Goal: Task Accomplishment & Management: Manage account settings

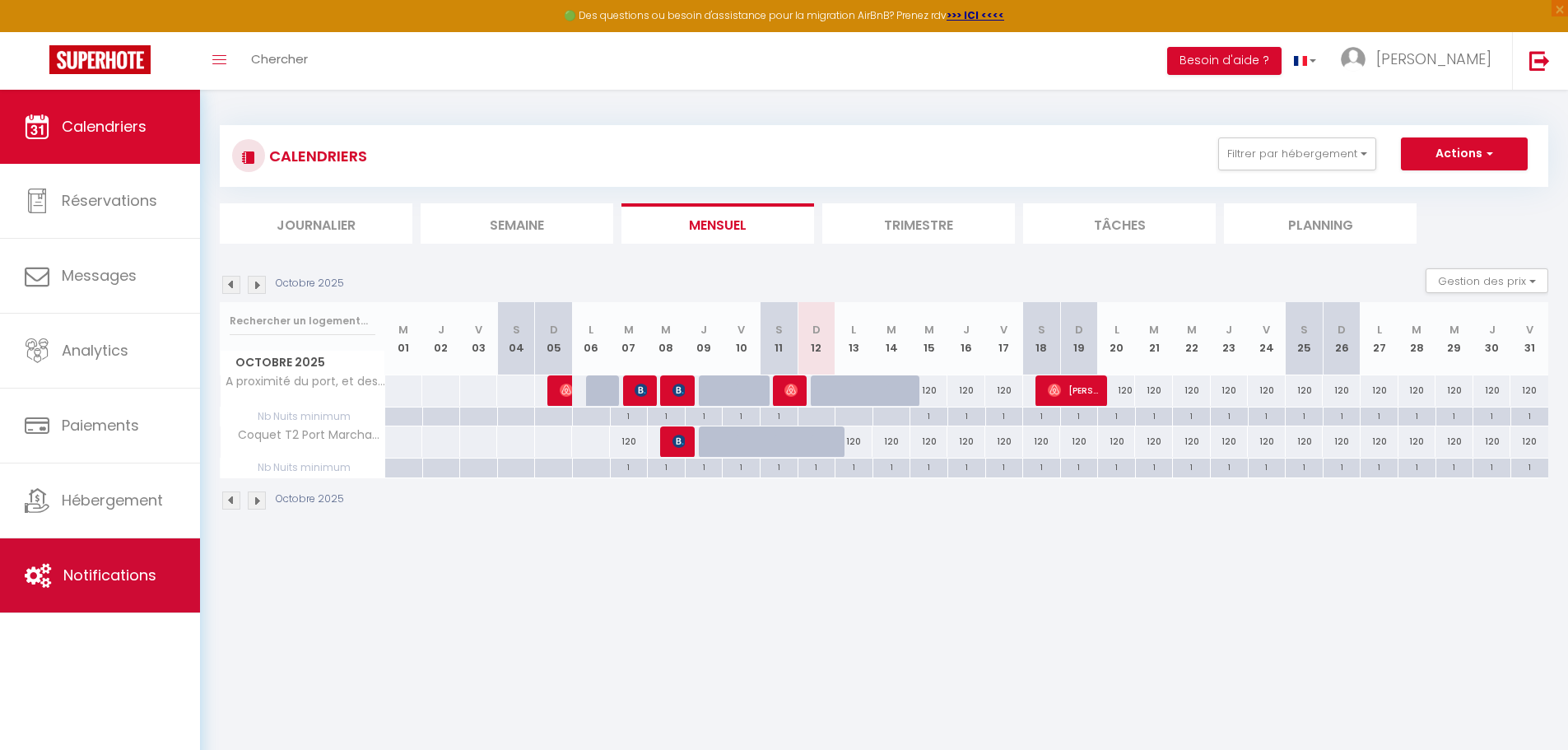
click at [84, 583] on span "Notifications" at bounding box center [110, 575] width 93 height 20
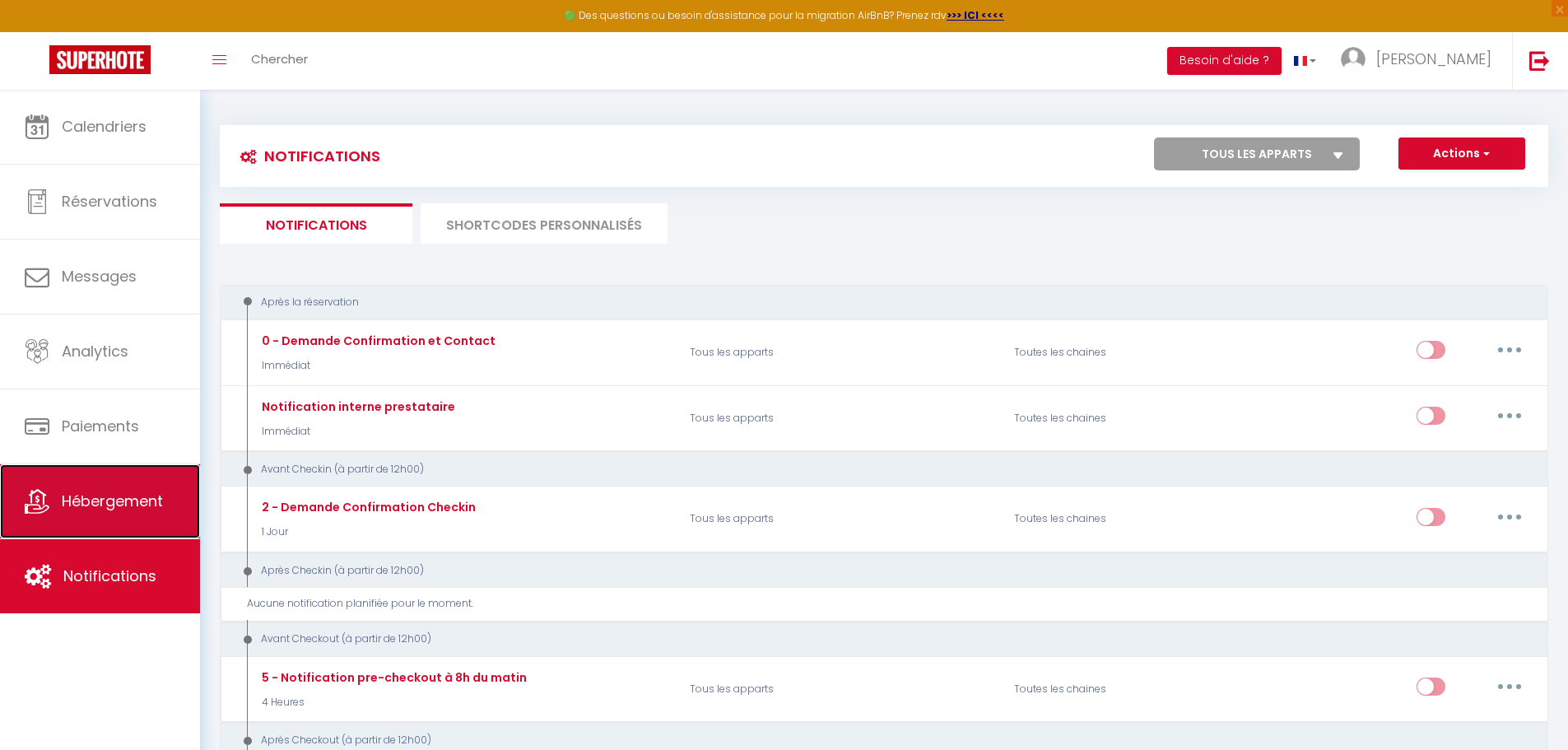
click at [106, 509] on span "Hébergement" at bounding box center [111, 501] width 101 height 20
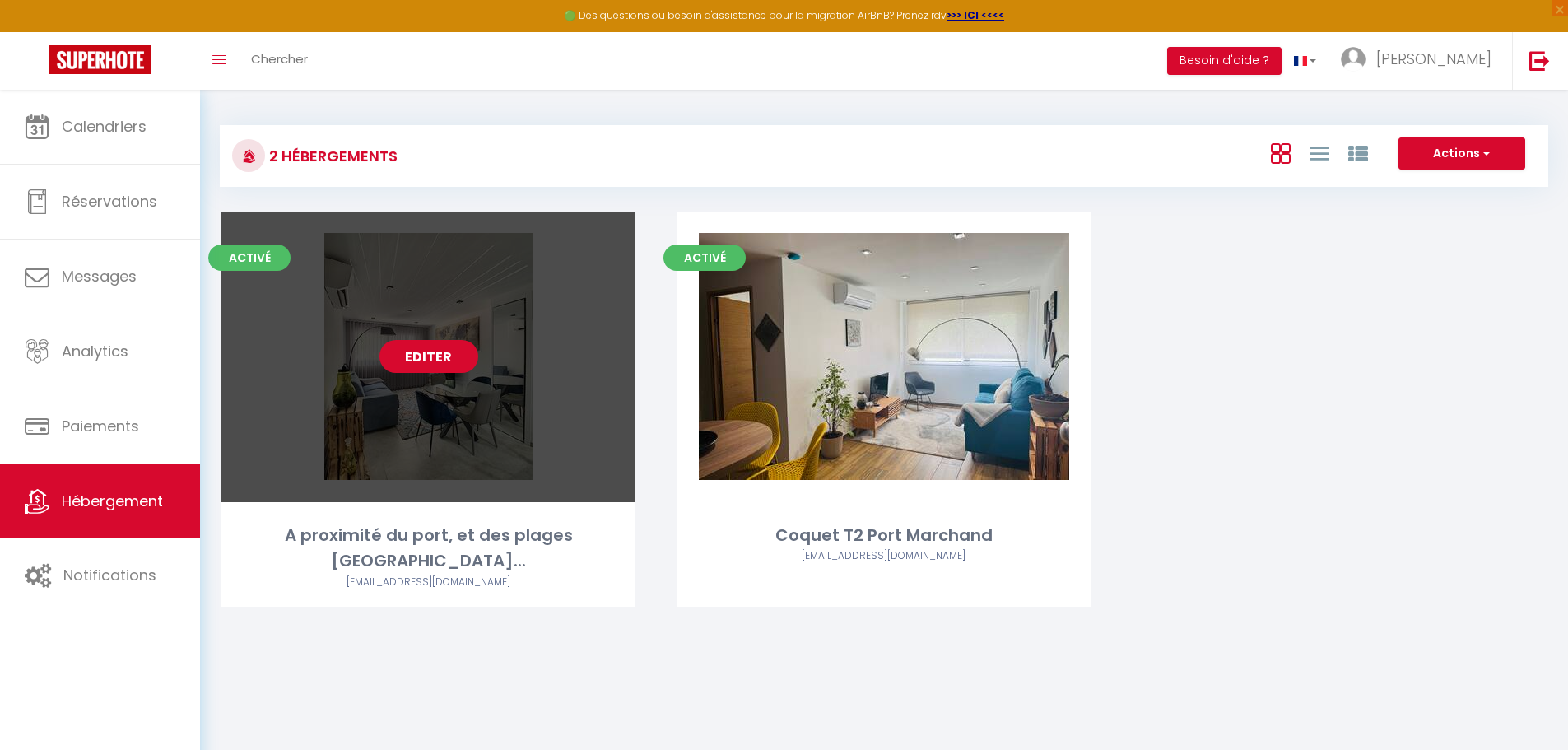
click at [450, 373] on link "Editer" at bounding box center [429, 356] width 98 height 33
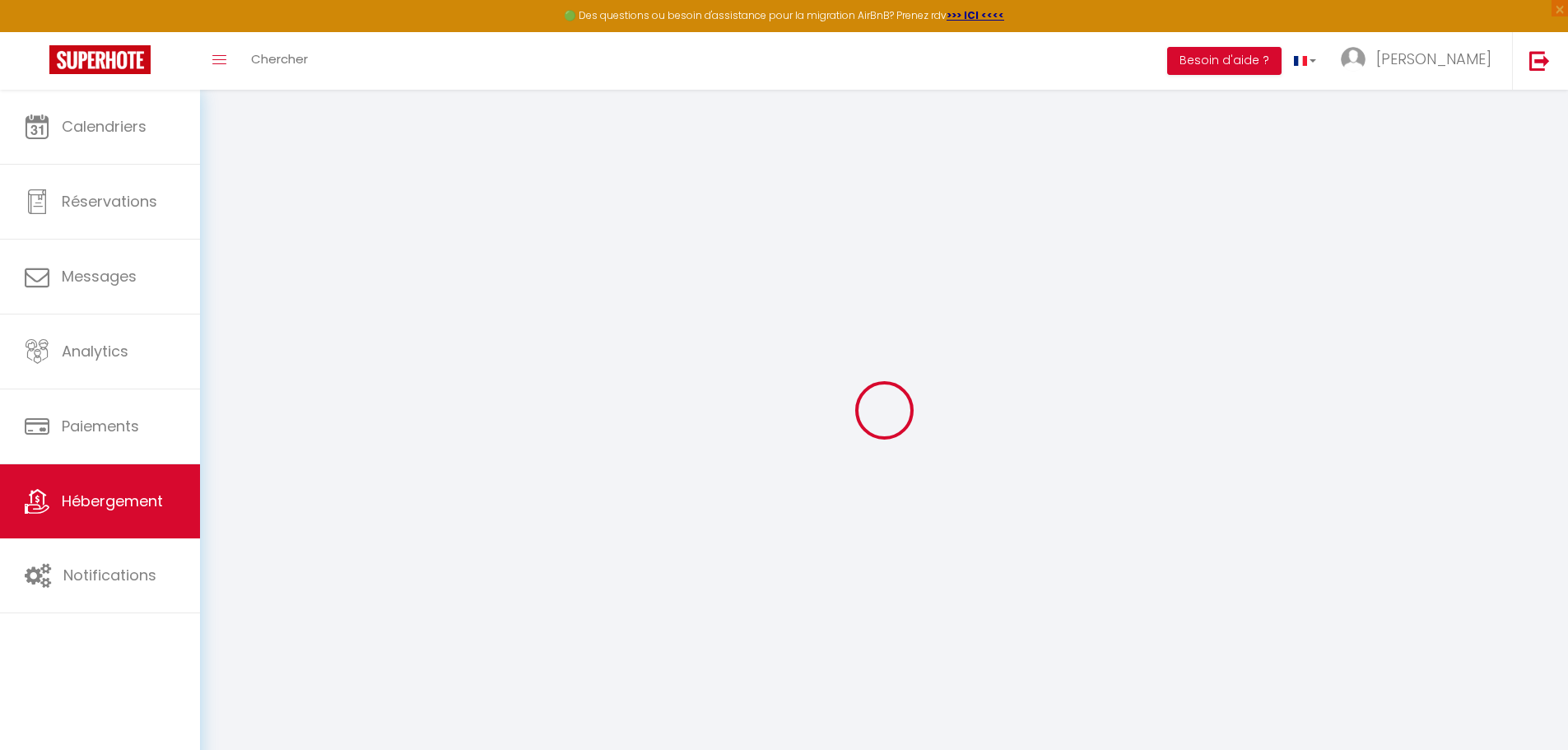
checkbox input "true"
checkbox input "false"
select select
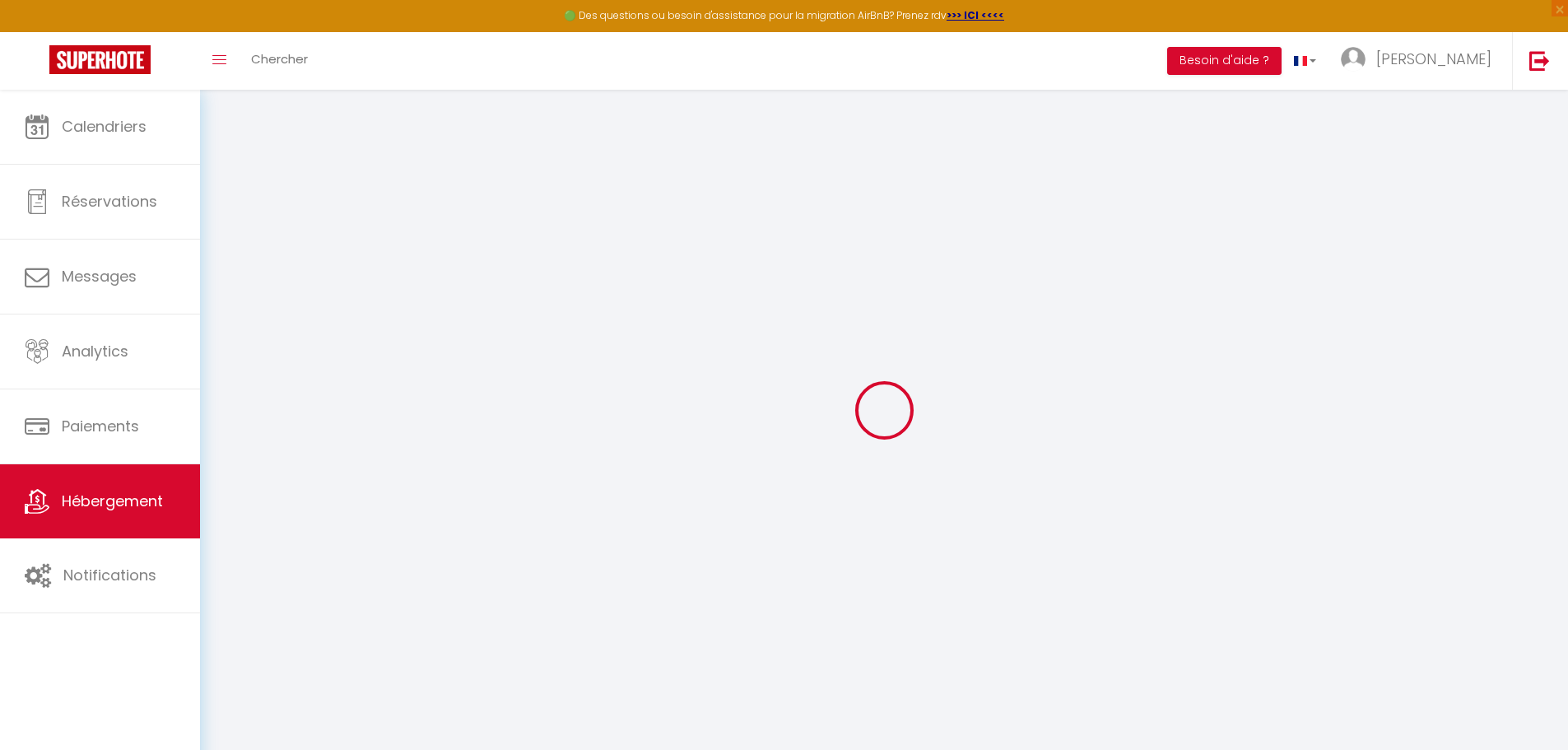
checkbox input "false"
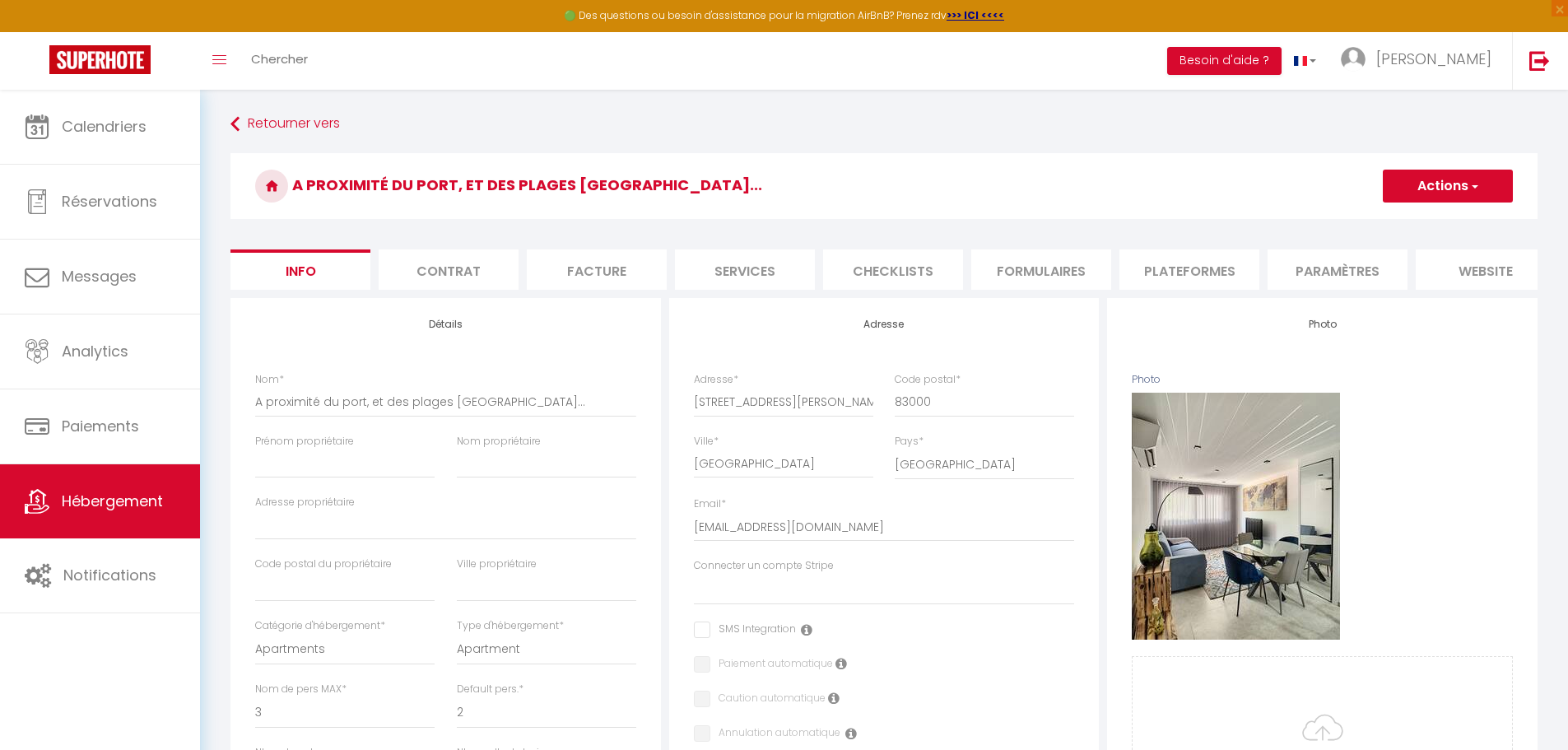
click at [1351, 270] on li "Paramètres" at bounding box center [1338, 270] width 140 height 40
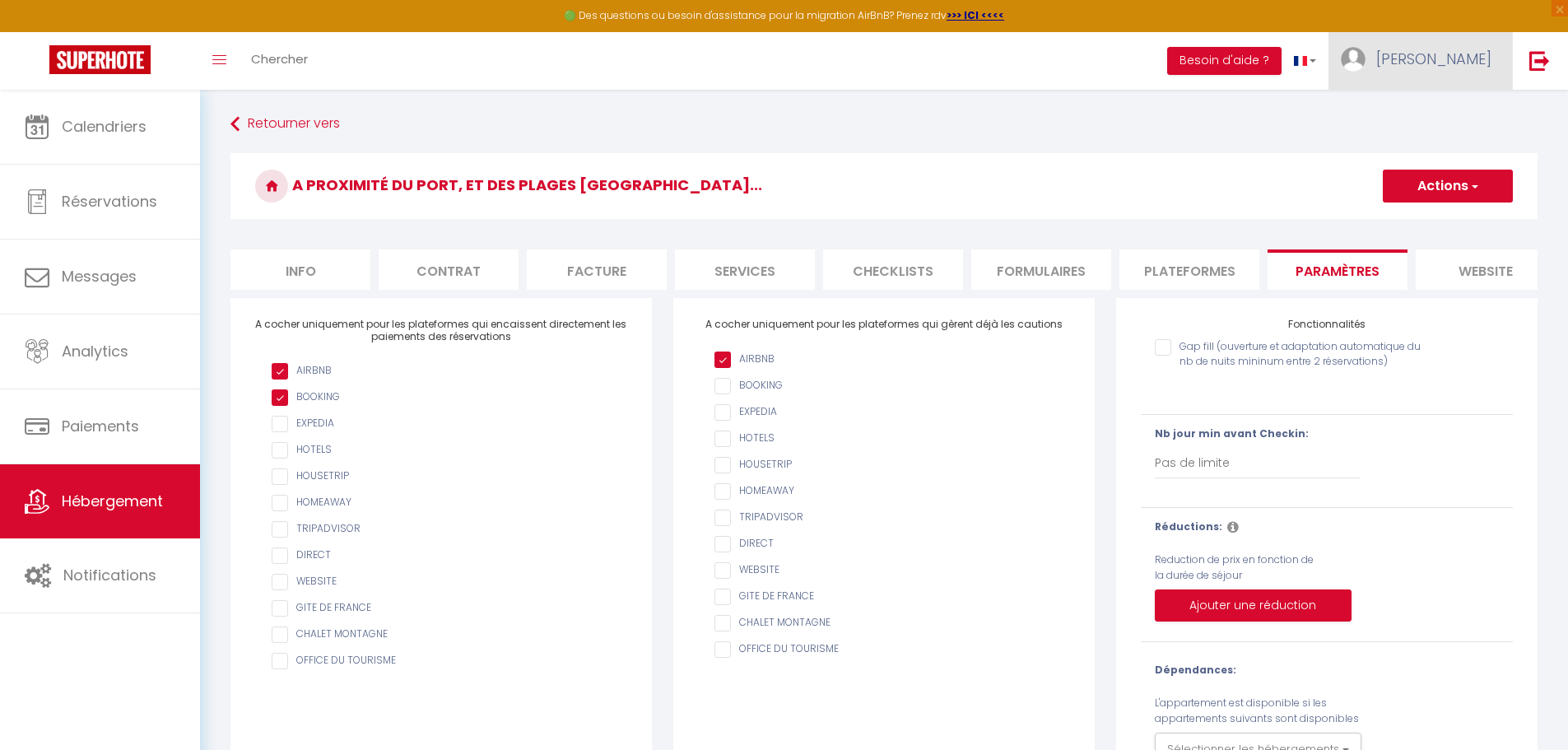
click at [1495, 69] on link "[PERSON_NAME]" at bounding box center [1420, 61] width 184 height 58
click at [1427, 118] on link "Paramètres" at bounding box center [1446, 114] width 122 height 28
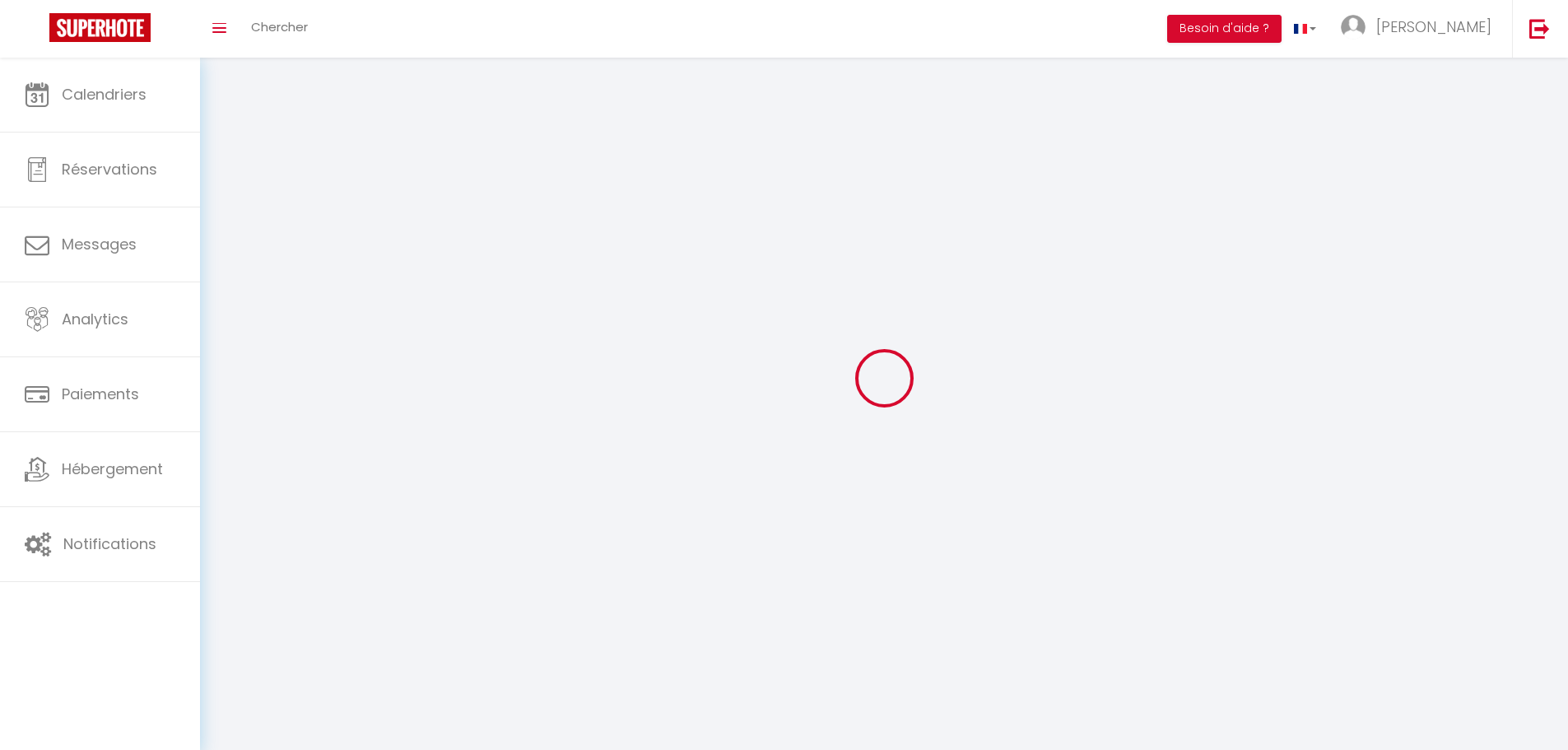
type input "[PERSON_NAME]"
type input "[PERSON_NAME] [PERSON_NAME]"
type input "[PHONE_NUMBER]"
type input "4 b place [PERSON_NAME]"
type input "83 000"
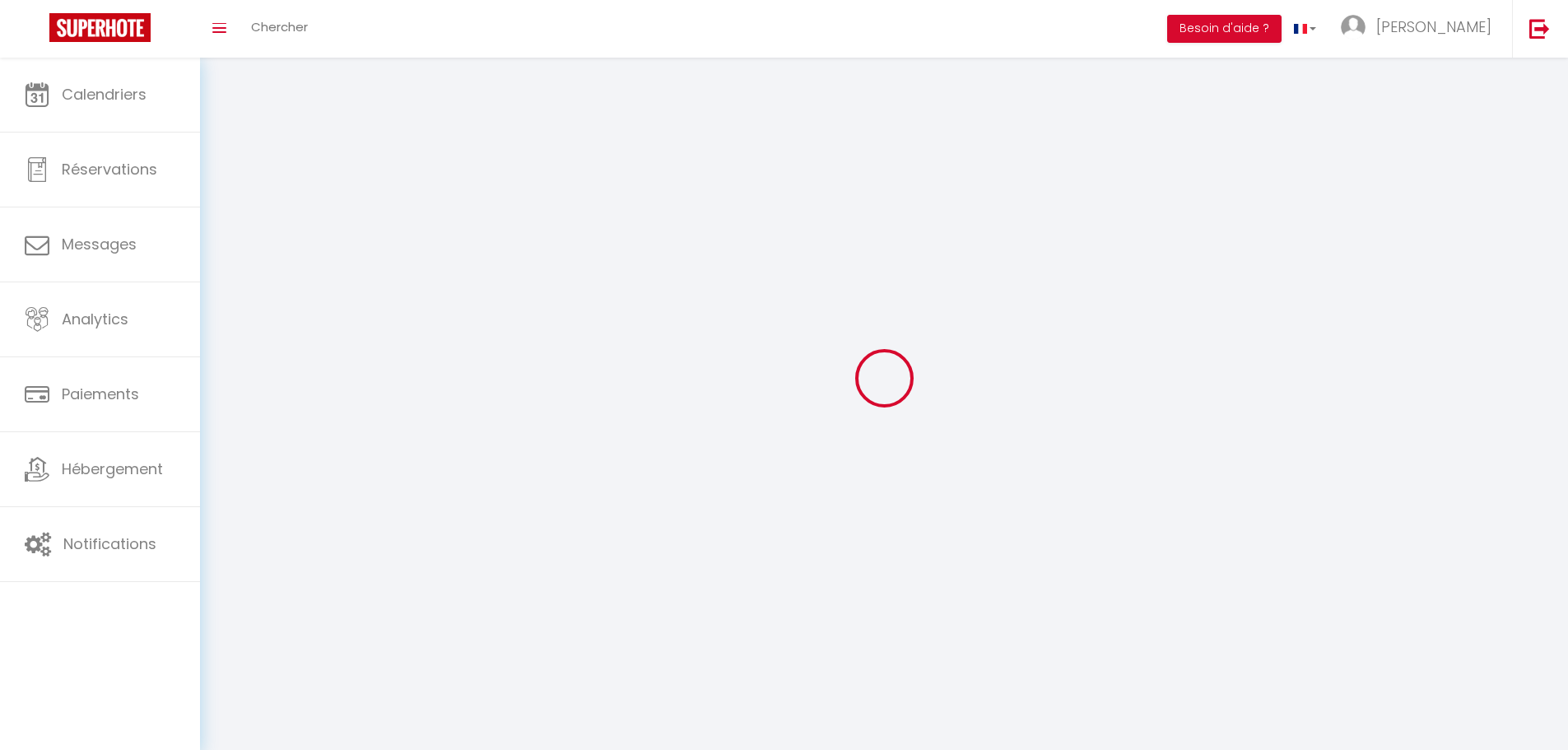
type input "[GEOGRAPHIC_DATA]"
type input "7GSvm1CCc06SPlzxRJyeT51Nm"
type input "6Wz0qRvYXWQpFat4CqymuxjOO"
type input "7GSvm1CCc06SPlzxRJyeT51Nm"
type input "6Wz0qRvYXWQpFat4CqymuxjOO"
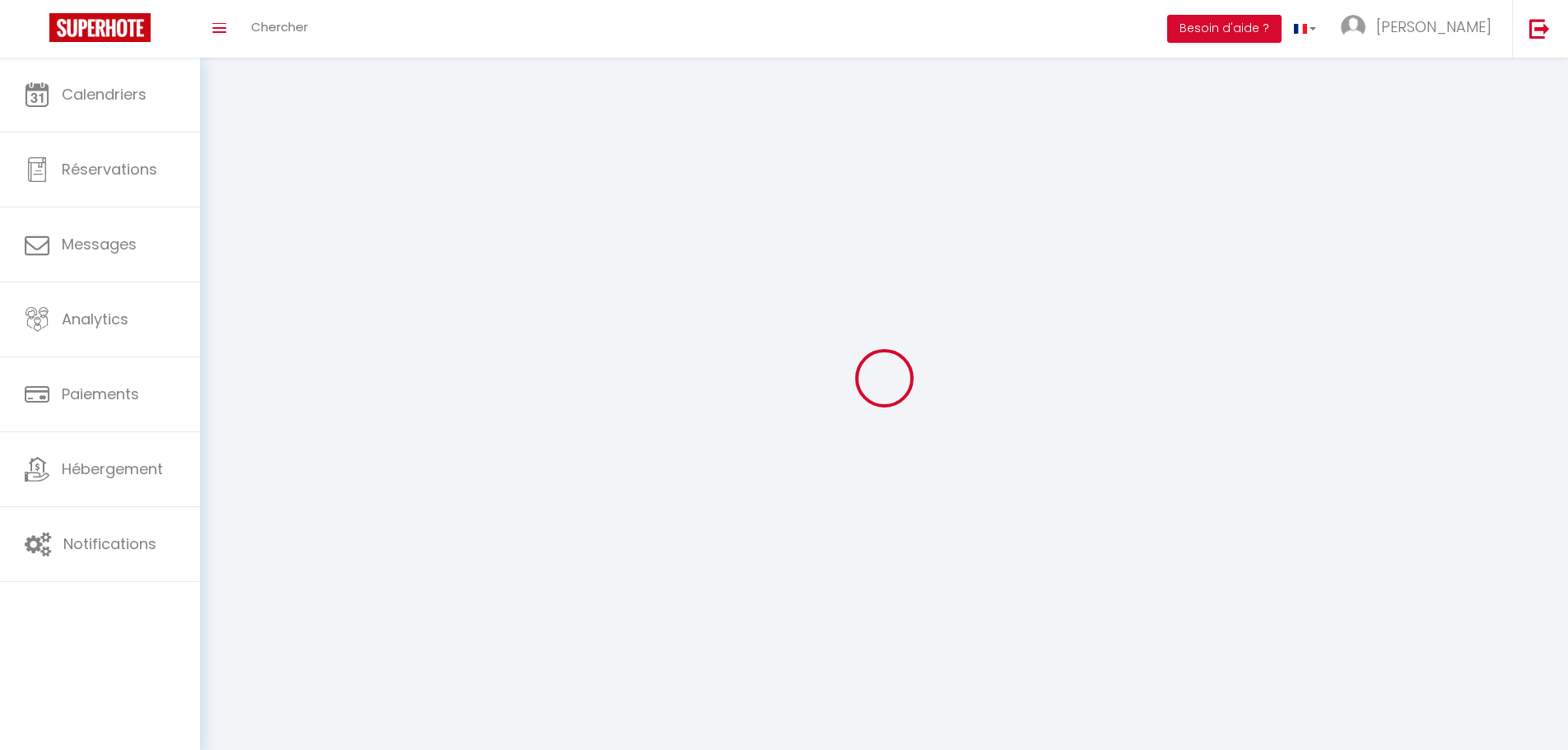
type input "[URL][DOMAIN_NAME]"
select select "28"
select select "fr"
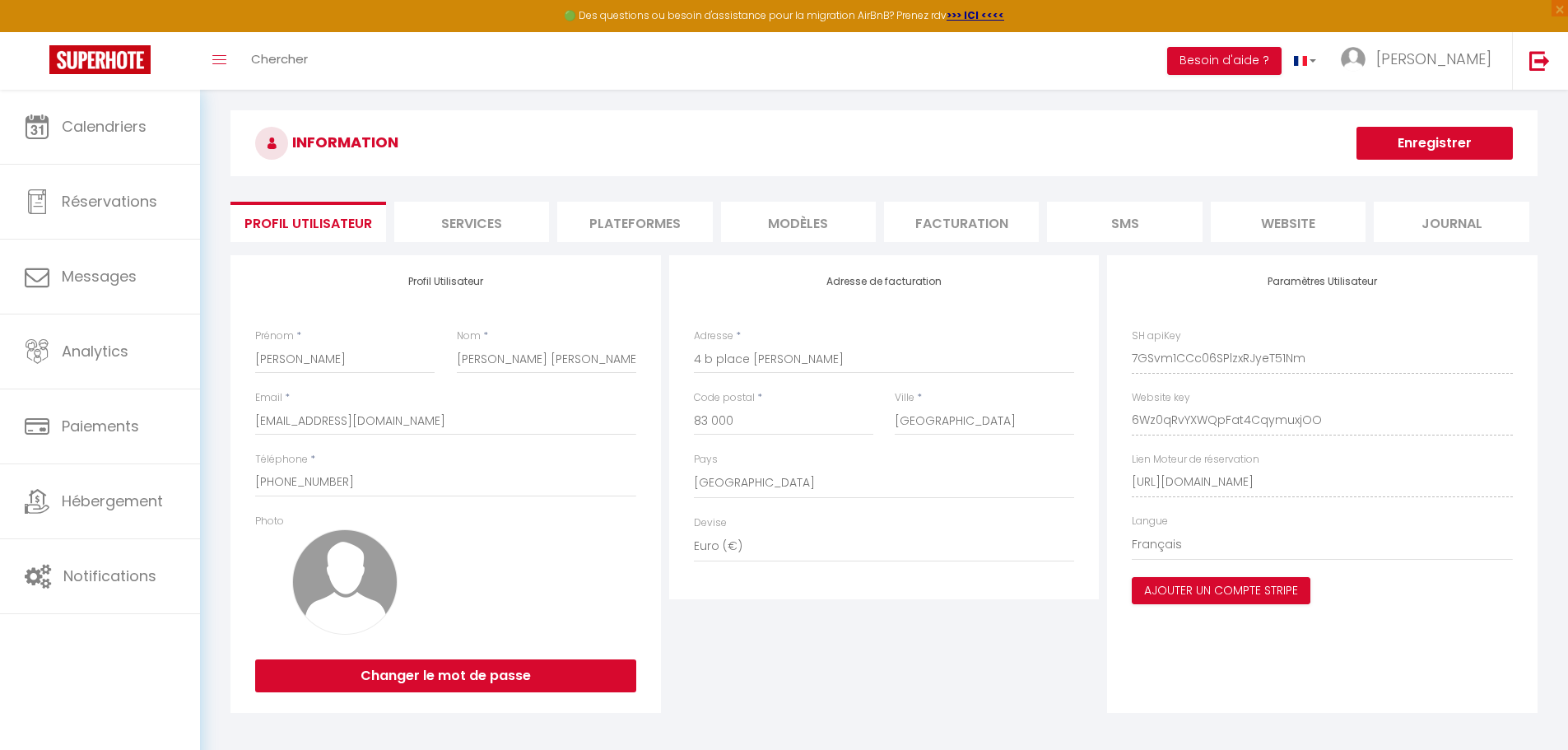
scroll to position [90, 0]
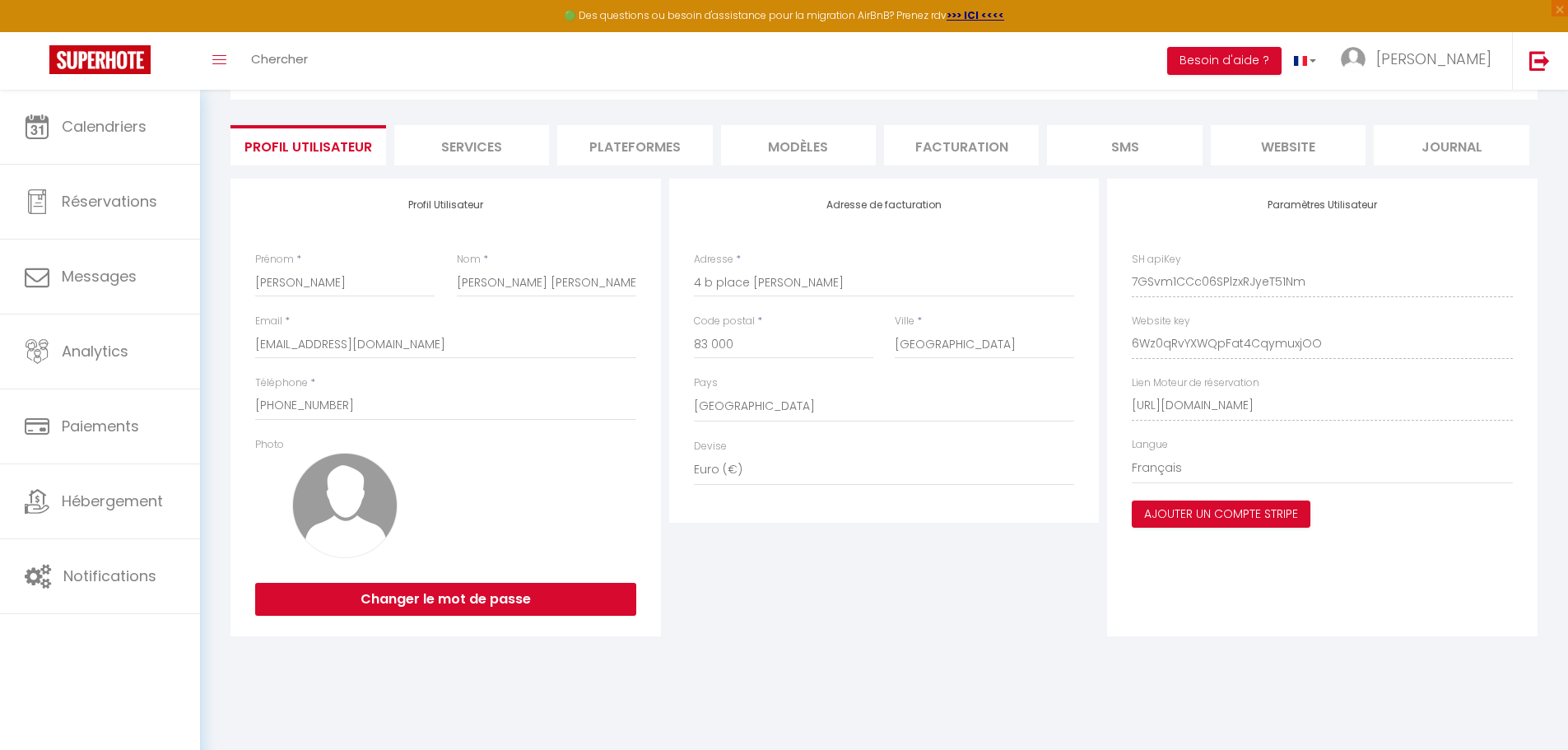
click at [463, 197] on div "Profil Utilisateur Prénom * [PERSON_NAME] * [PERSON_NAME] [PERSON_NAME] Email *…" at bounding box center [445, 407] width 430 height 458
click at [492, 153] on li "Services" at bounding box center [472, 145] width 155 height 40
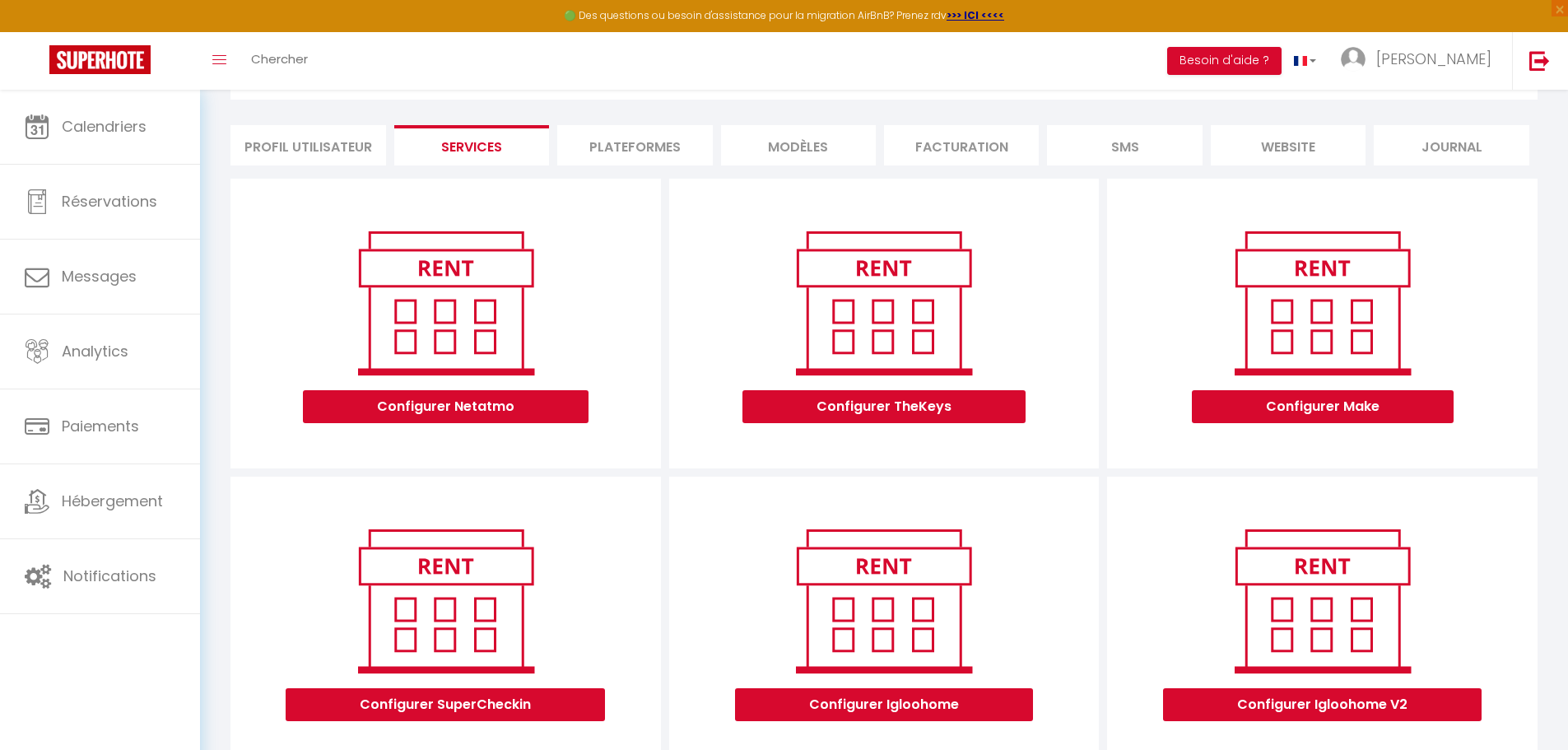
click at [697, 155] on li "Plateformes" at bounding box center [634, 145] width 155 height 40
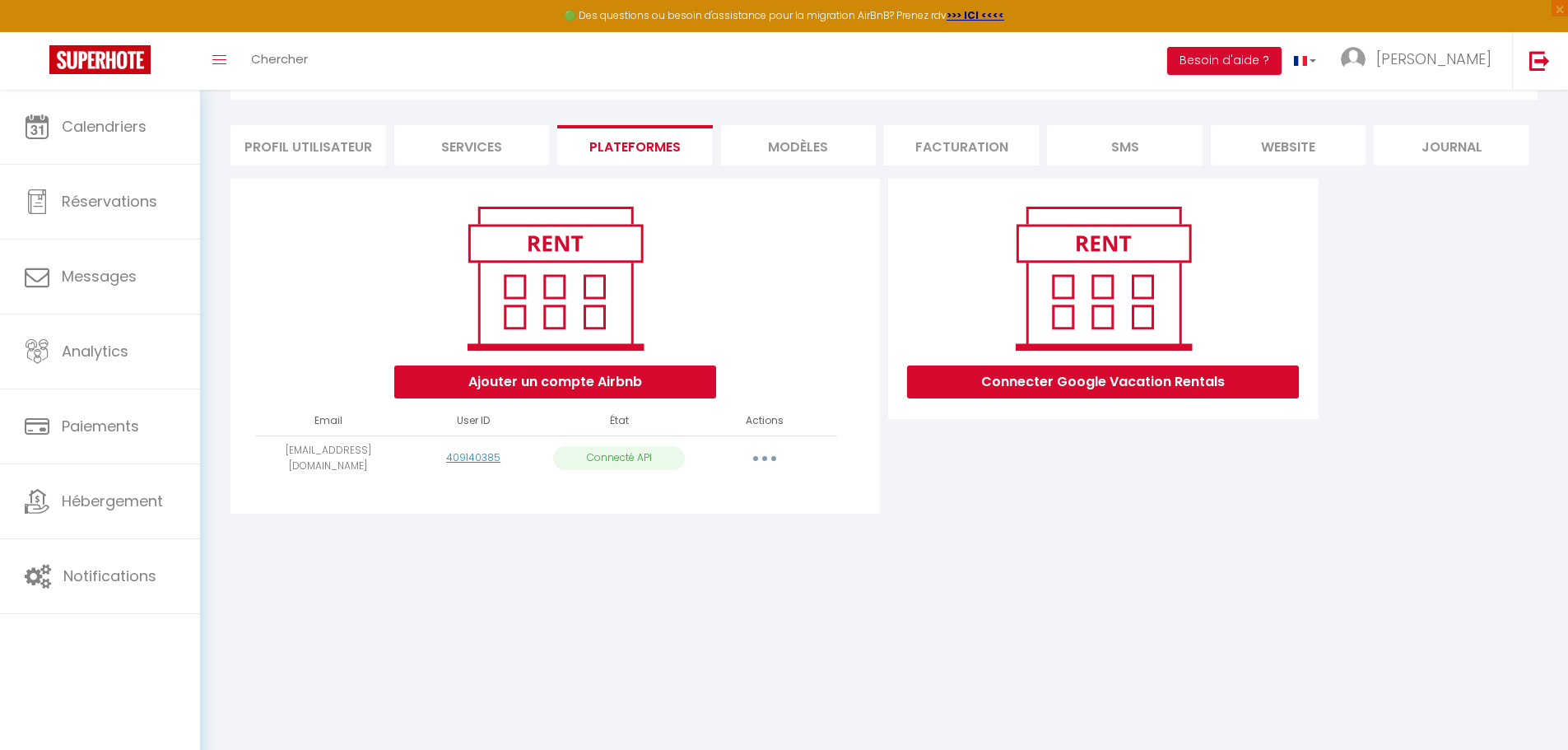
click at [847, 158] on li "MODÈLES" at bounding box center [798, 145] width 155 height 40
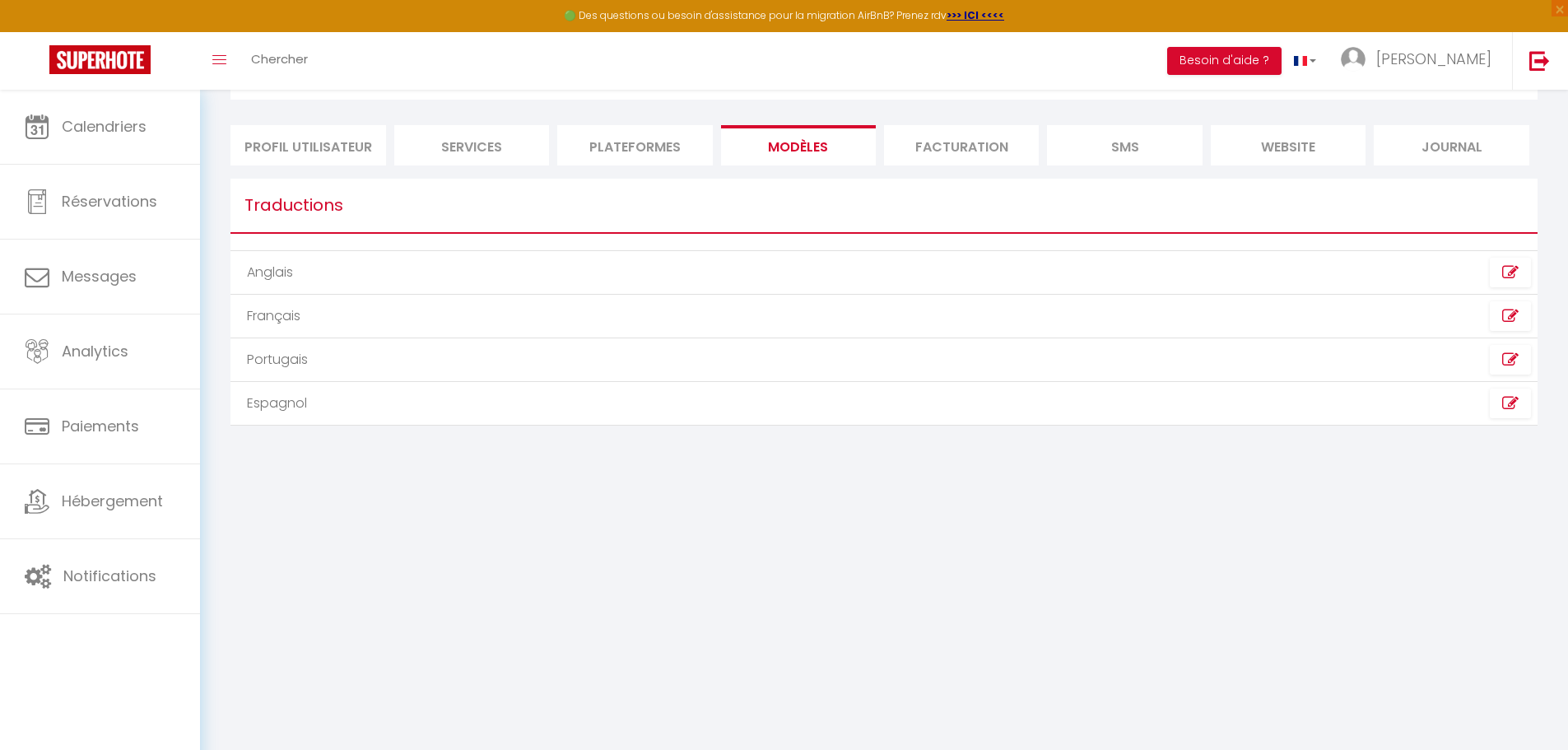
click at [930, 155] on li "Facturation" at bounding box center [961, 145] width 155 height 40
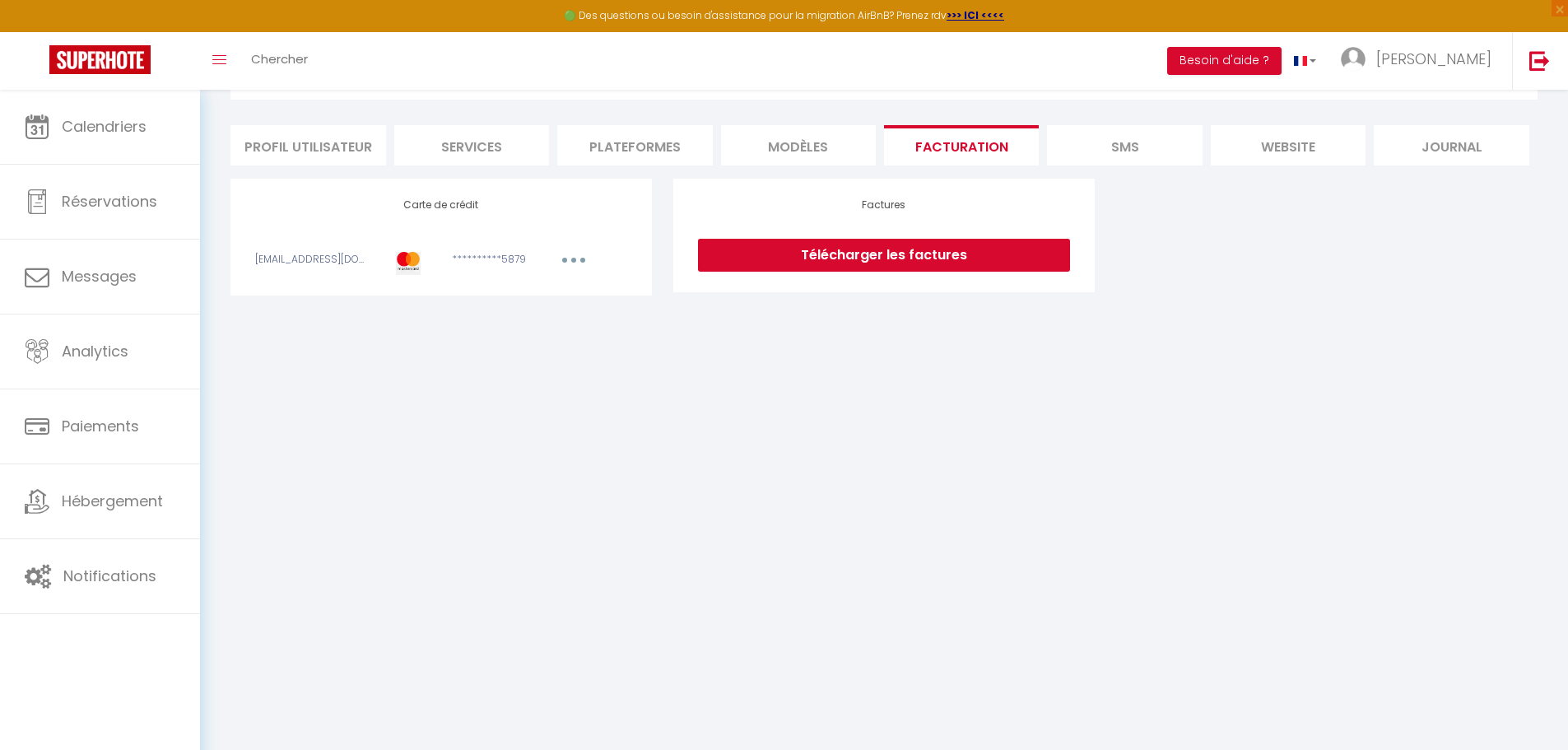
click at [1109, 150] on li "SMS" at bounding box center [1124, 145] width 155 height 40
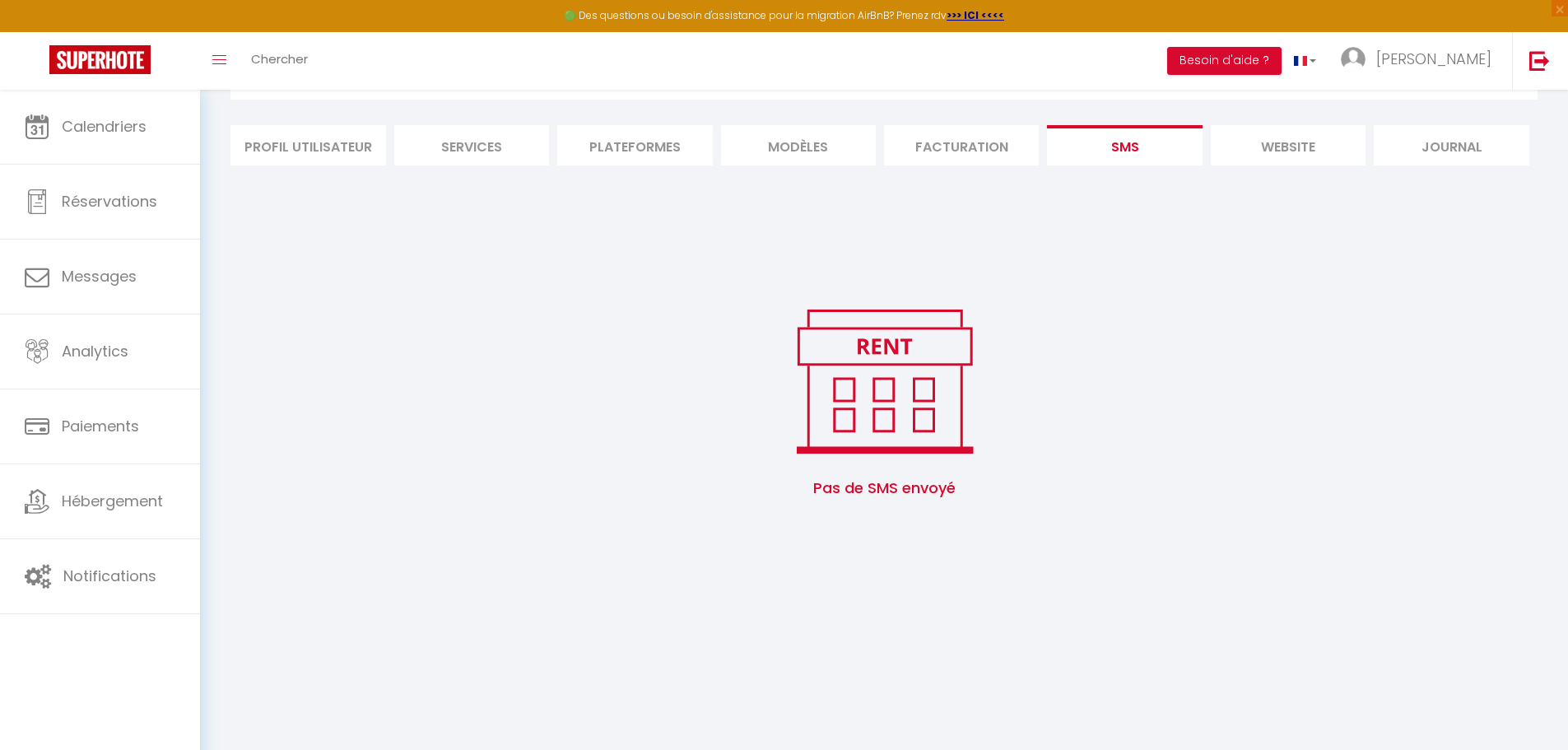
click at [1291, 150] on li "website" at bounding box center [1288, 145] width 155 height 40
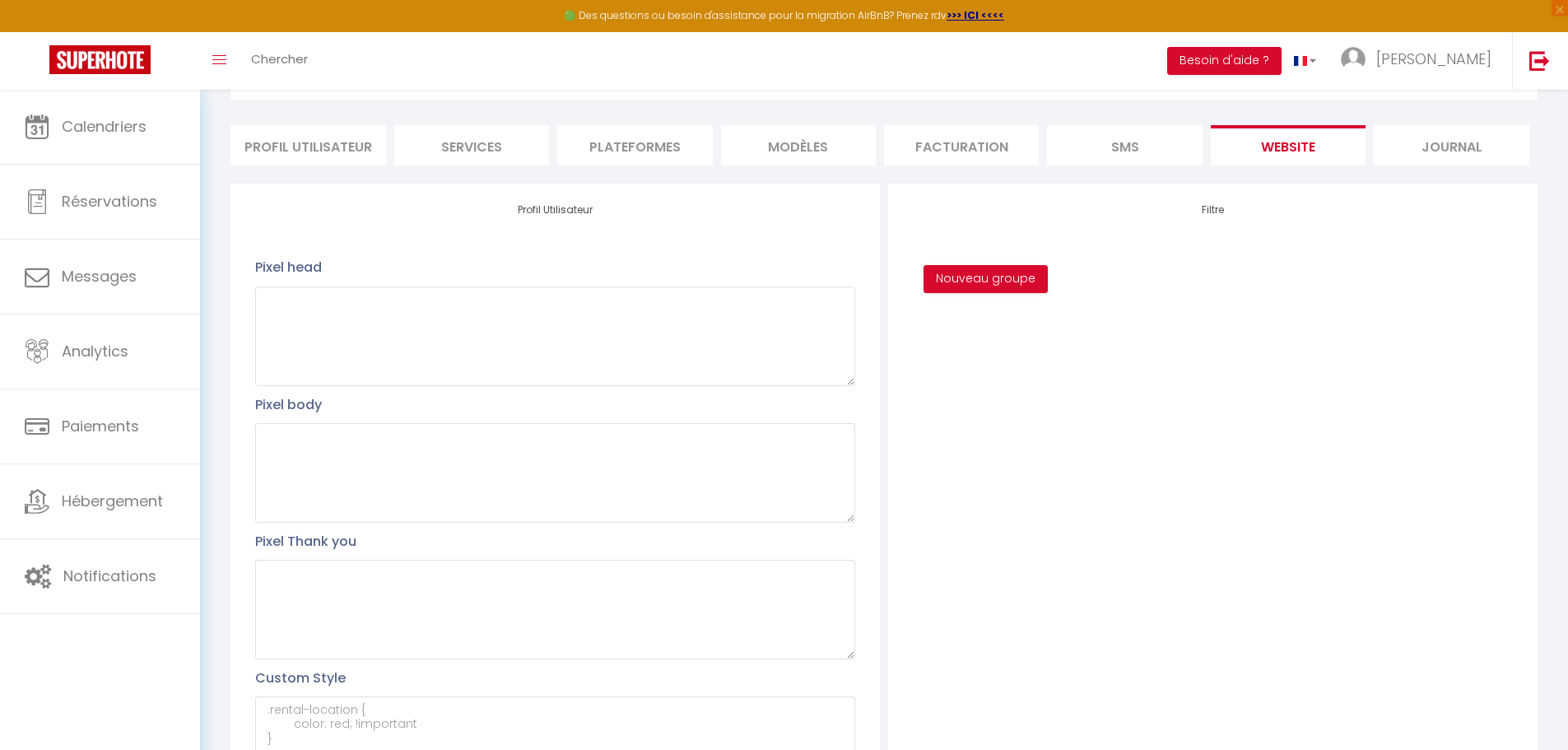
click at [321, 149] on li "Profil Utilisateur" at bounding box center [307, 145] width 155 height 40
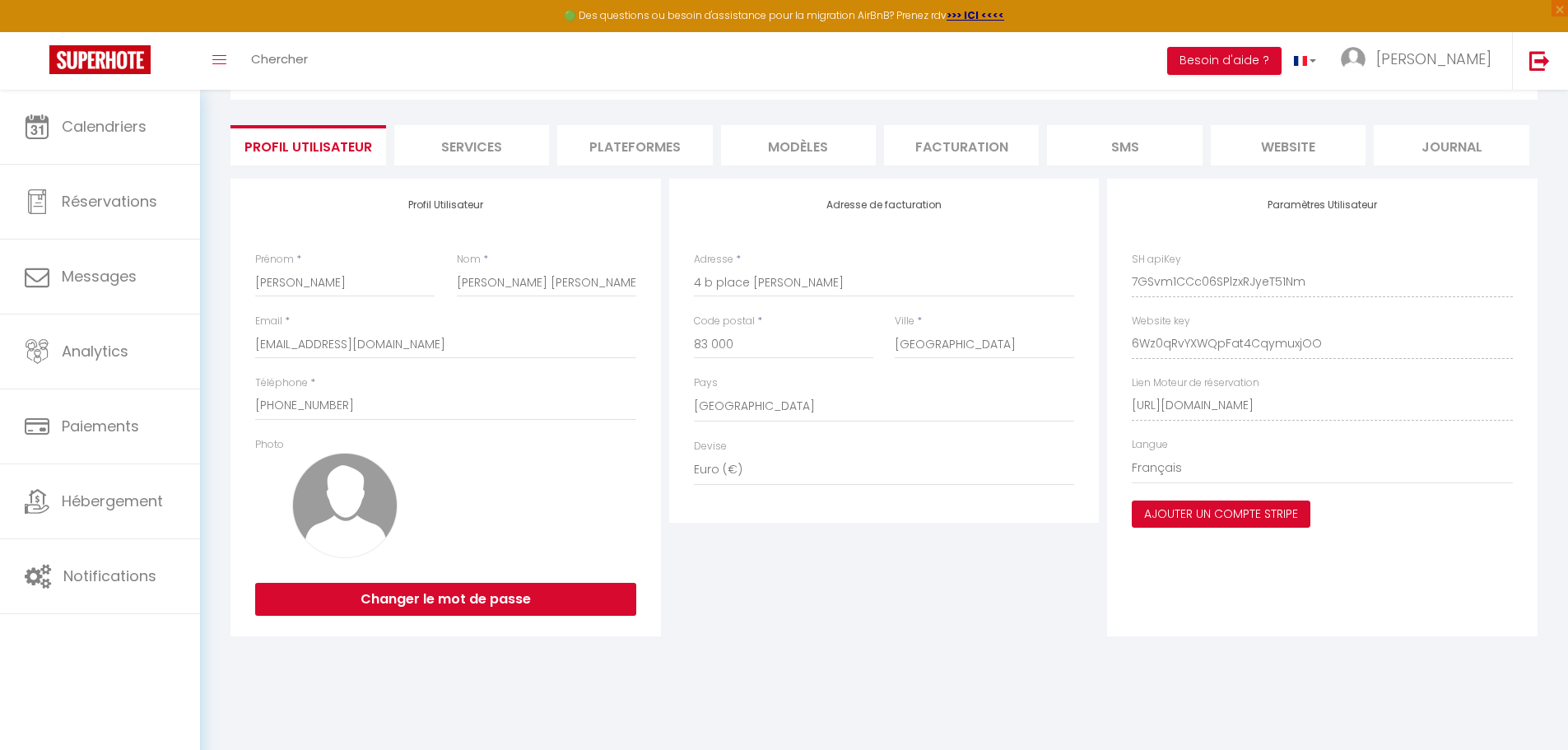
click at [1275, 512] on button "Ajouter un compte Stripe" at bounding box center [1222, 515] width 178 height 28
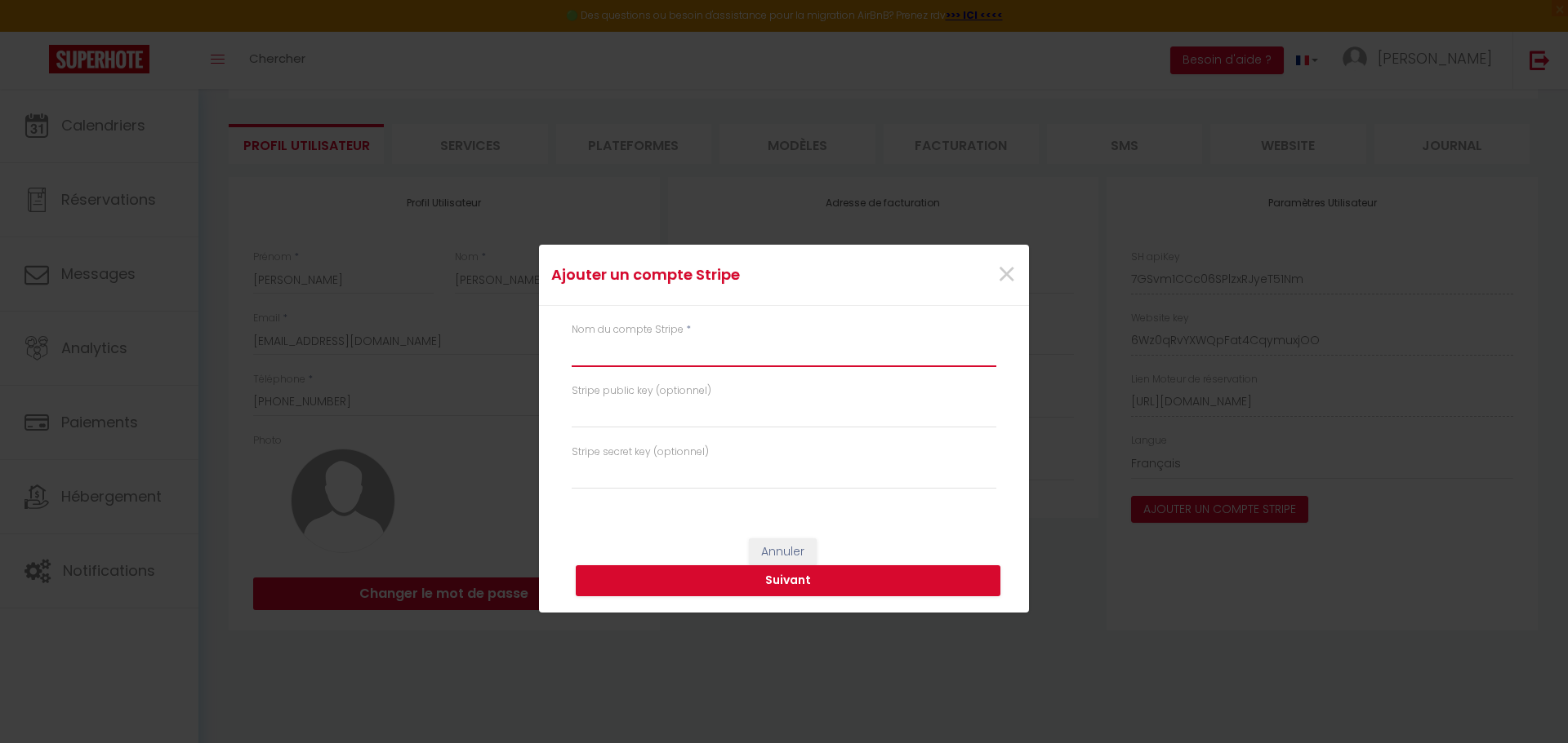
click at [699, 351] on input "text" at bounding box center [783, 353] width 425 height 29
type input "SMP BLING BLING"
click at [630, 426] on input "text" at bounding box center [783, 413] width 425 height 29
click at [601, 479] on input "text" at bounding box center [783, 475] width 425 height 29
click at [618, 401] on input "text" at bounding box center [783, 413] width 425 height 29
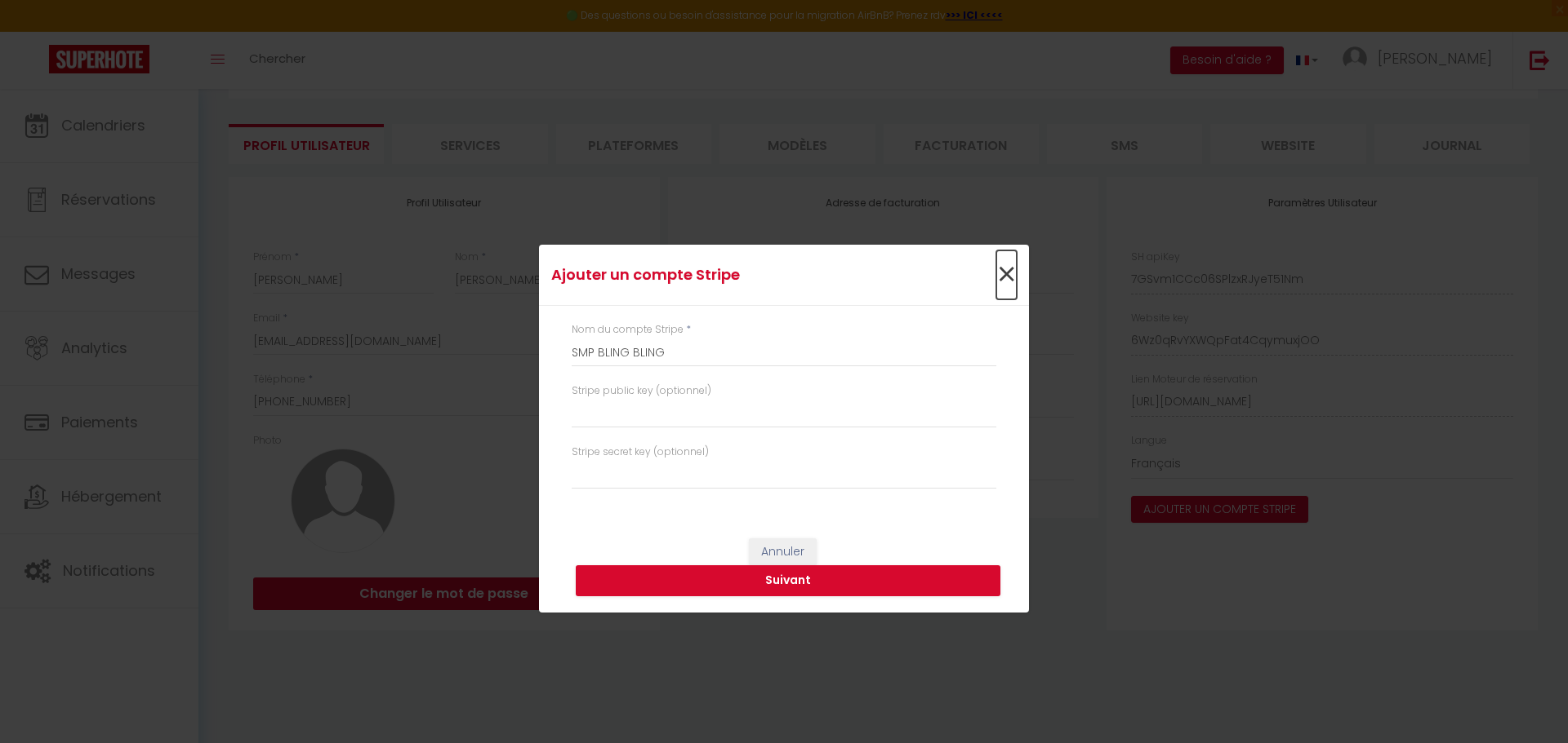
click at [1004, 279] on span "×" at bounding box center [1006, 274] width 20 height 49
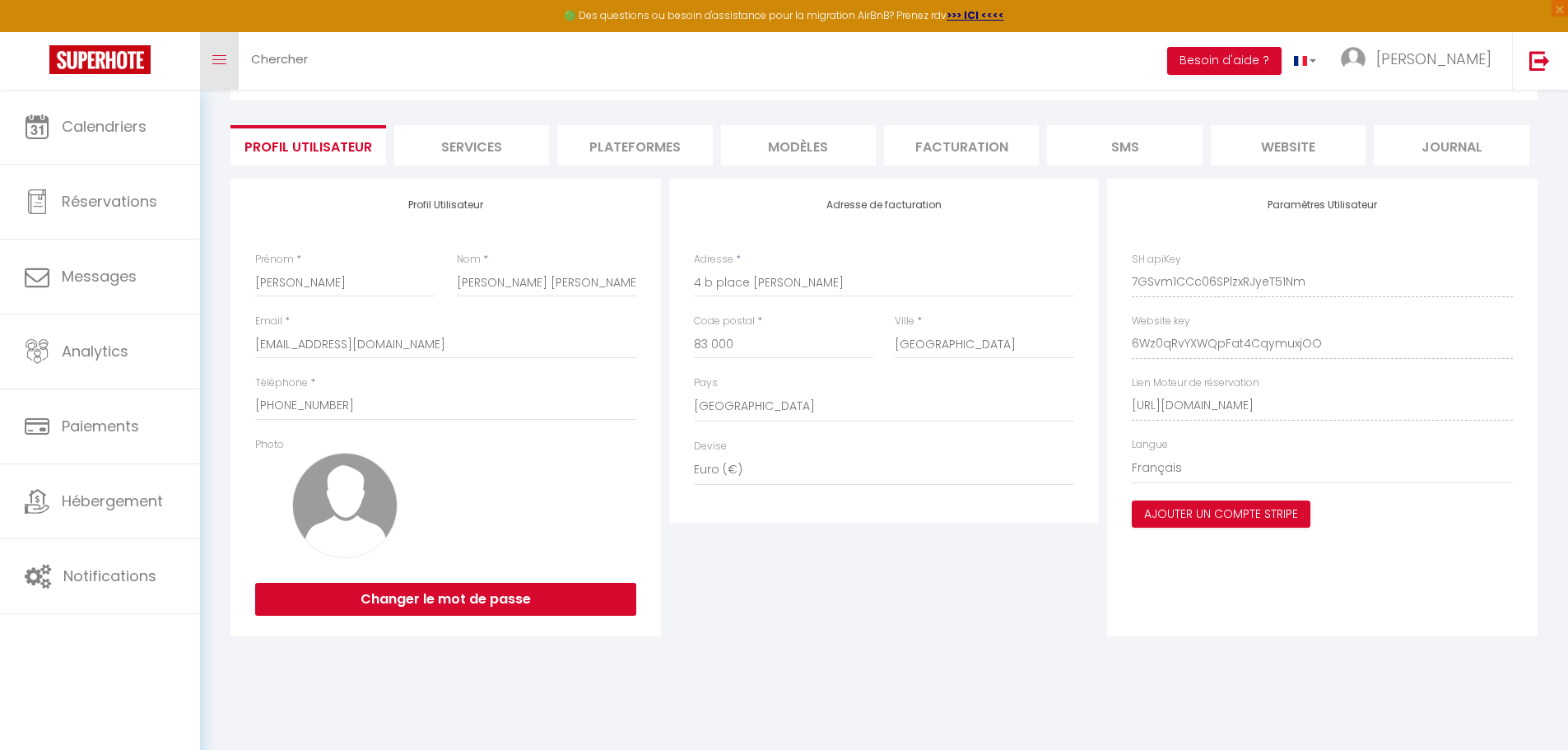
click at [207, 56] on link "Toggle menubar" at bounding box center [219, 61] width 39 height 58
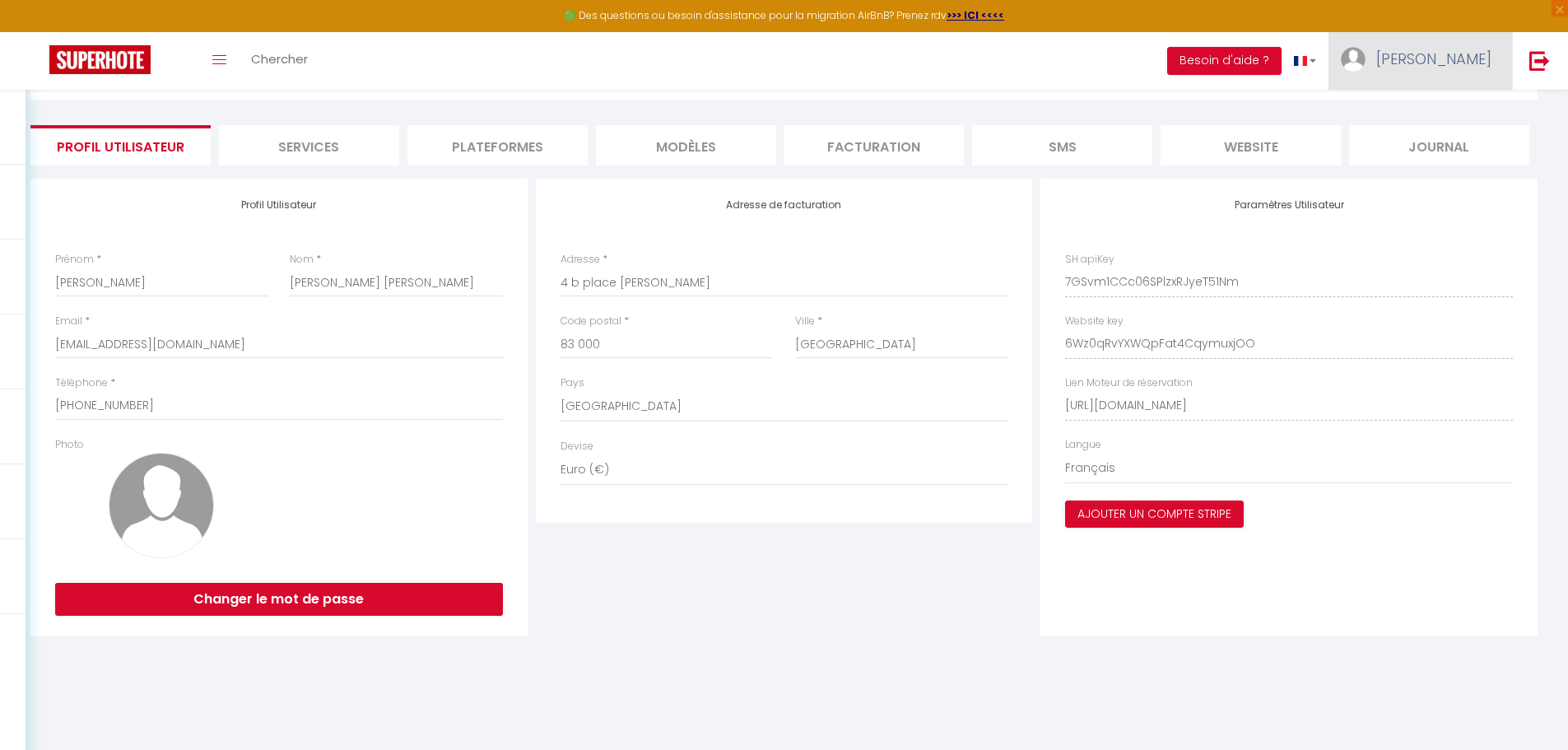
click at [1452, 66] on link "[PERSON_NAME]" at bounding box center [1420, 61] width 184 height 58
click at [1442, 113] on link "Paramètres" at bounding box center [1446, 114] width 122 height 28
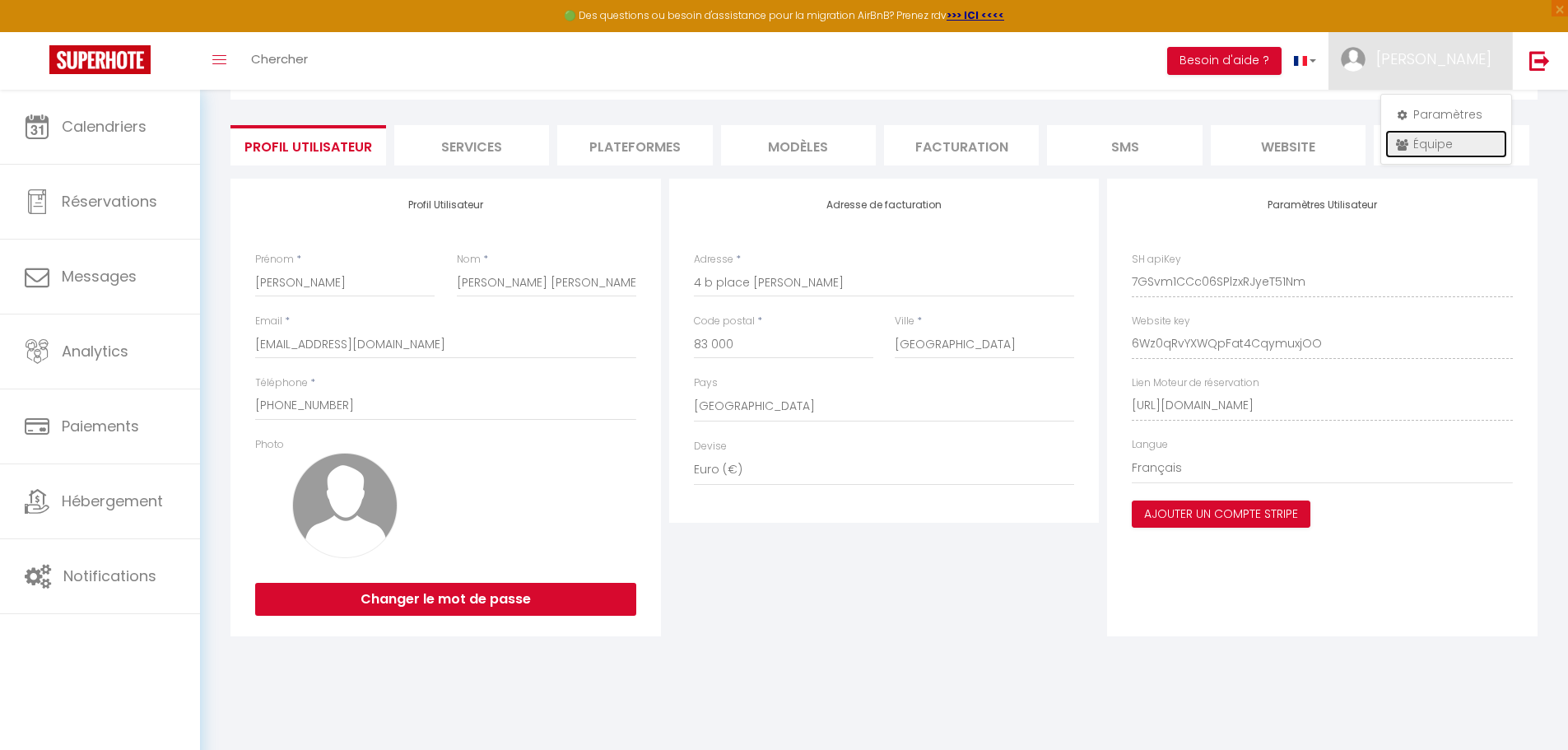
click at [1434, 149] on link "Équipe" at bounding box center [1446, 144] width 122 height 28
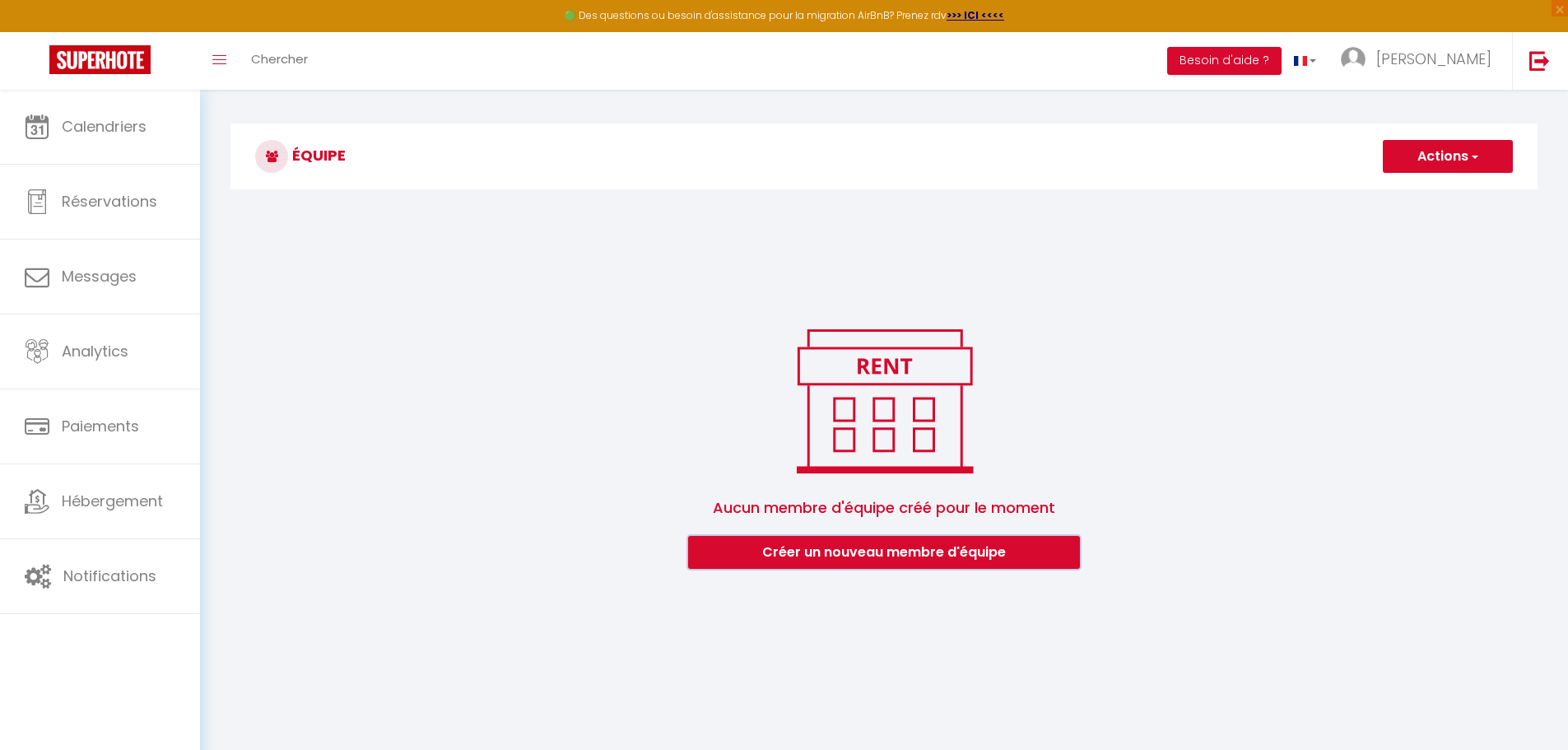
click at [922, 559] on button "Créer un nouveau membre d'équipe" at bounding box center [884, 552] width 392 height 33
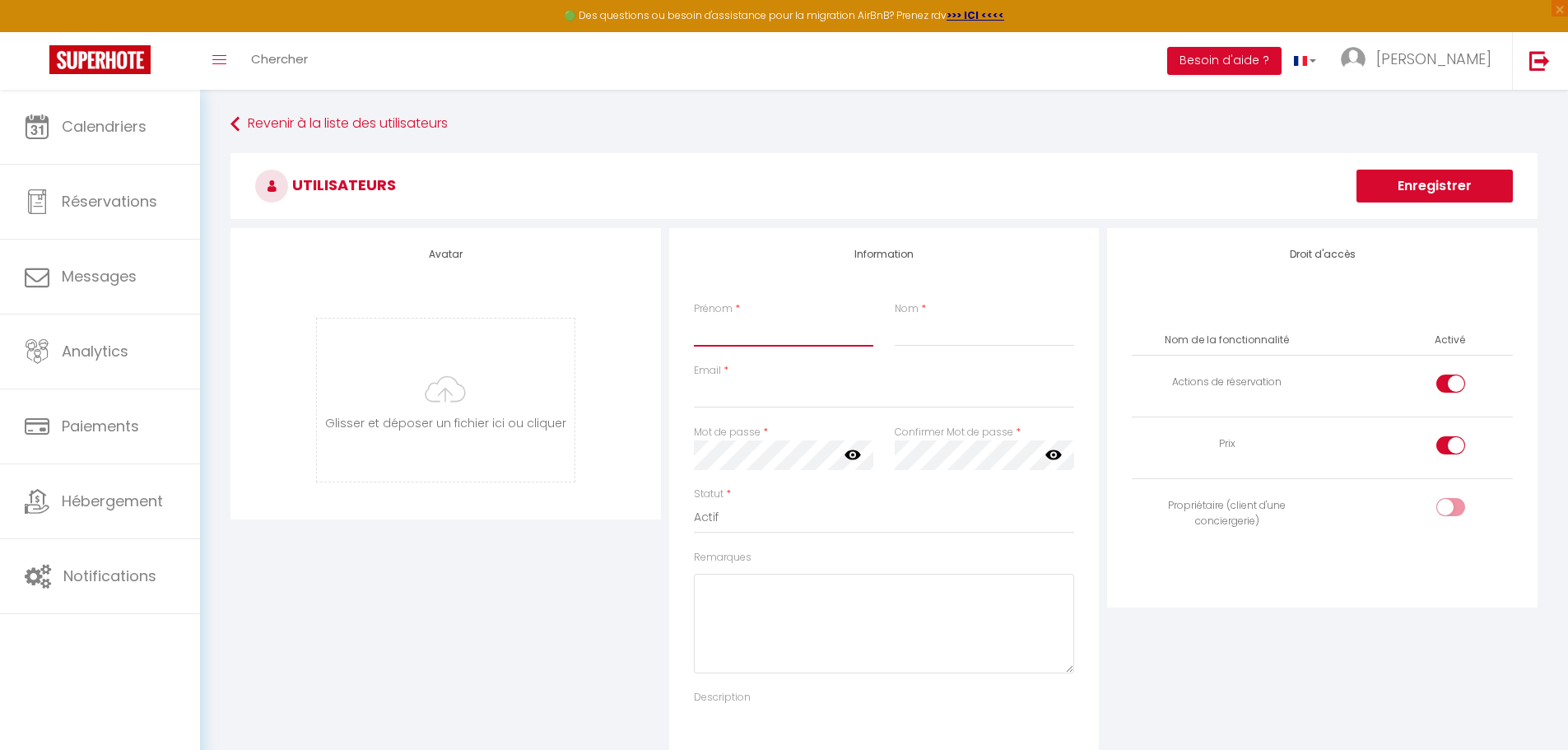
click at [732, 344] on input "Prénom" at bounding box center [783, 332] width 179 height 30
type input "e"
type input "[PERSON_NAME]"
click at [897, 328] on input "Nom" at bounding box center [984, 332] width 179 height 30
type input "[PERSON_NAME] [PERSON_NAME]"
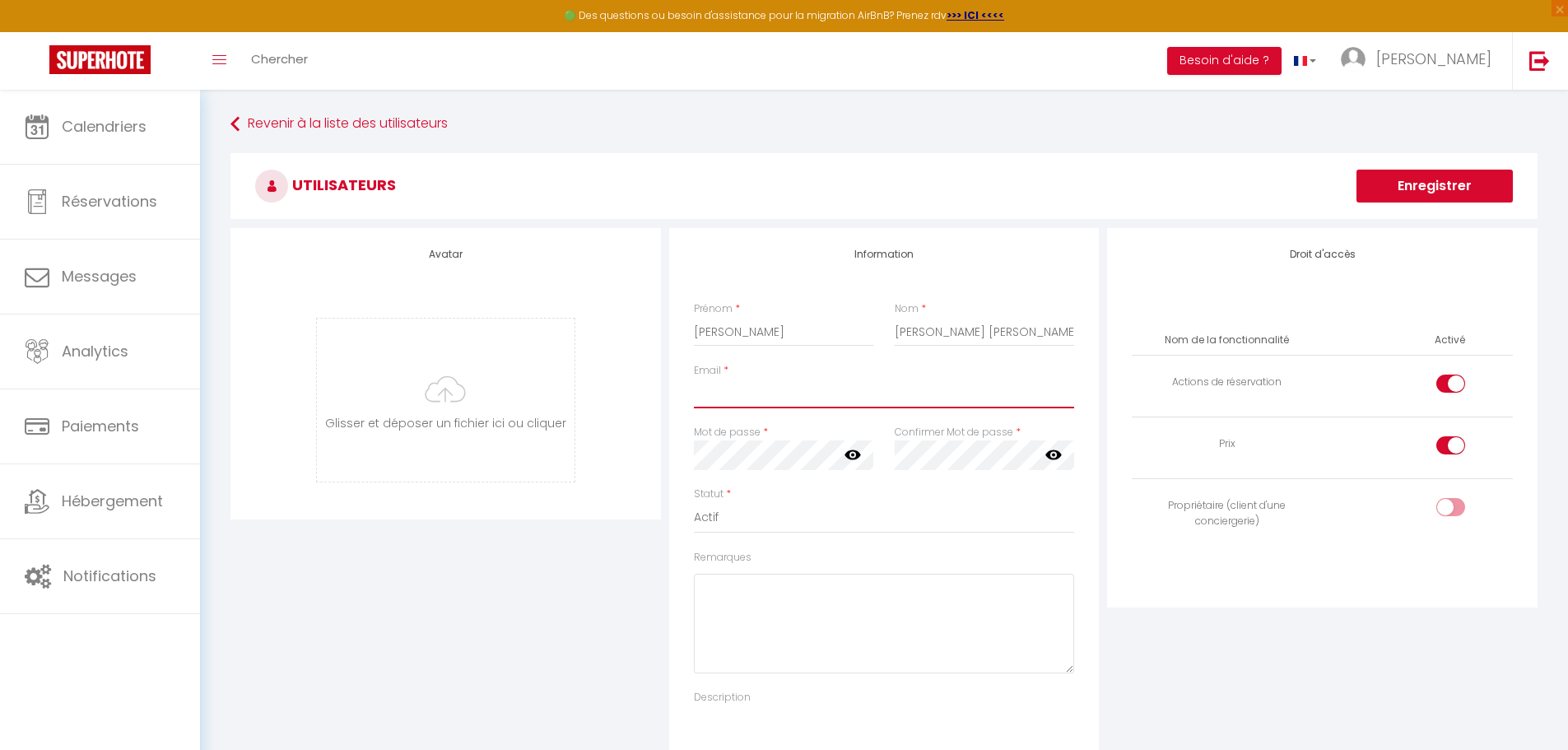
click at [808, 388] on input "Email" at bounding box center [884, 394] width 381 height 30
type input "[EMAIL_ADDRESS][DOMAIN_NAME]"
click at [949, 414] on div "Email * [EMAIL_ADDRESS][DOMAIN_NAME]" at bounding box center [884, 394] width 402 height 61
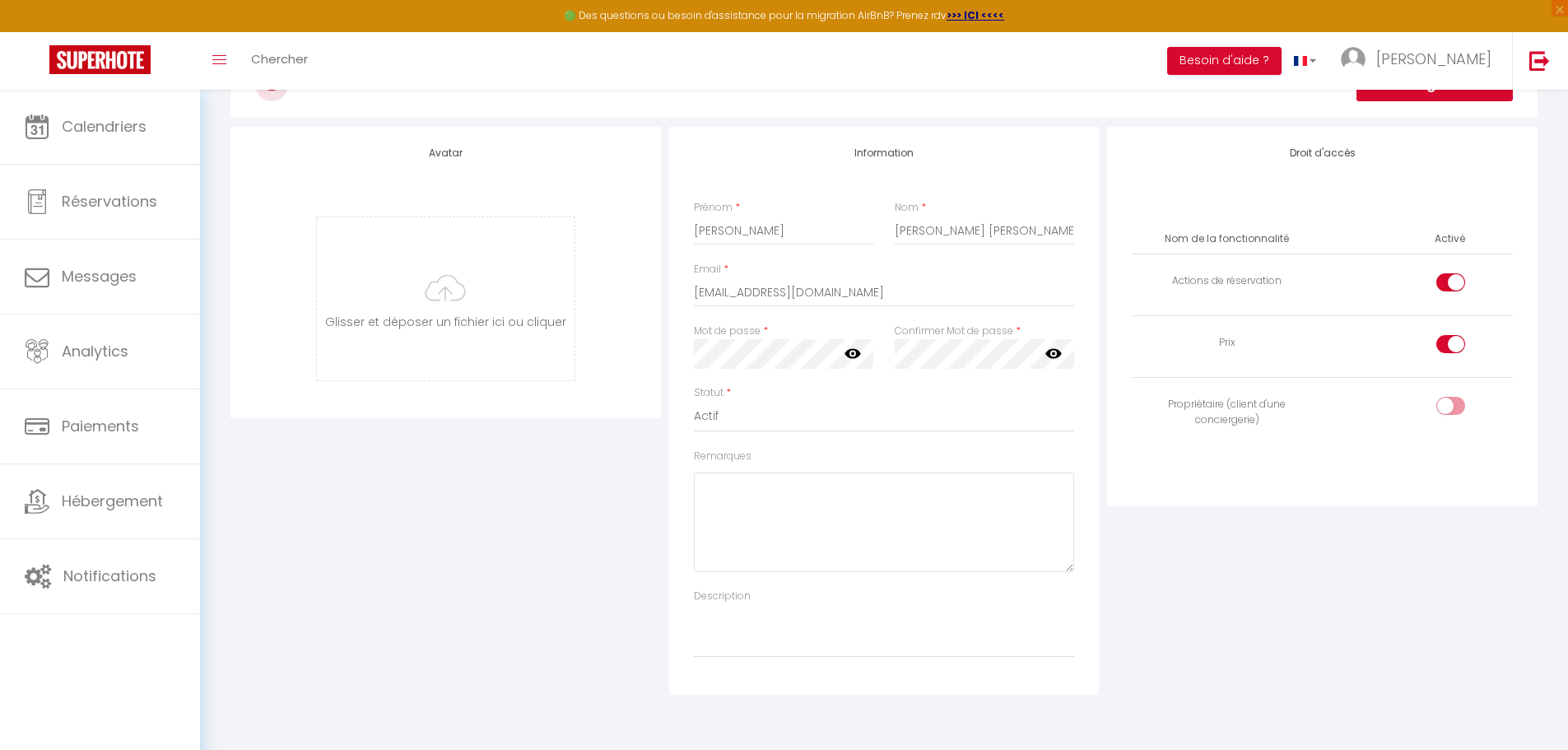
scroll to position [104, 0]
click at [856, 350] on icon at bounding box center [853, 351] width 17 height 10
click at [856, 350] on icon at bounding box center [853, 351] width 17 height 17
click at [1048, 349] on icon at bounding box center [1054, 351] width 17 height 10
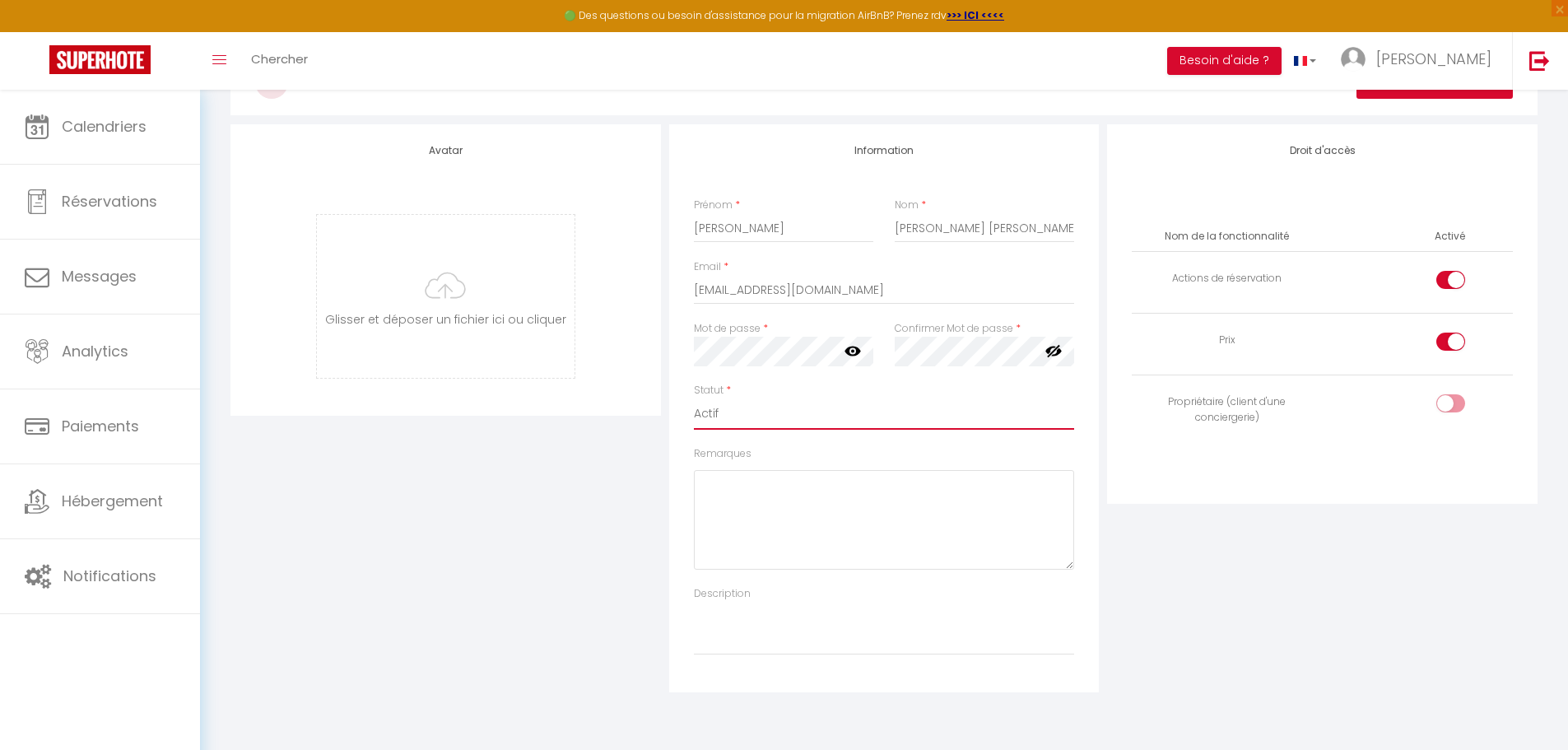
click at [771, 404] on select "Actif Inactif" at bounding box center [884, 414] width 381 height 32
click at [694, 399] on select "Actif Inactif" at bounding box center [884, 414] width 381 height 32
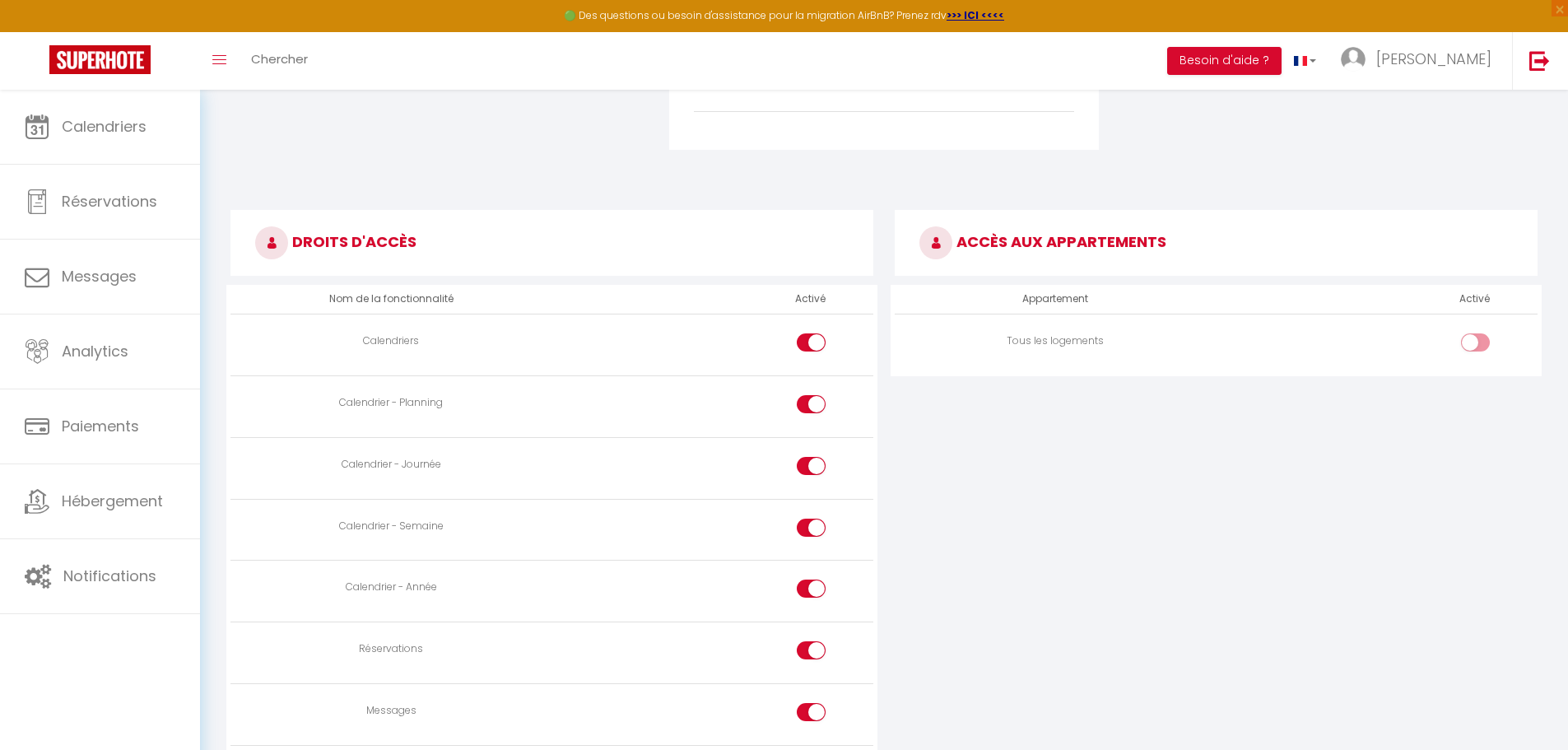
scroll to position [598, 0]
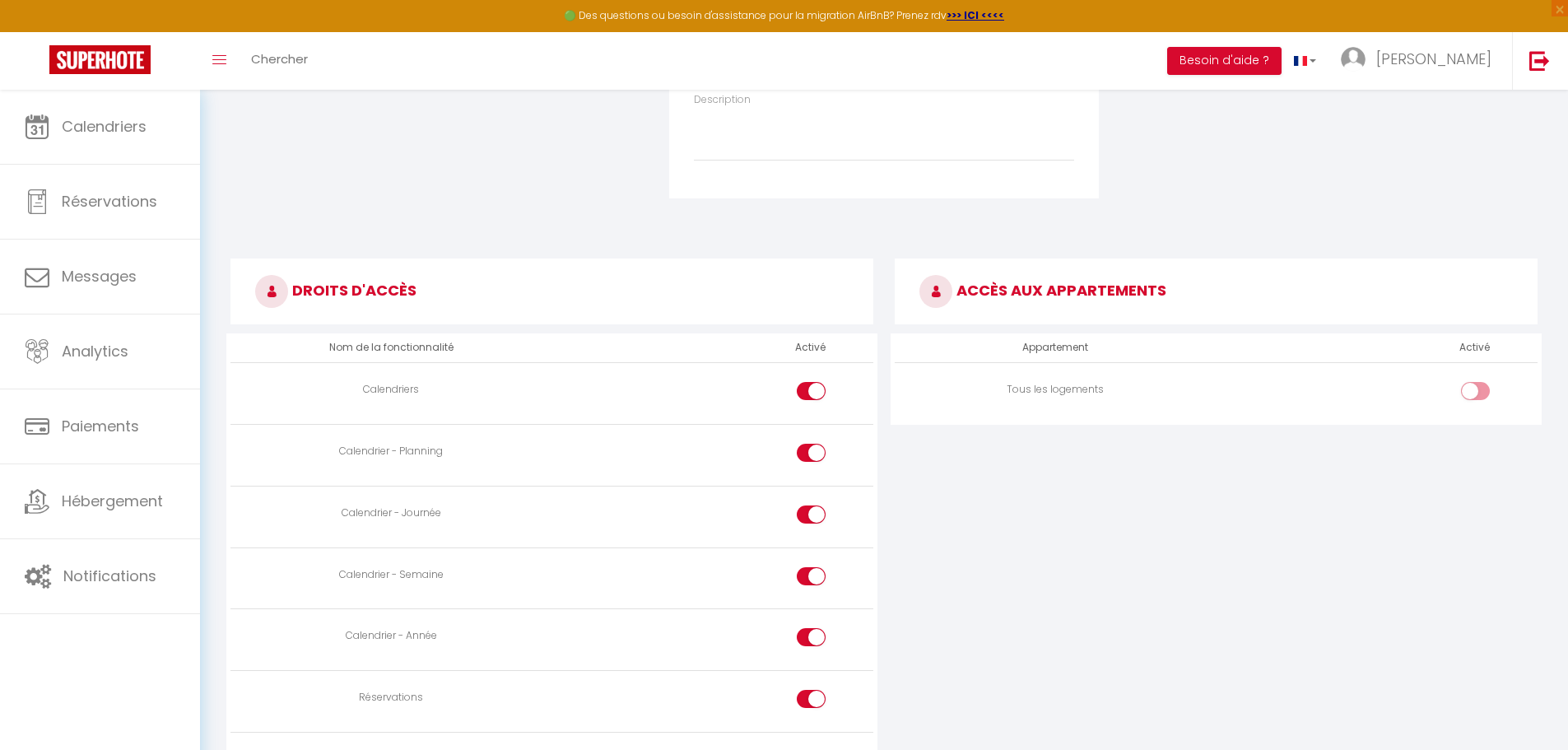
click at [1485, 393] on input "checkbox" at bounding box center [1489, 394] width 29 height 25
checkbox input "true"
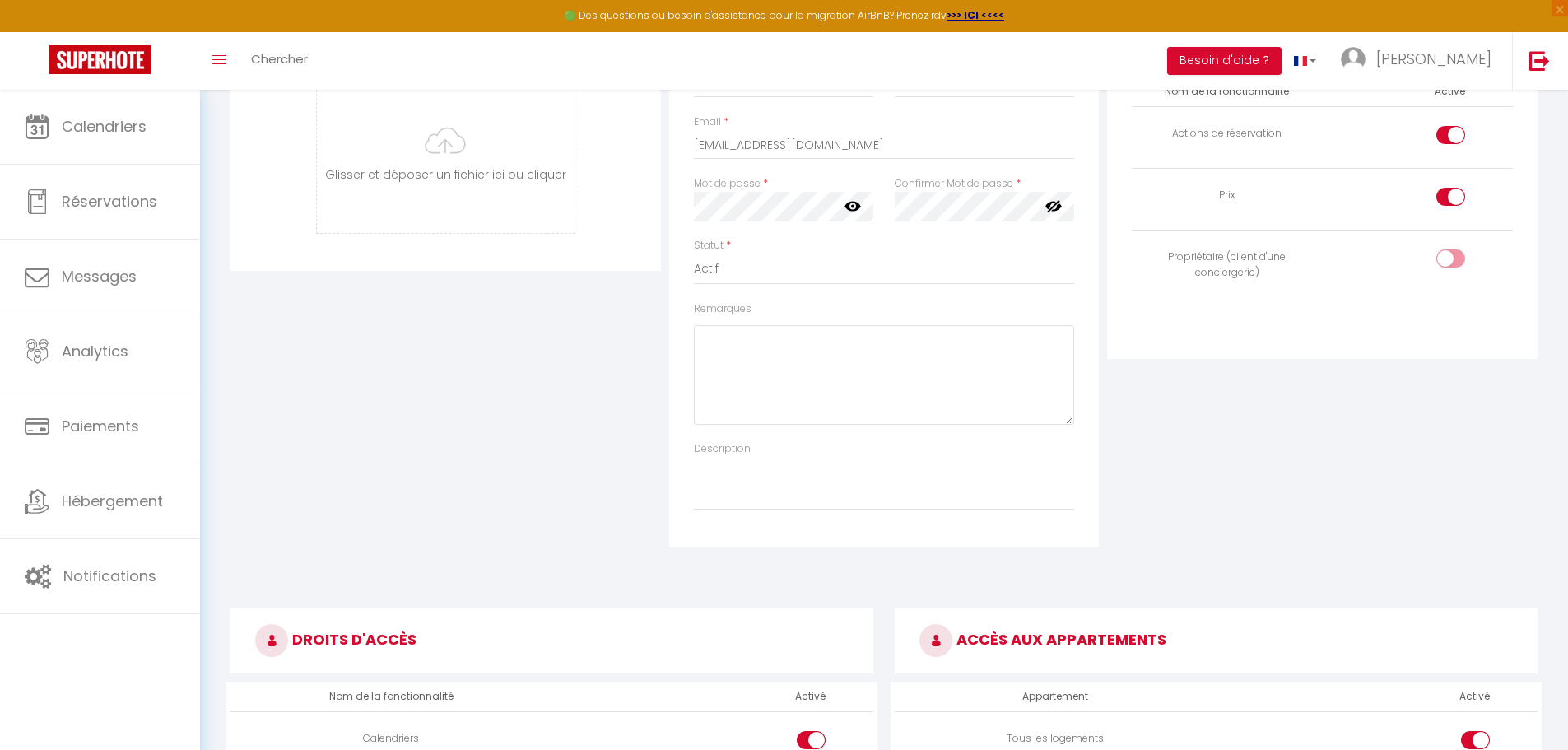
scroll to position [0, 0]
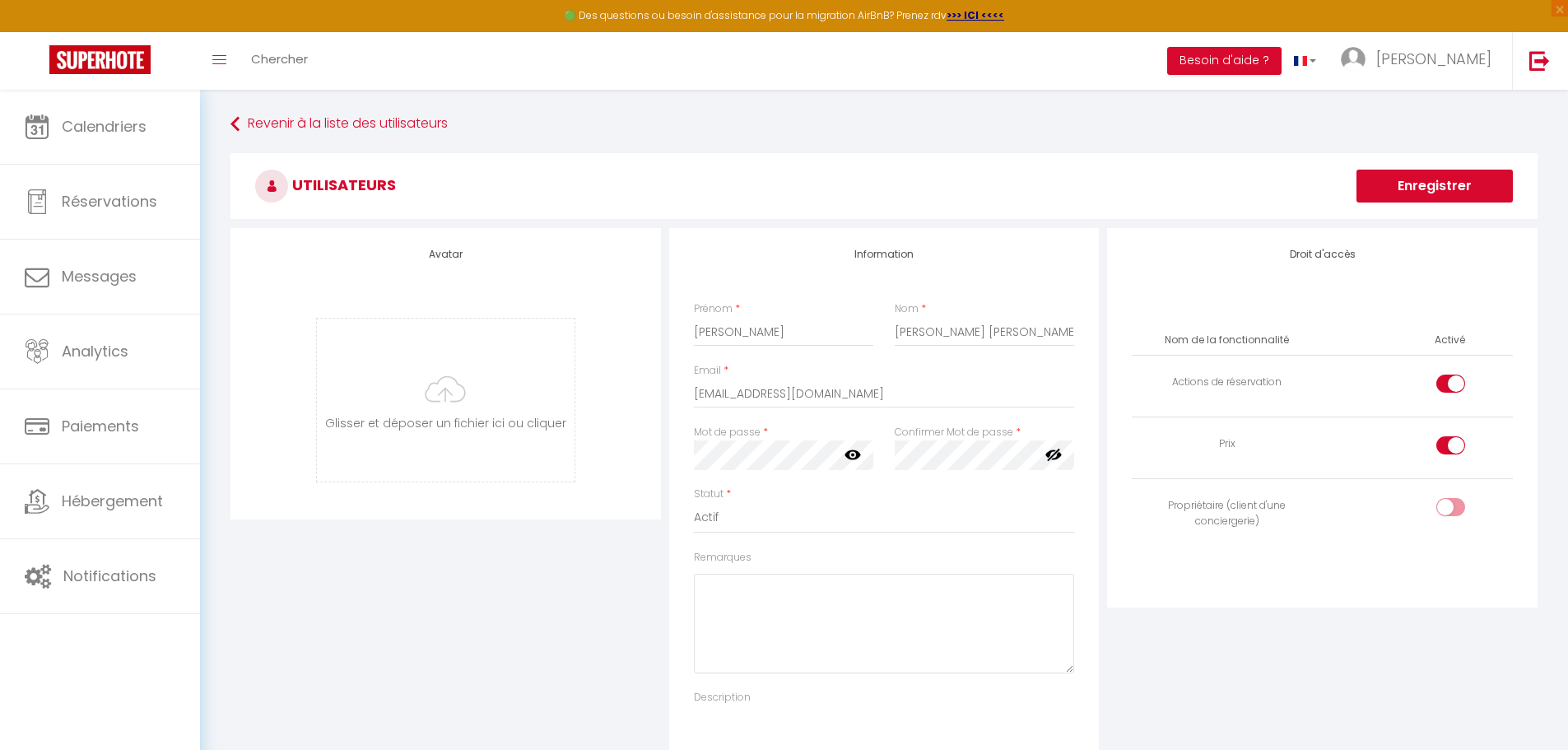
click at [1453, 191] on button "Enregistrer" at bounding box center [1435, 186] width 156 height 33
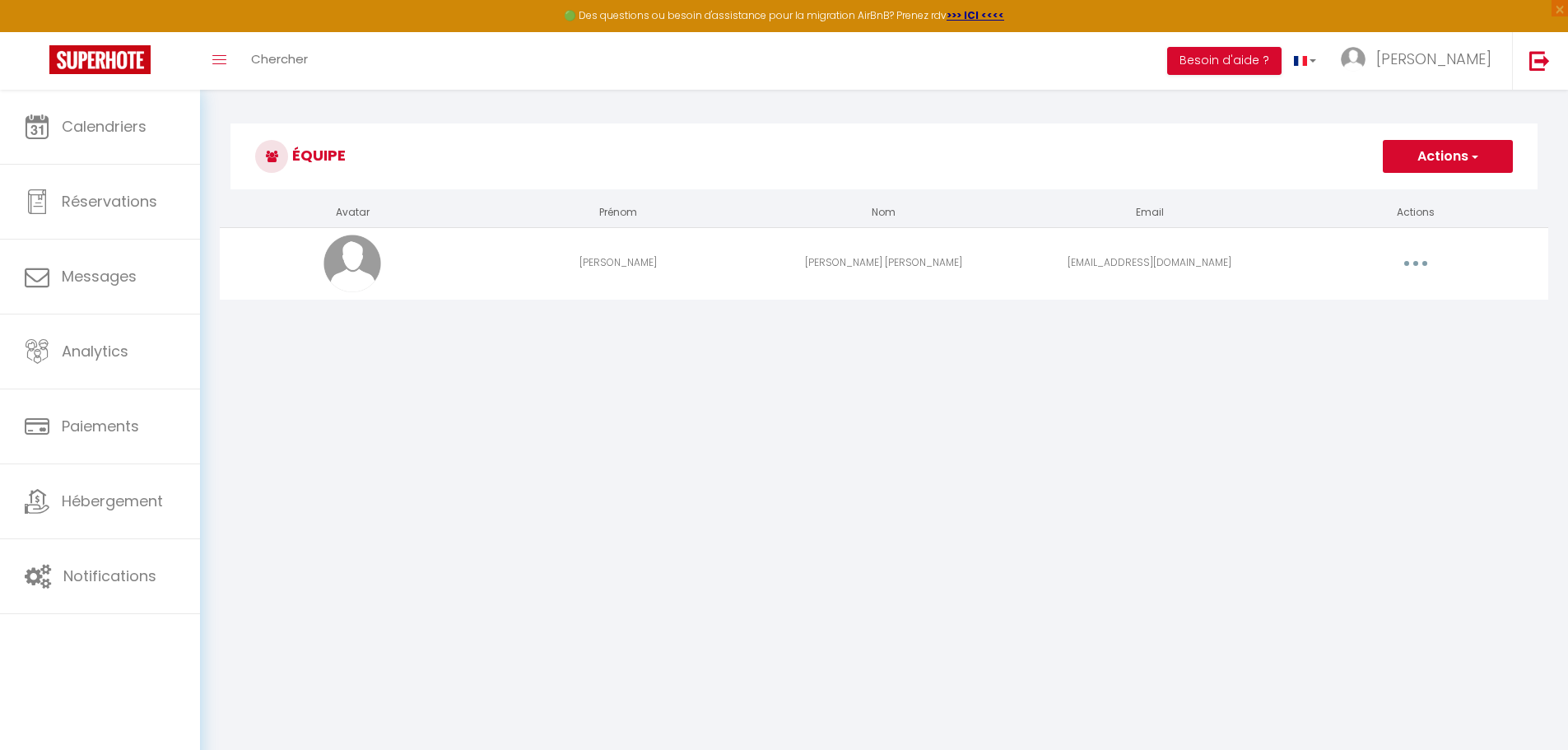
click at [1400, 254] on button "button" at bounding box center [1417, 263] width 46 height 26
click at [1420, 254] on button "button" at bounding box center [1417, 263] width 46 height 26
click at [1428, 161] on button "Actions" at bounding box center [1448, 156] width 130 height 33
click at [1414, 198] on link "Ajouter un nouvel utilisateur" at bounding box center [1415, 192] width 194 height 21
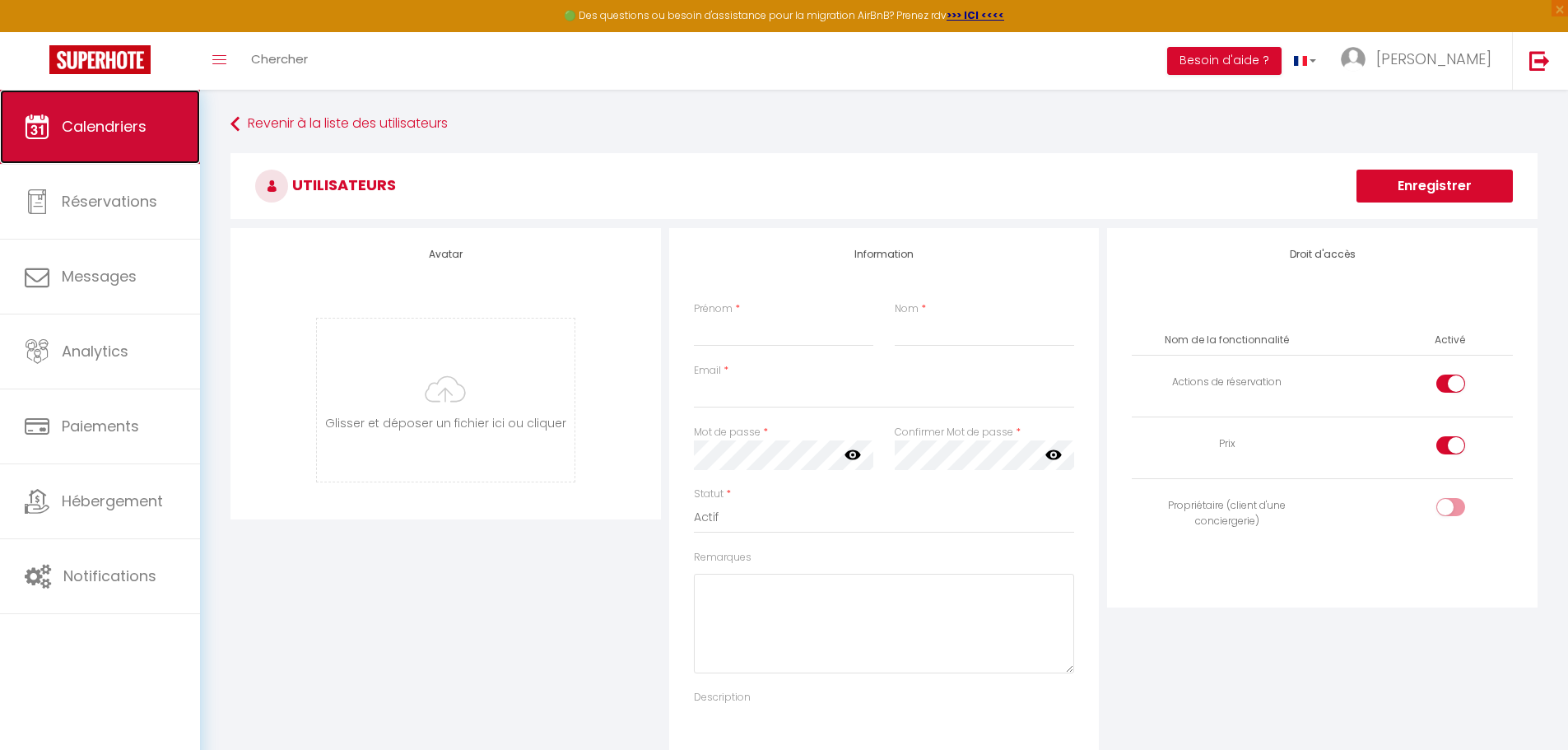
click at [111, 133] on span "Calendriers" at bounding box center [103, 126] width 85 height 20
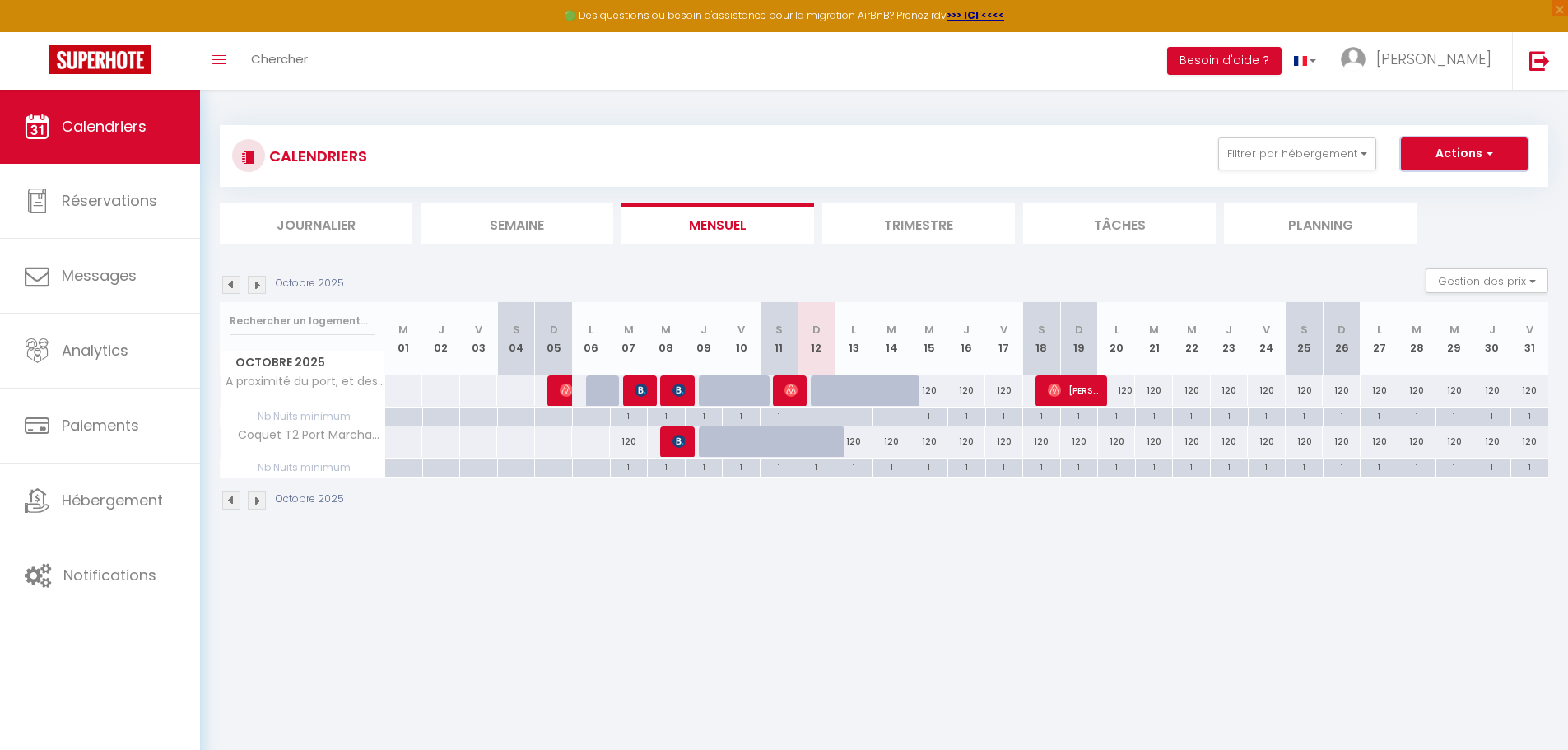
click at [1444, 141] on button "Actions" at bounding box center [1464, 153] width 126 height 33
click at [1365, 66] on img at bounding box center [1353, 59] width 25 height 25
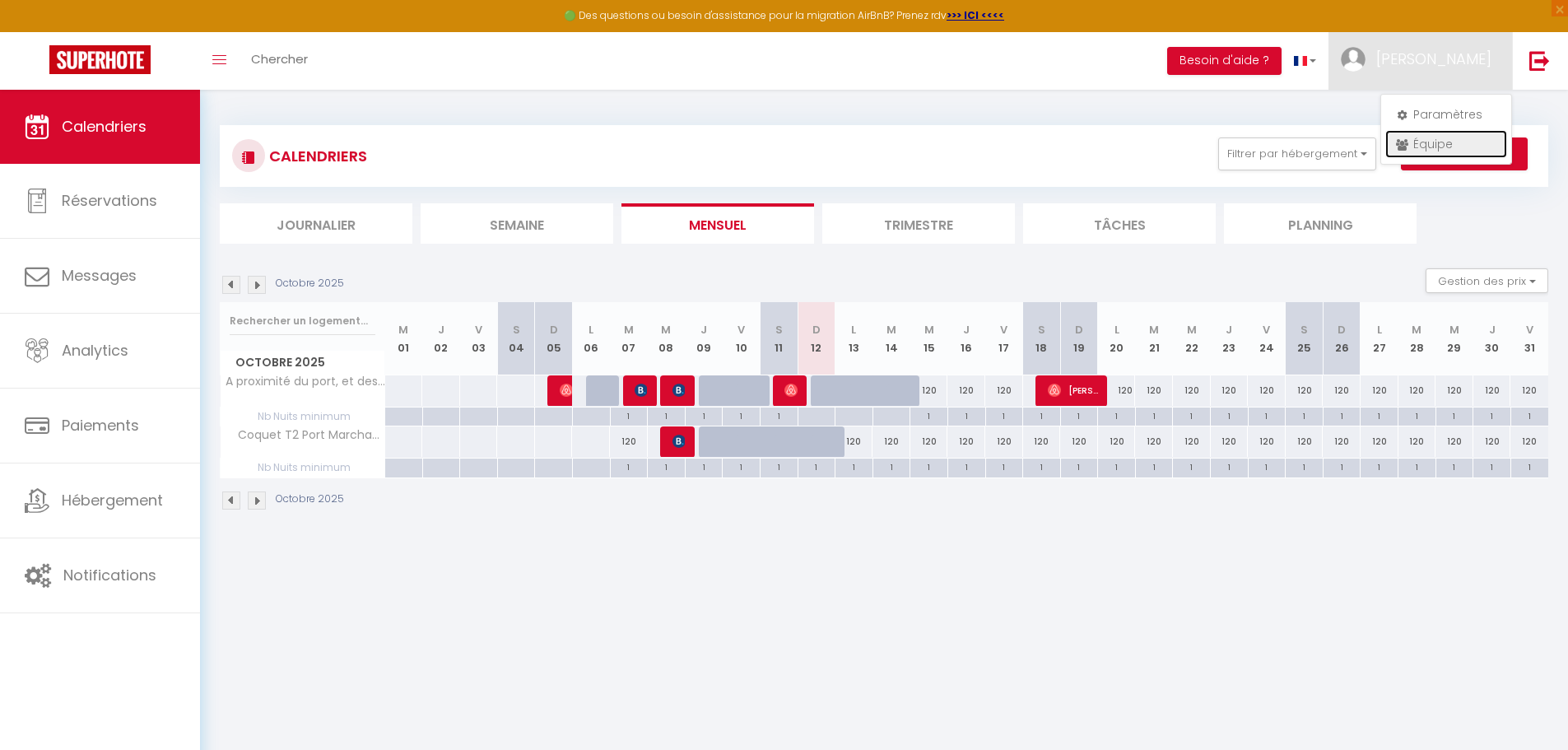
click at [1440, 144] on link "Équipe" at bounding box center [1446, 144] width 122 height 28
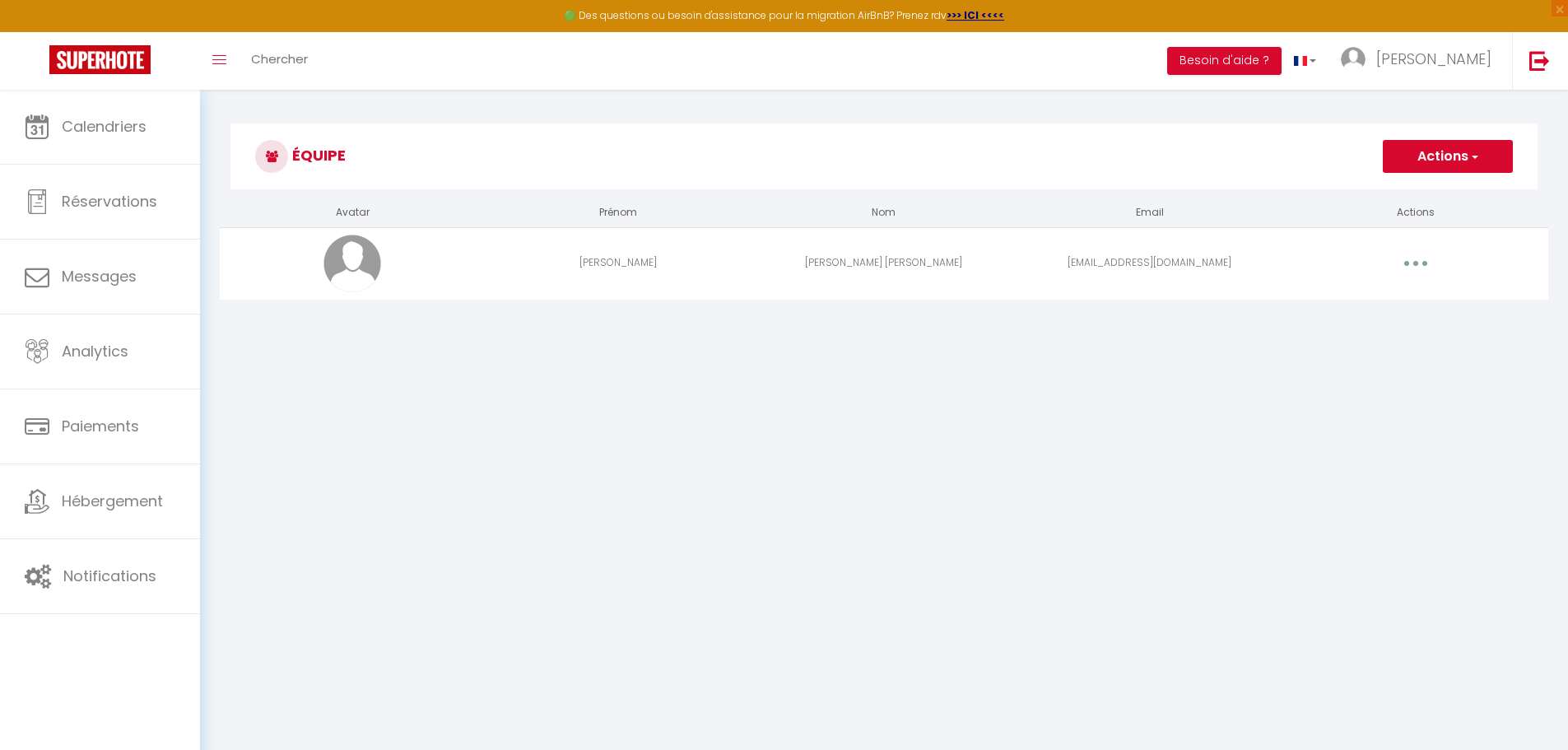
click at [1428, 262] on button "button" at bounding box center [1417, 263] width 46 height 26
click at [1344, 308] on link "Editer" at bounding box center [1373, 301] width 122 height 28
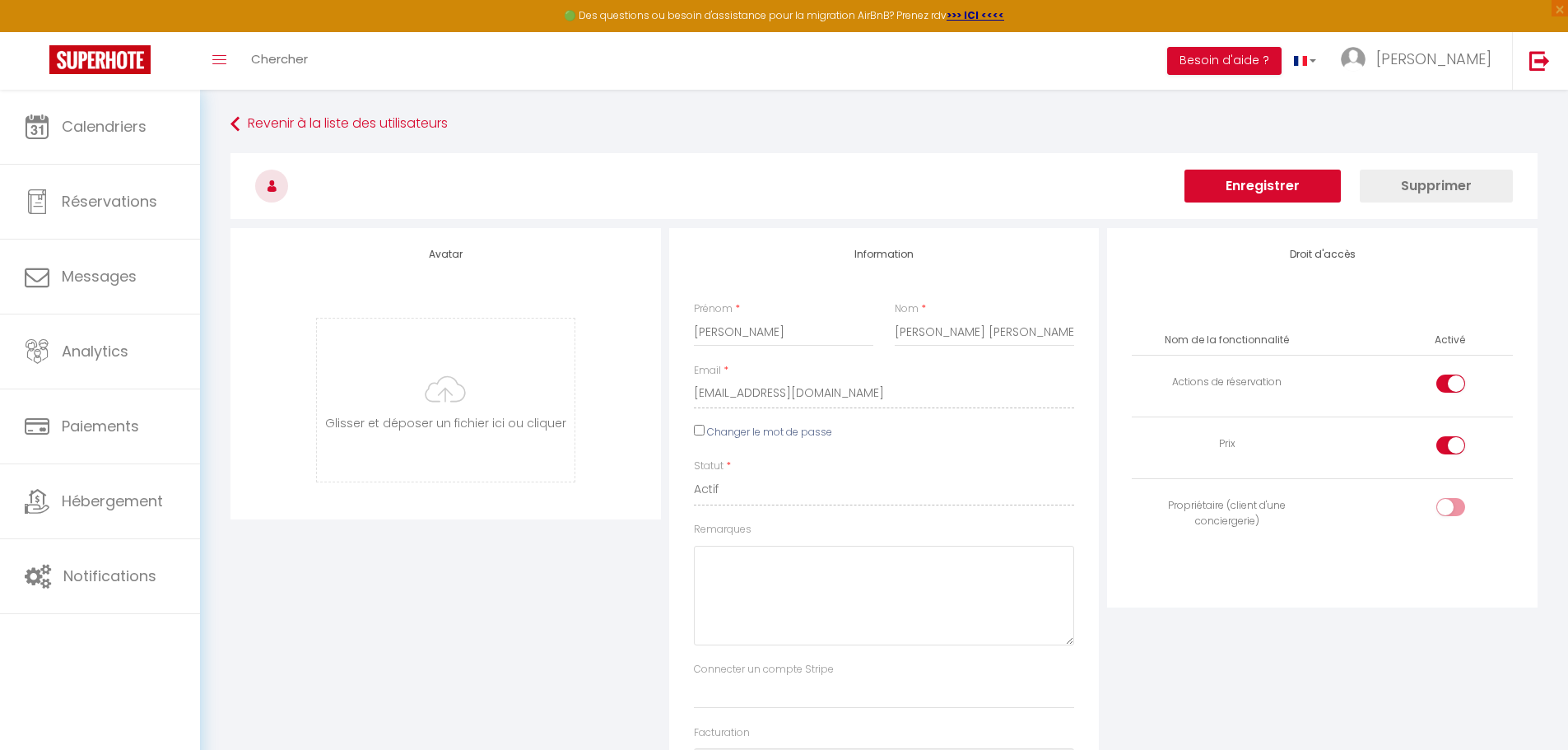
click at [743, 429] on label "Changer le mot de passe" at bounding box center [769, 432] width 125 height 16
click at [705, 429] on input "Changer le mot de passe" at bounding box center [699, 430] width 11 height 11
checkbox input "true"
click at [855, 492] on icon at bounding box center [853, 488] width 17 height 10
click at [1059, 490] on icon at bounding box center [1054, 488] width 17 height 10
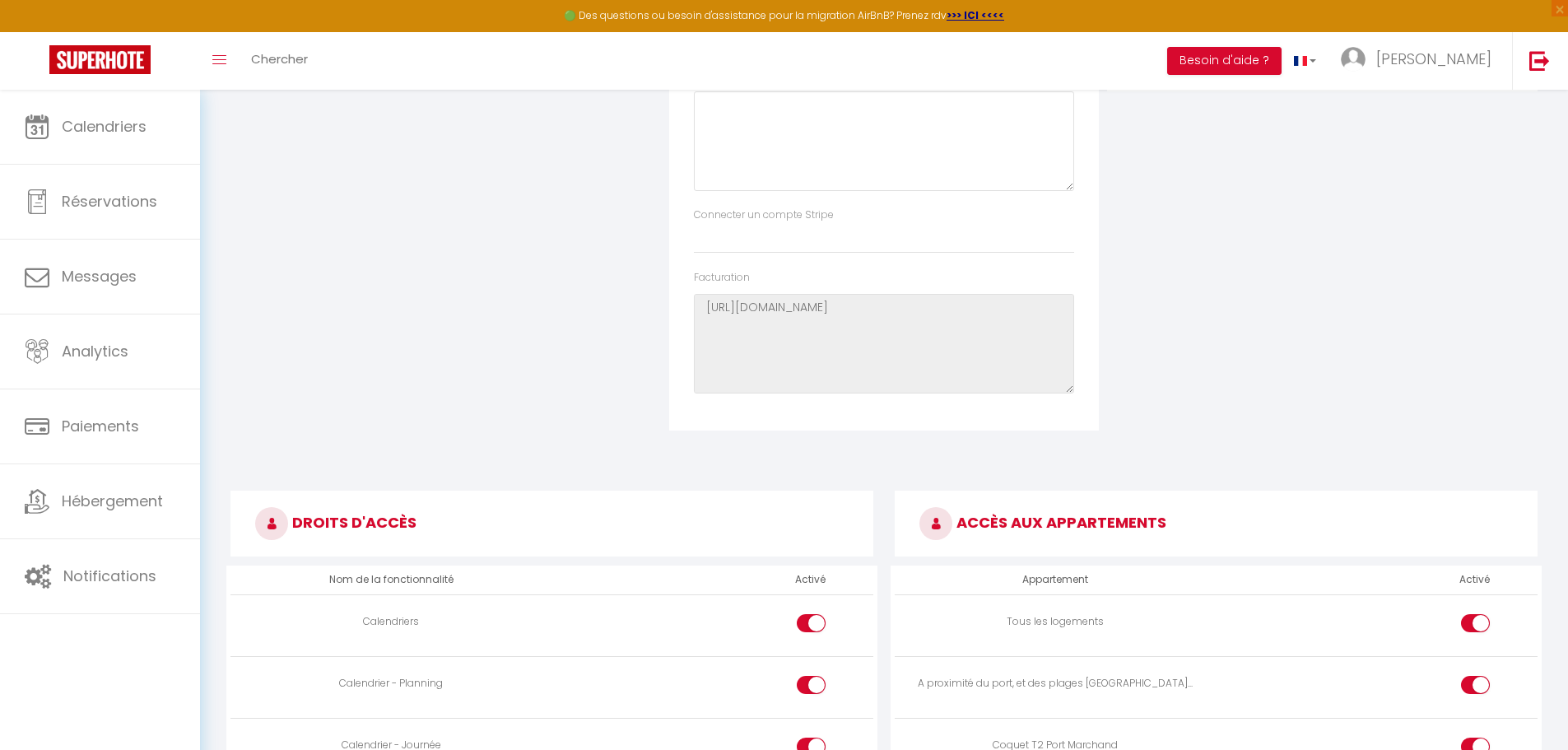
scroll to position [398, 0]
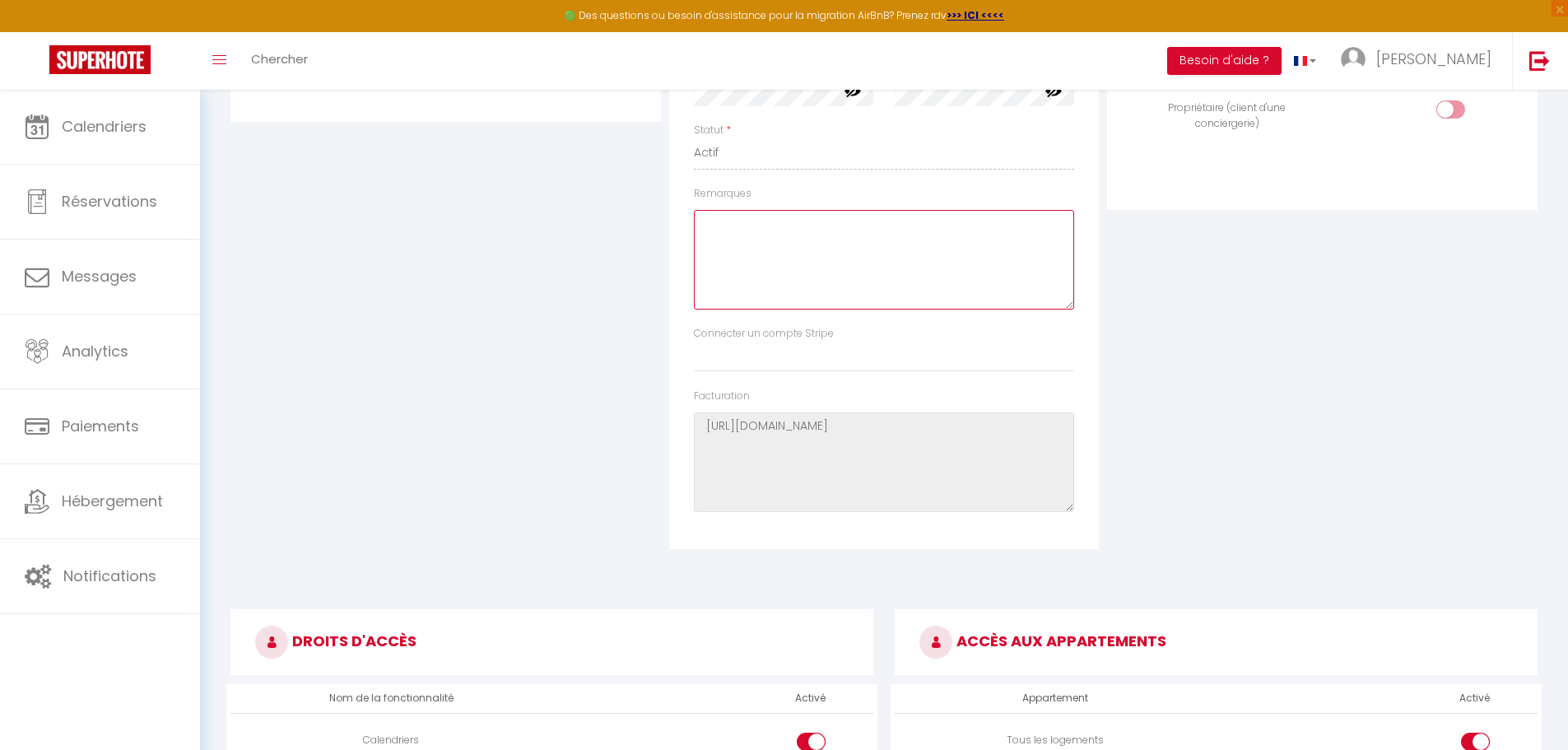
click at [694, 256] on textarea "Remarques" at bounding box center [884, 259] width 381 height 99
click at [724, 223] on textarea "Remarques" at bounding box center [884, 259] width 381 height 99
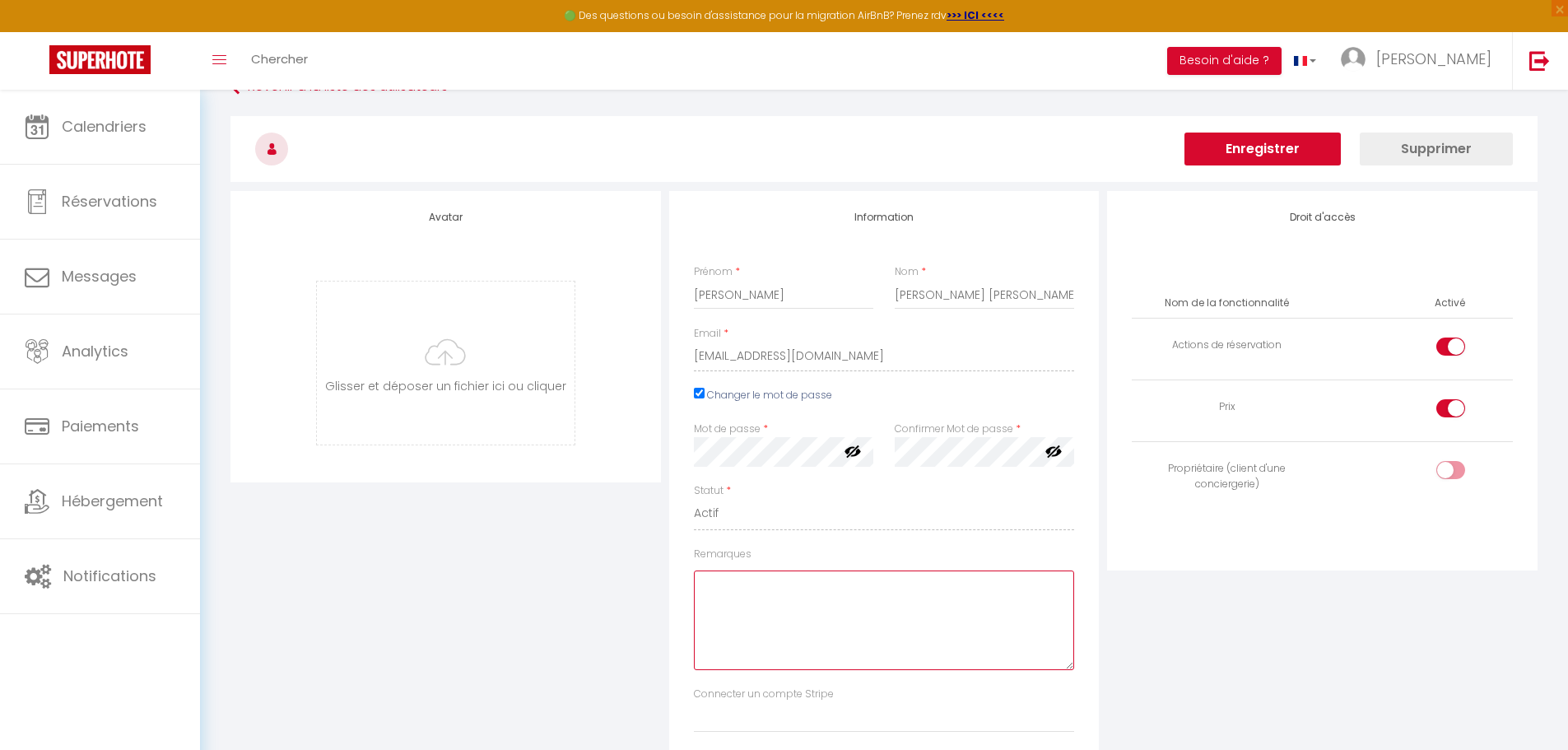
scroll to position [5, 0]
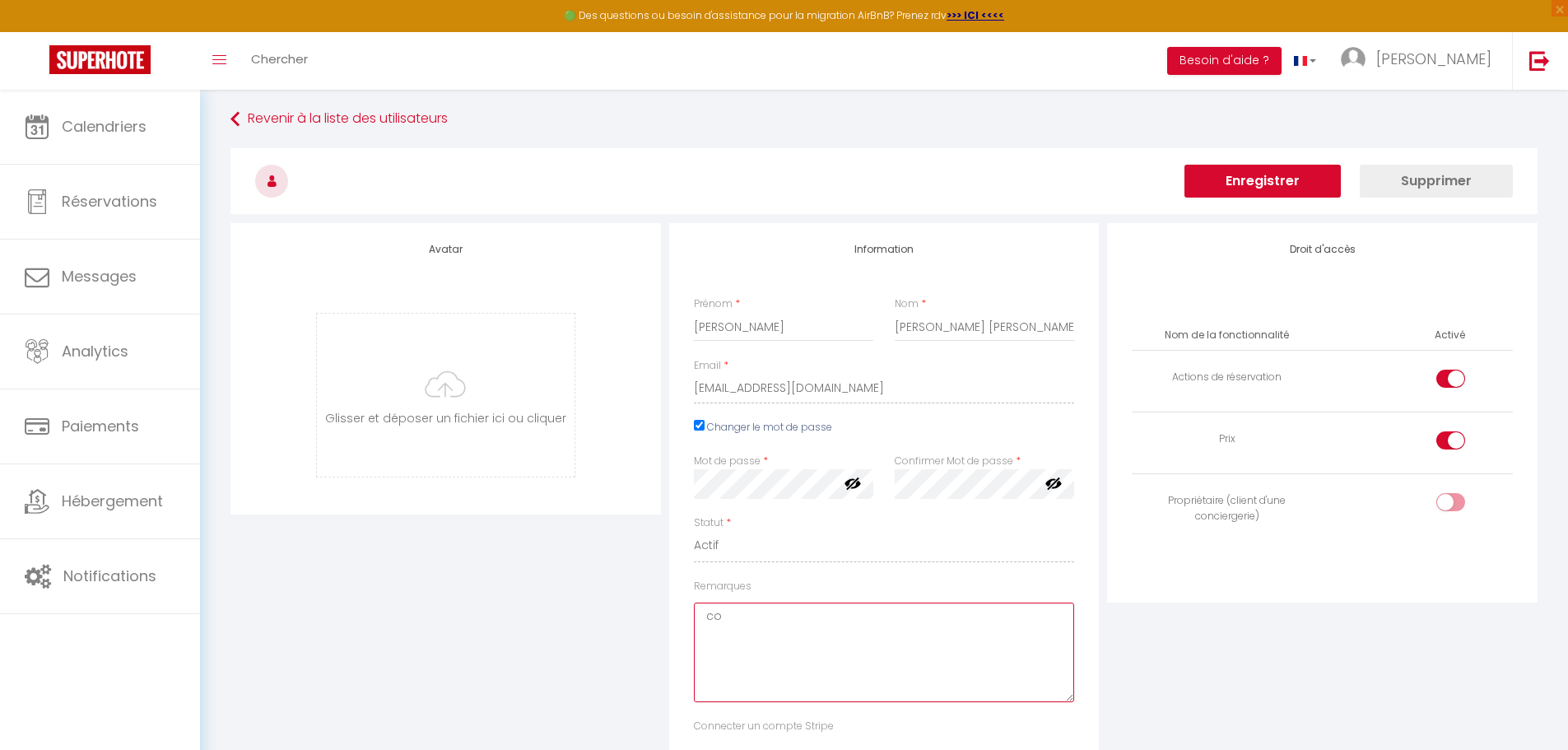
type textarea "c"
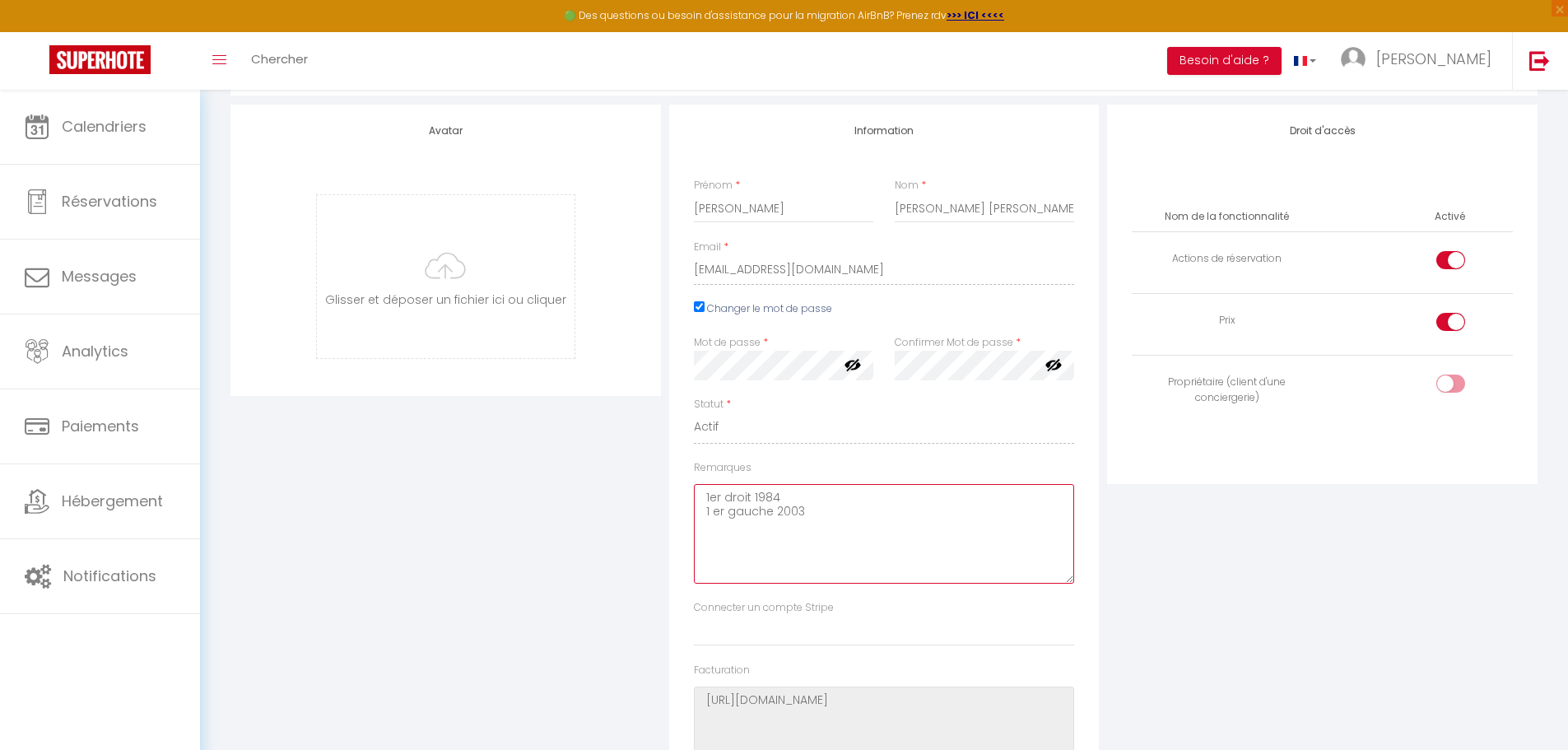
scroll to position [0, 0]
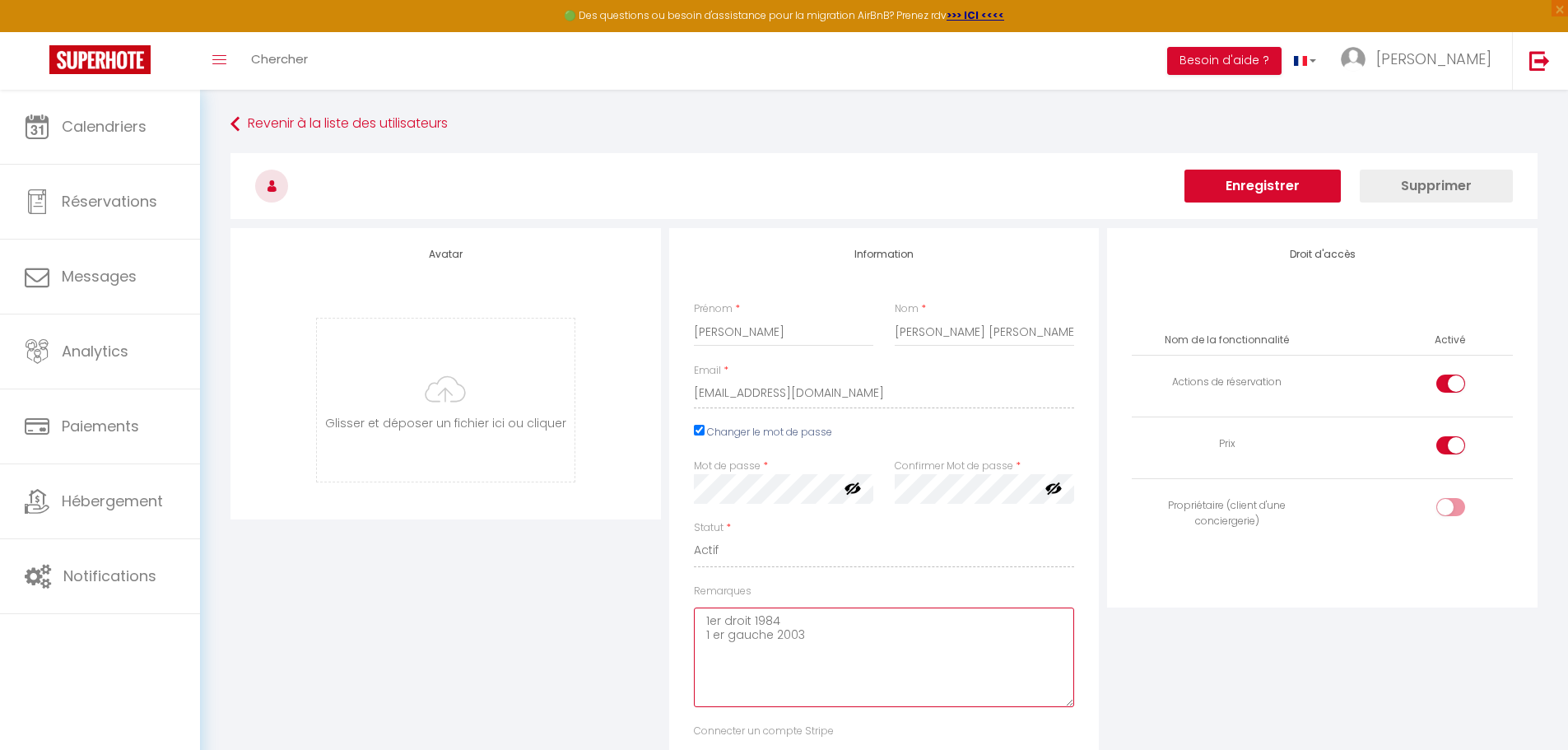
type textarea "1er droit 1984 1 er gauche 2003"
click at [1256, 180] on button "Enregistrer" at bounding box center [1262, 186] width 156 height 33
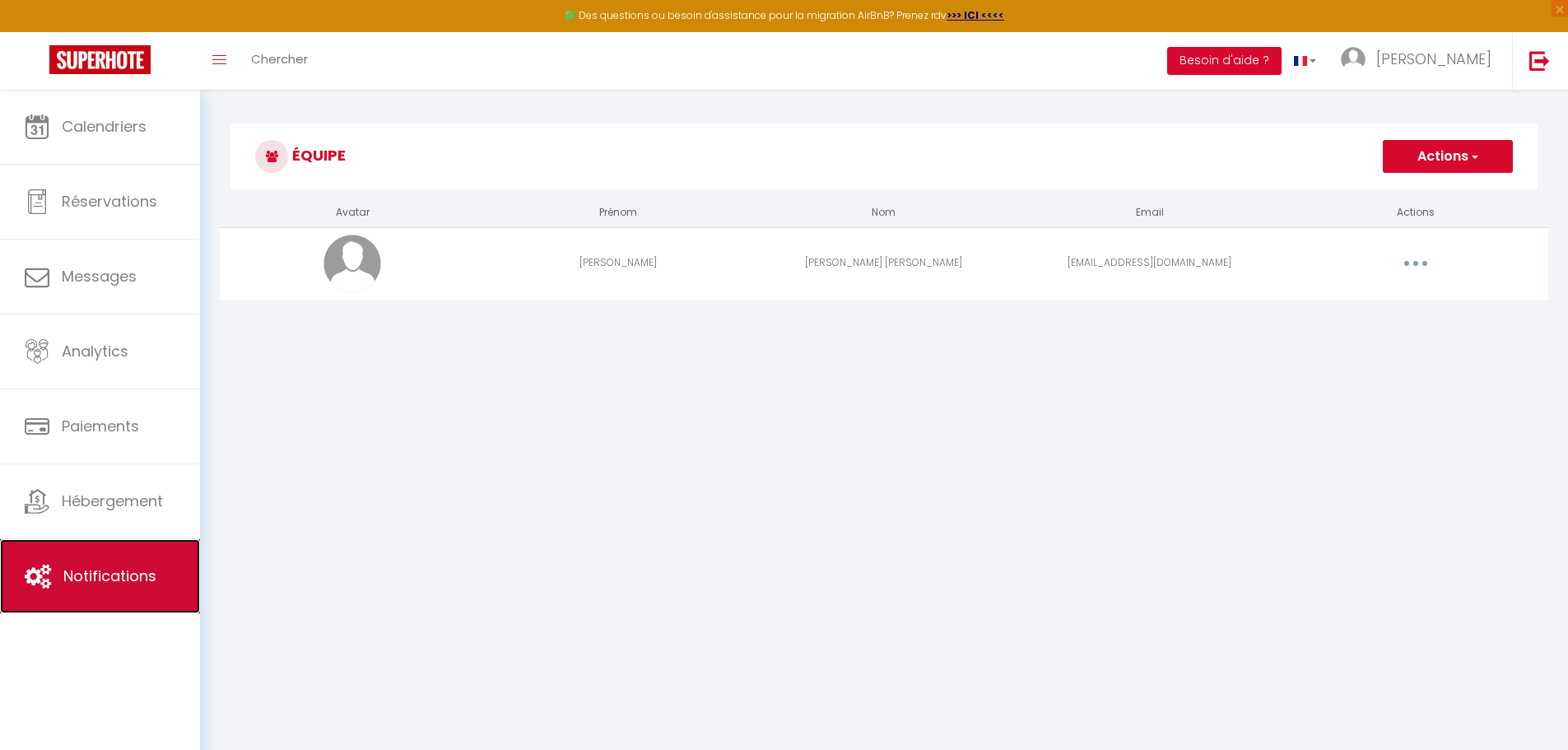
click at [66, 572] on span "Notifications" at bounding box center [110, 576] width 93 height 20
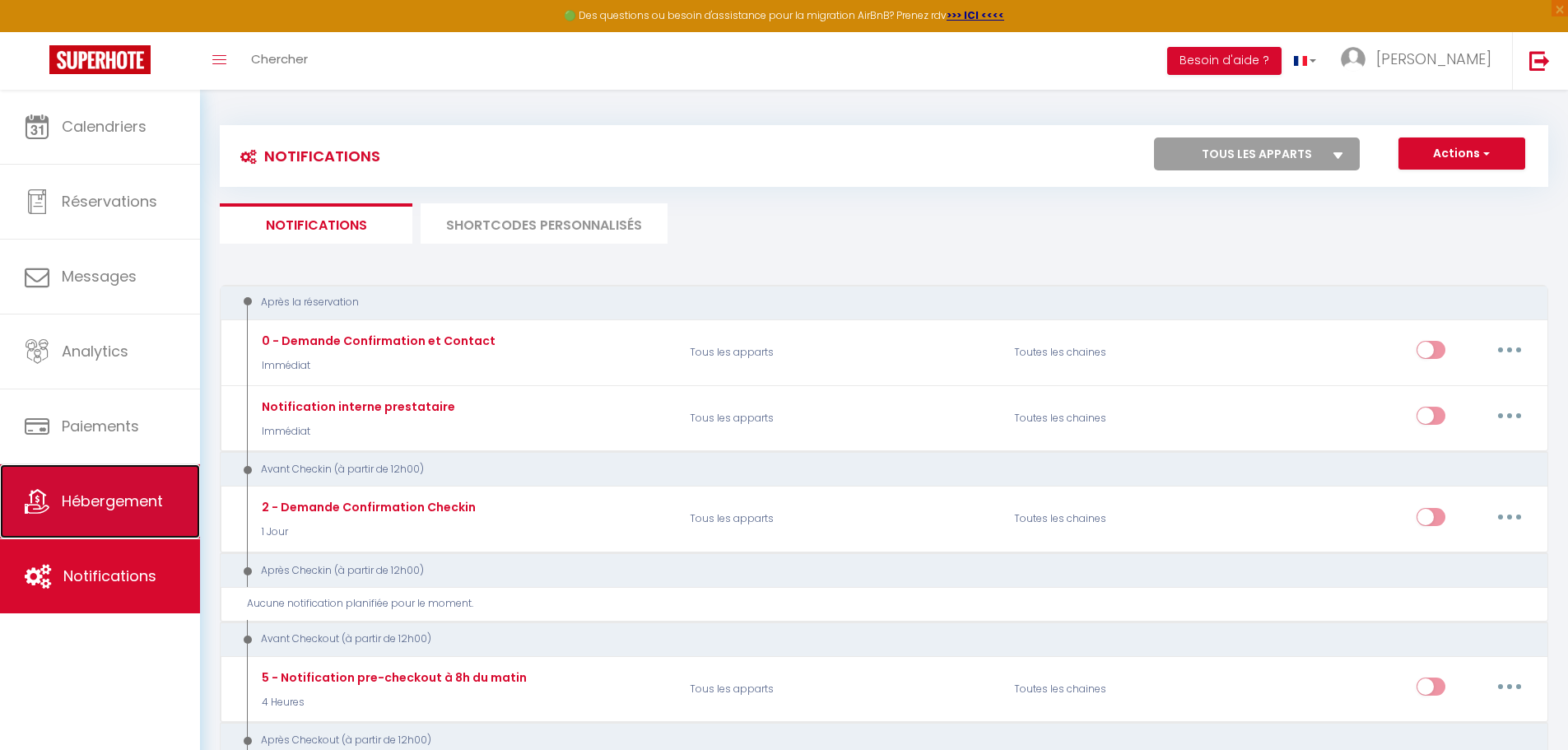
click at [107, 511] on span "Hébergement" at bounding box center [111, 501] width 101 height 20
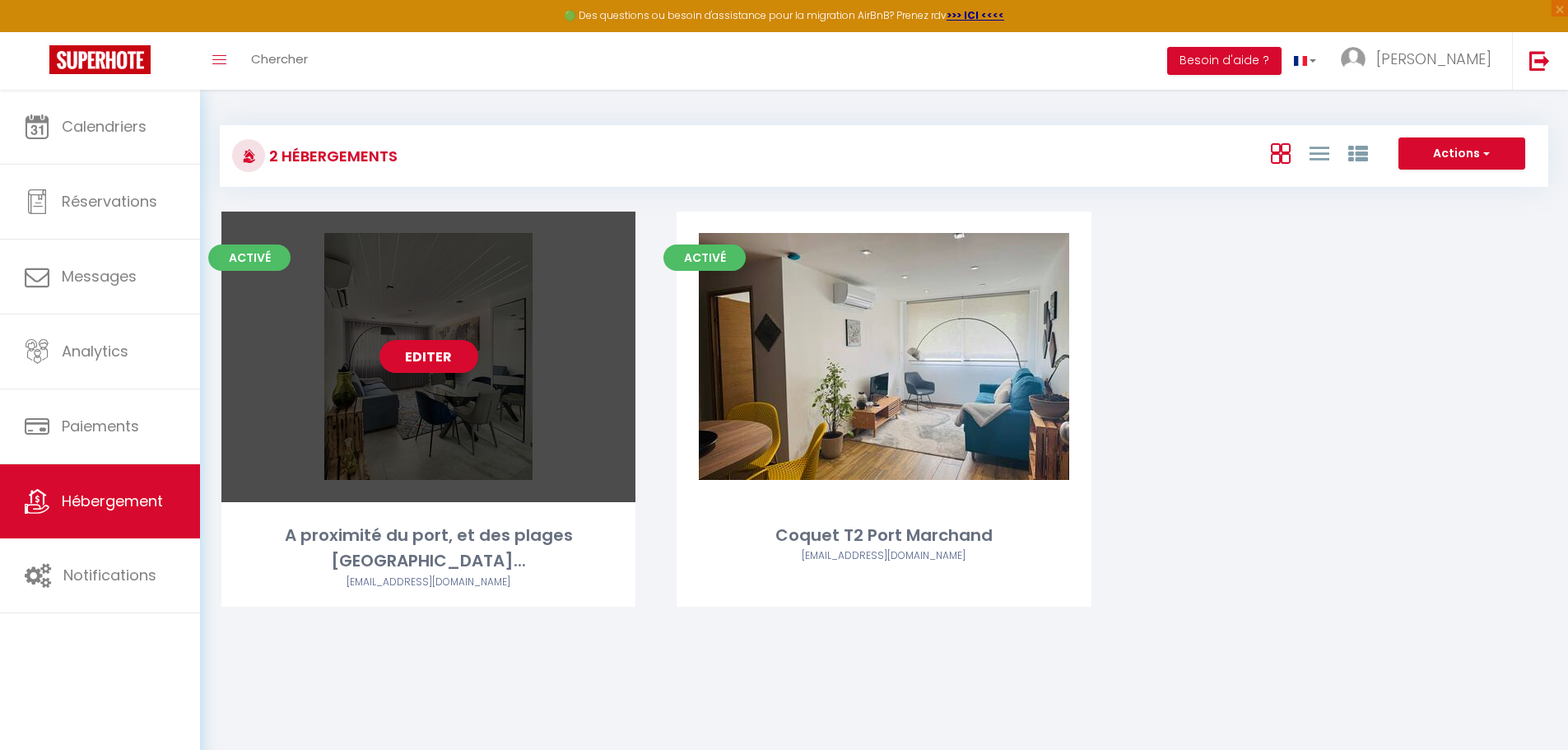
click at [463, 292] on div "Editer" at bounding box center [428, 357] width 414 height 291
click at [438, 359] on link "Editer" at bounding box center [429, 356] width 98 height 33
select select "3"
select select "2"
select select "1"
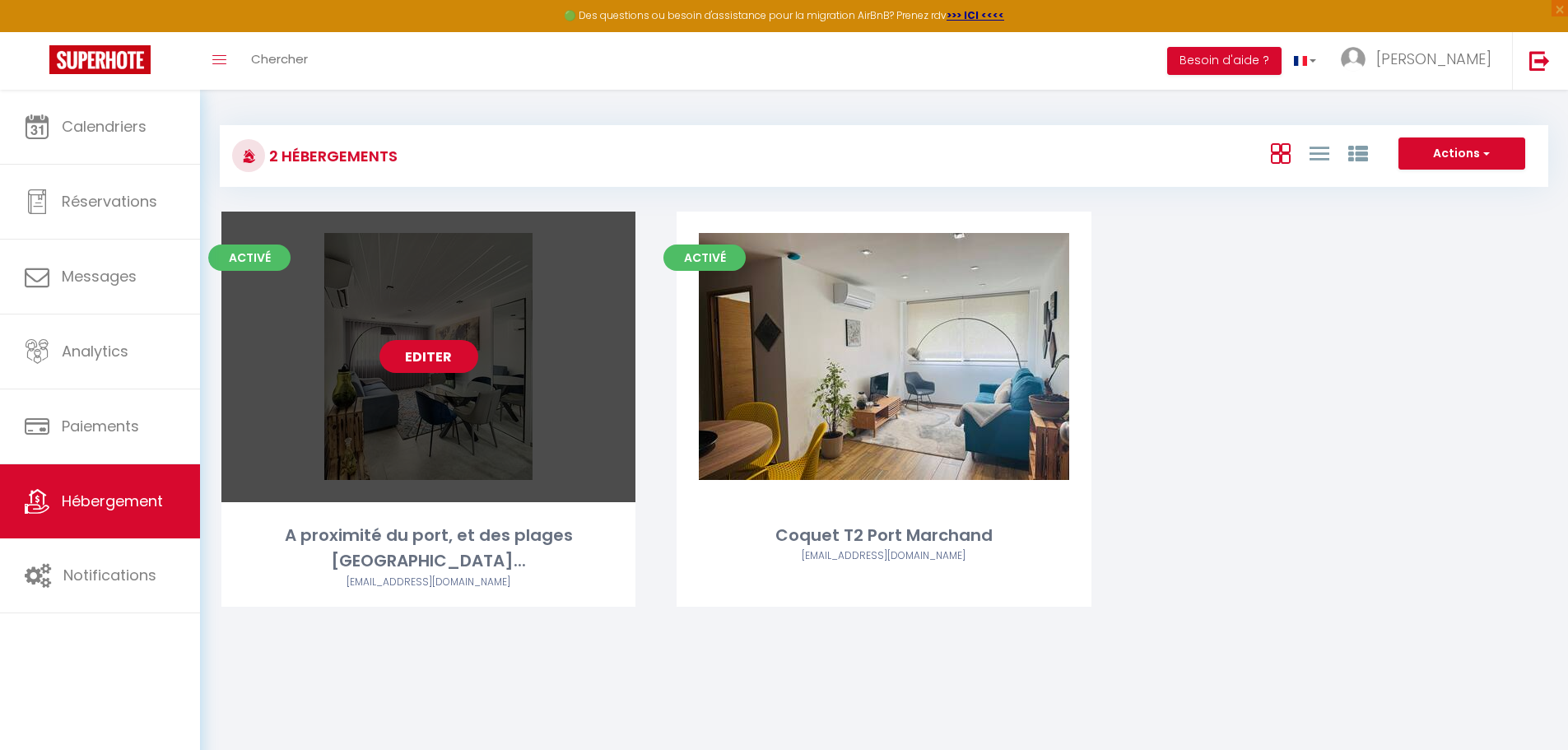
select select "1"
select select "28"
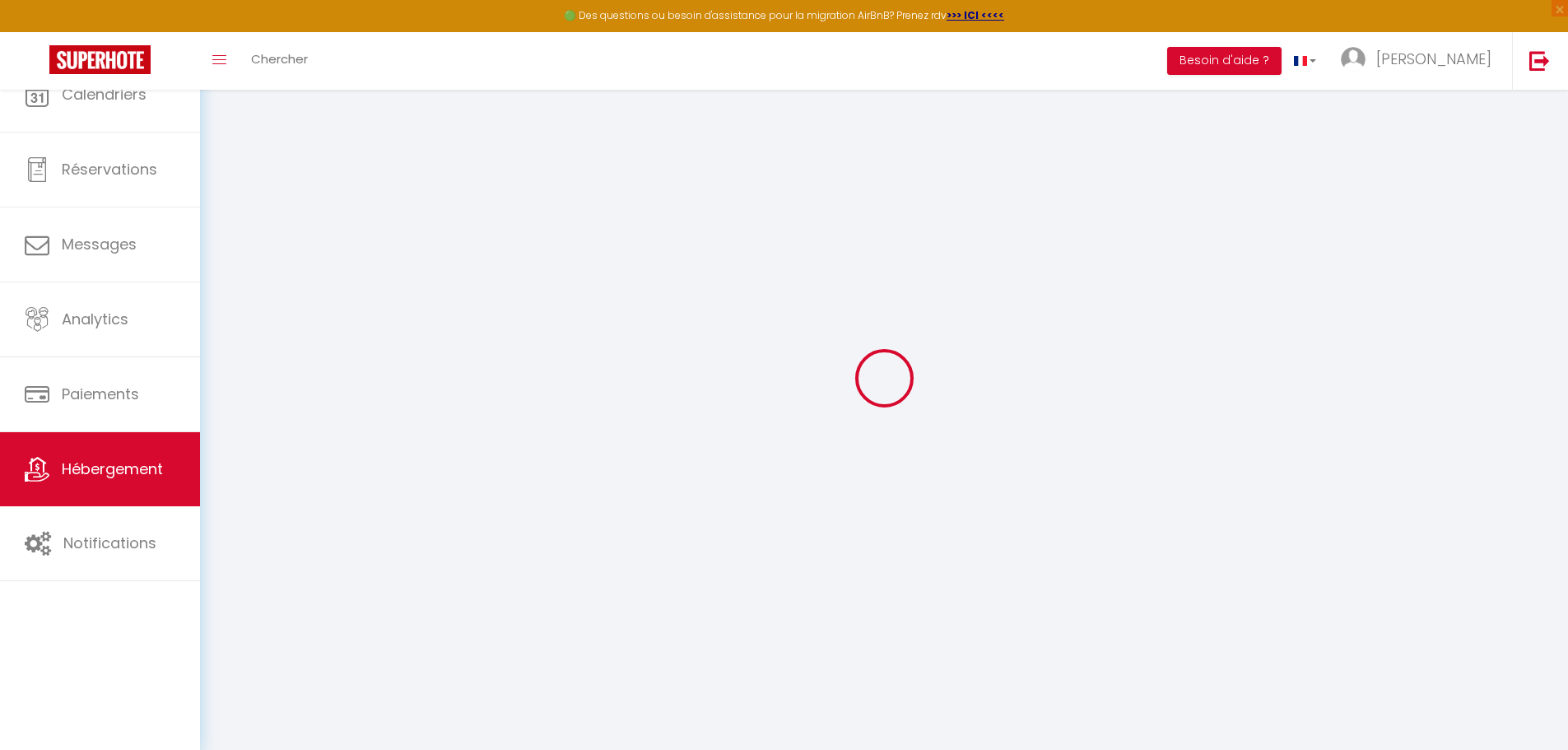
select select
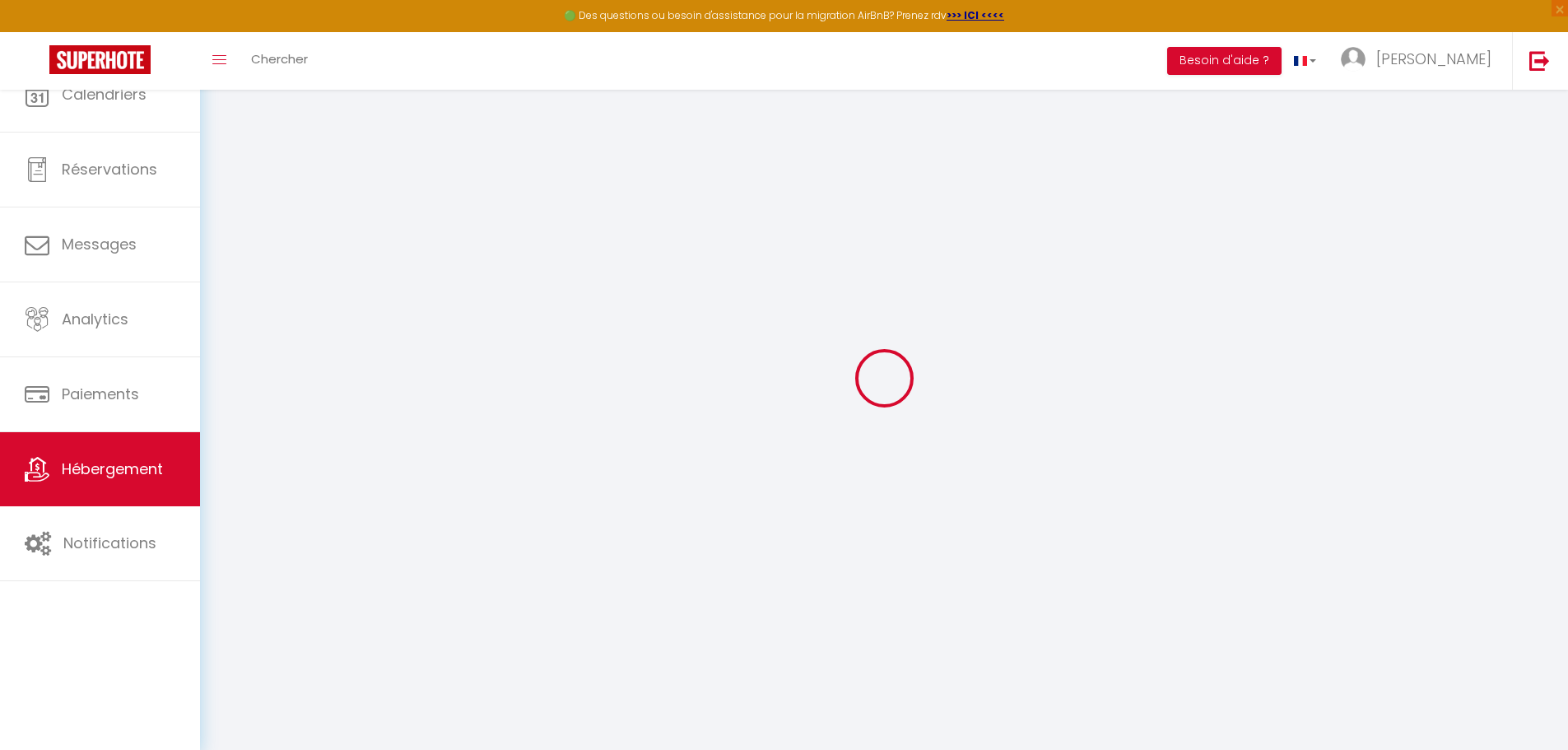
select select
checkbox input "false"
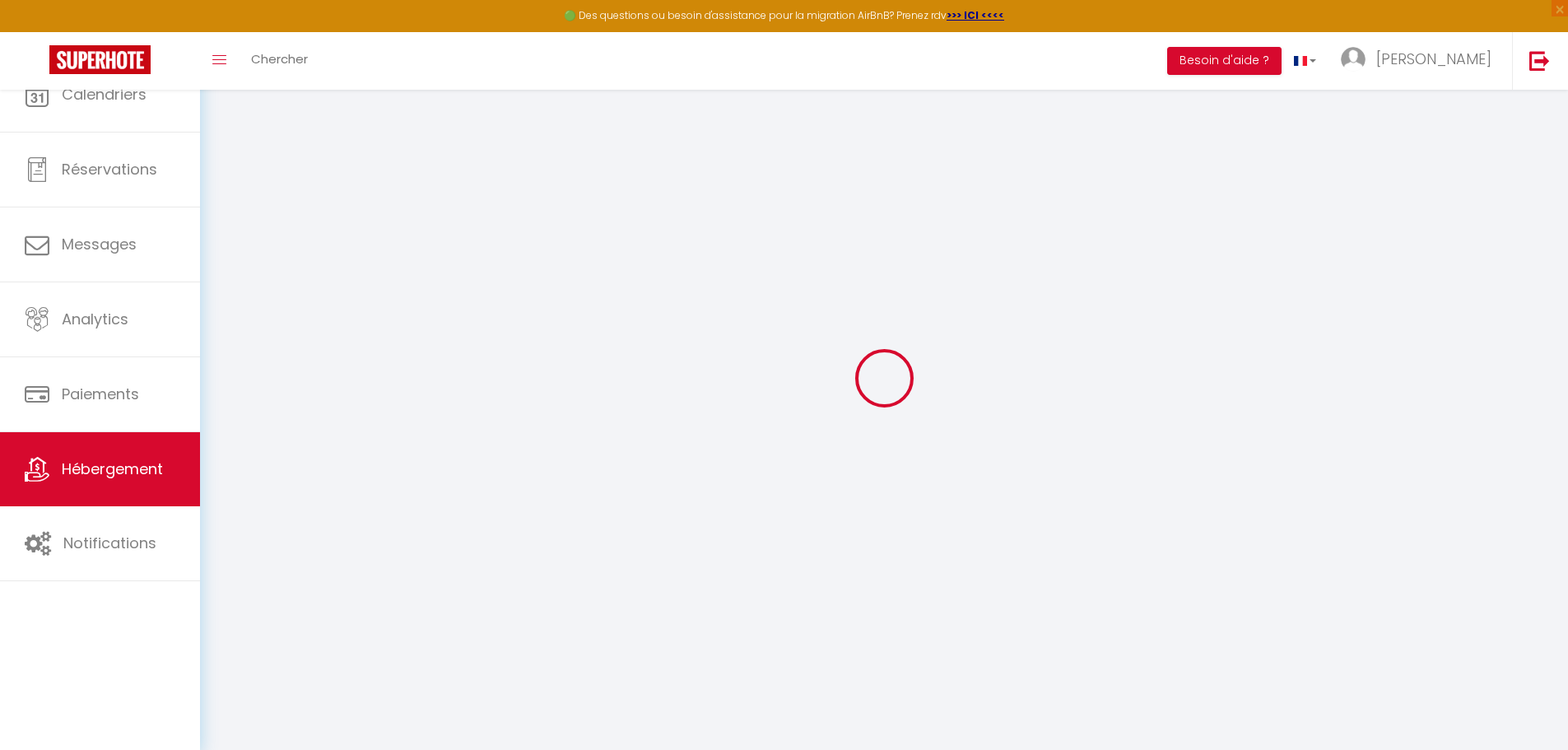
select select
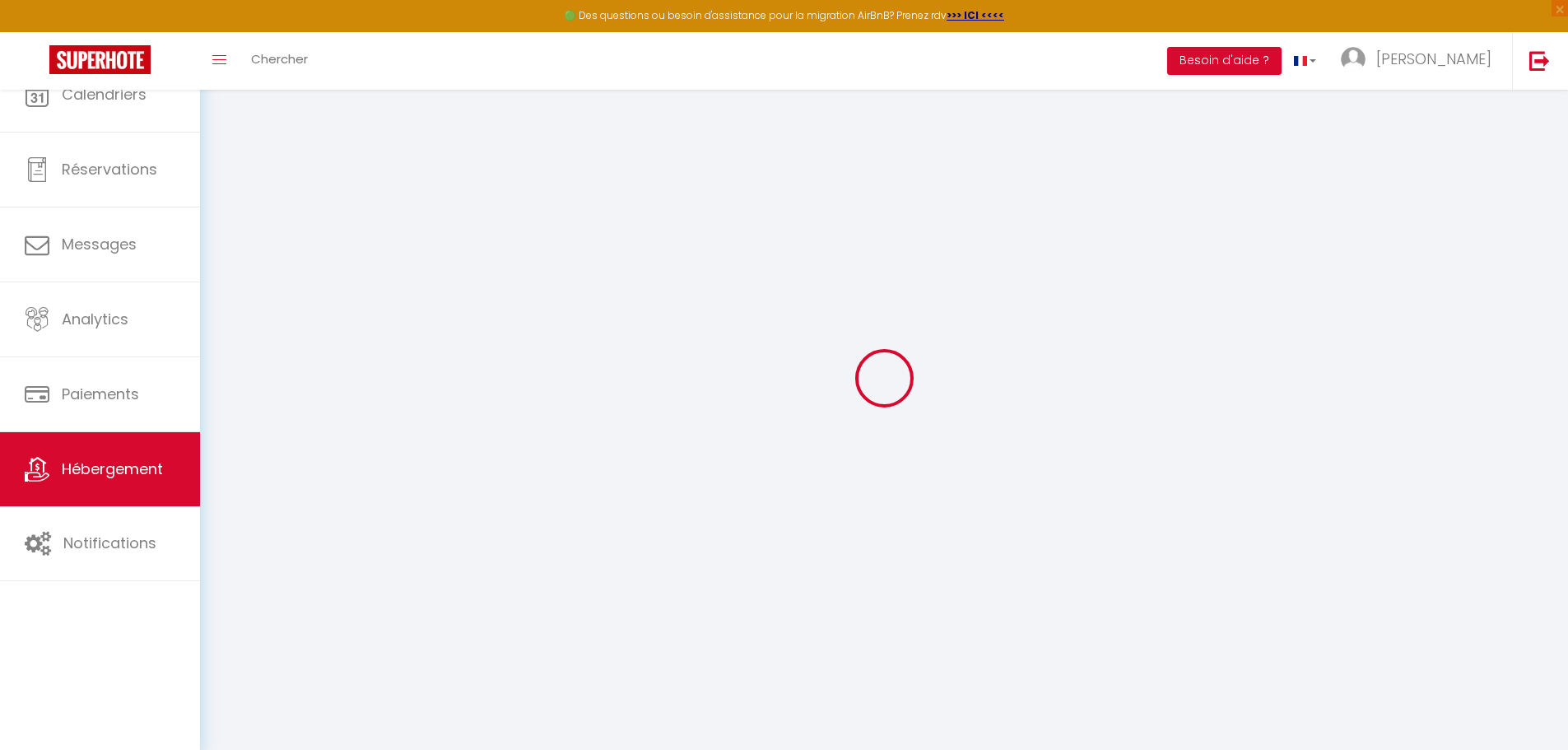
select select
checkbox input "false"
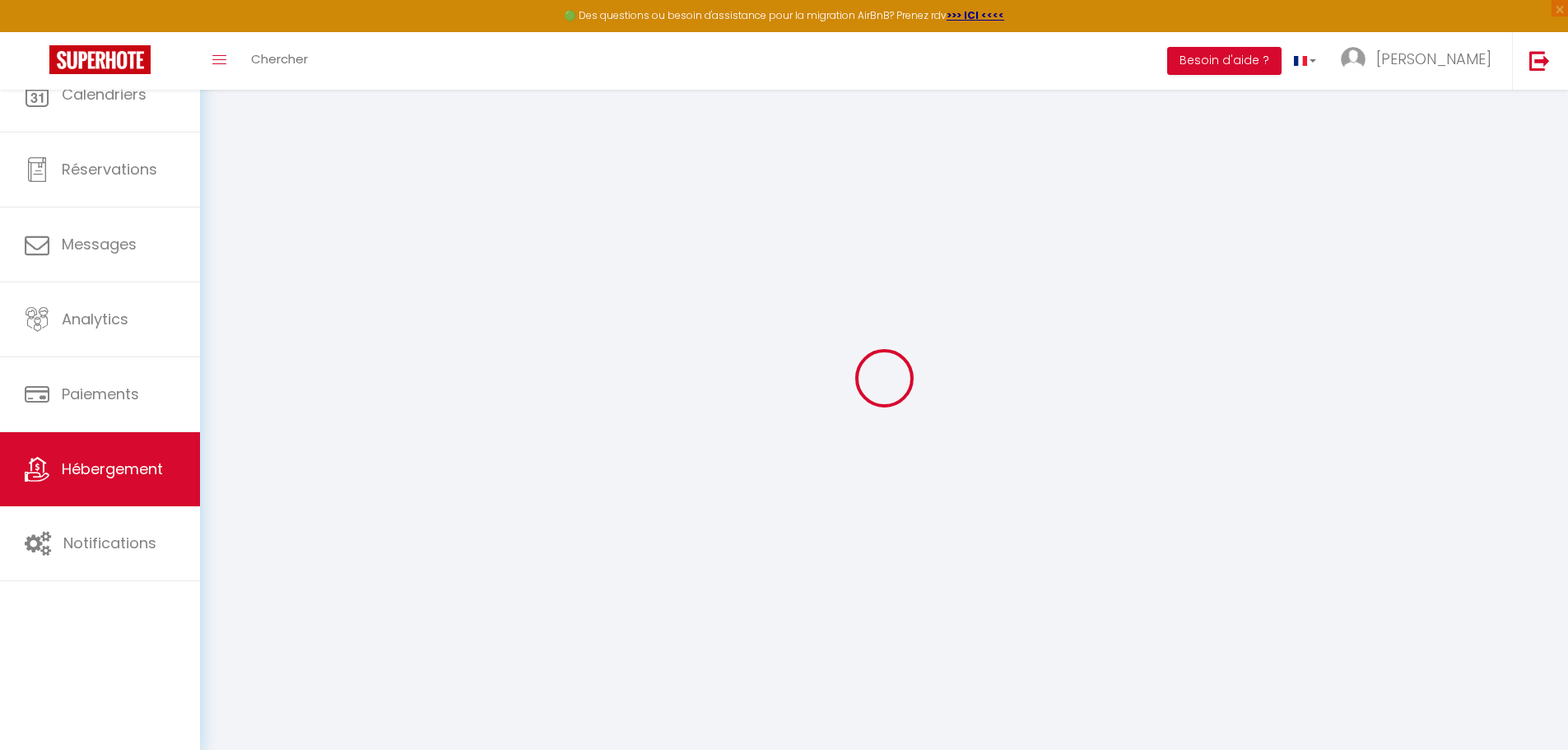
checkbox input "false"
select select
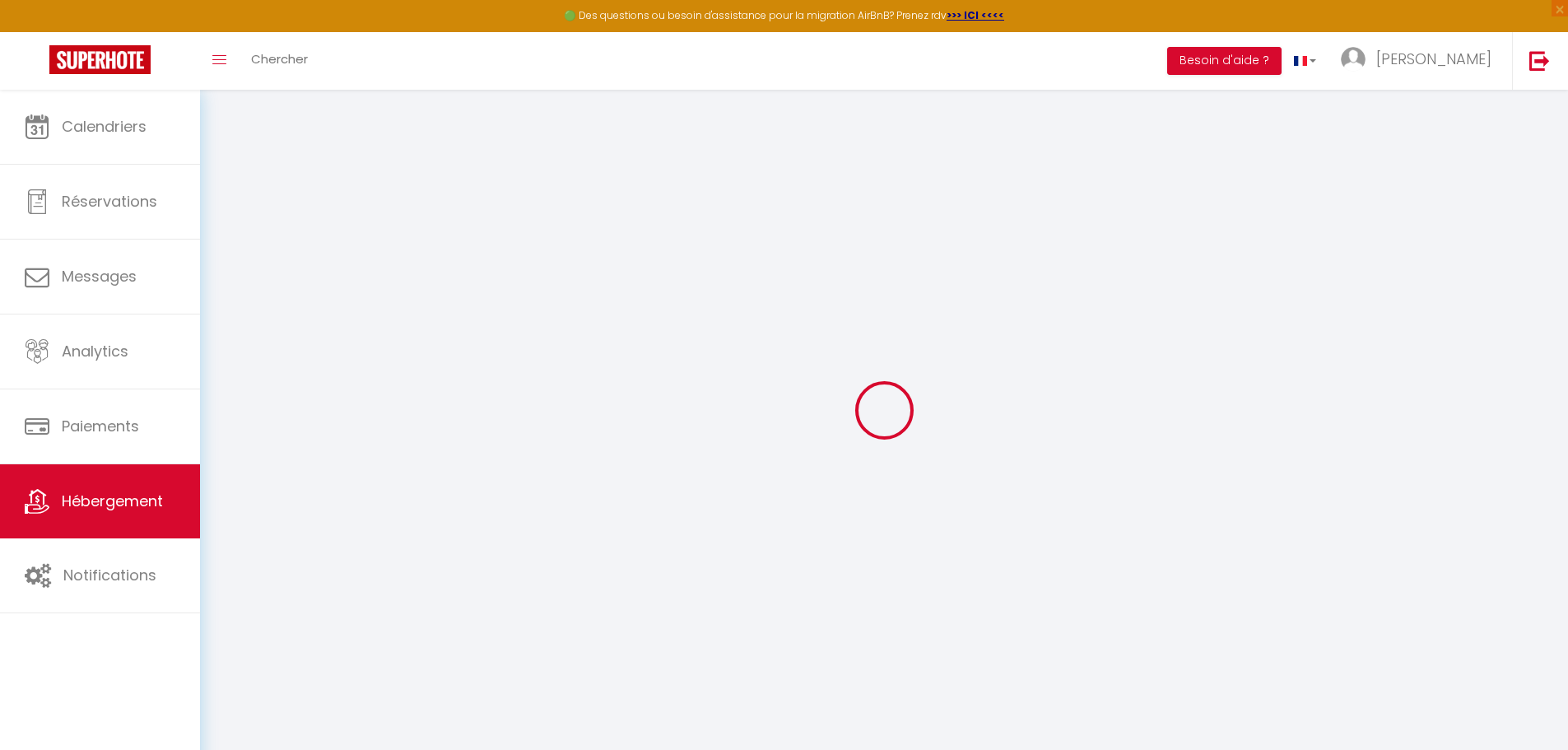
select select
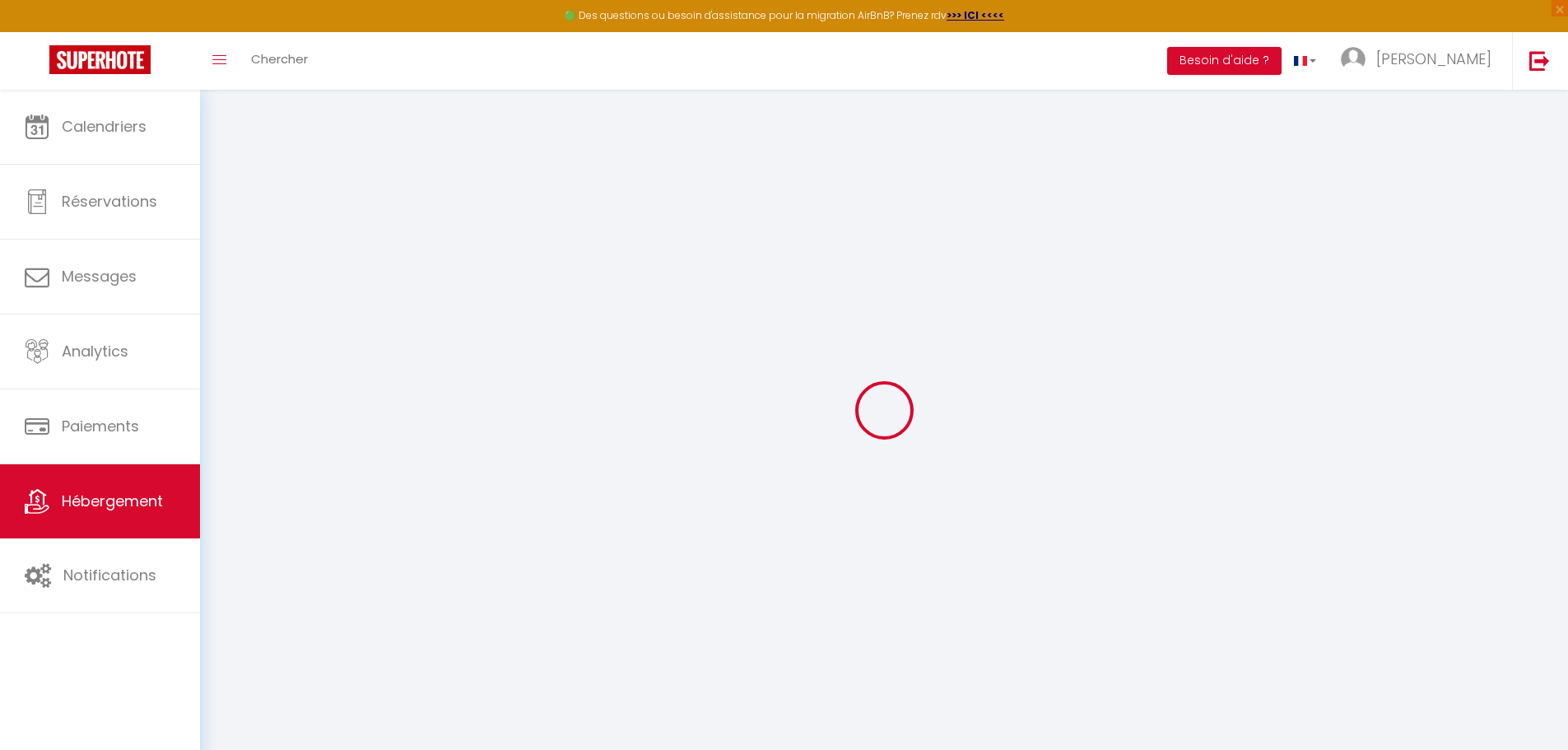
select select
checkbox input "false"
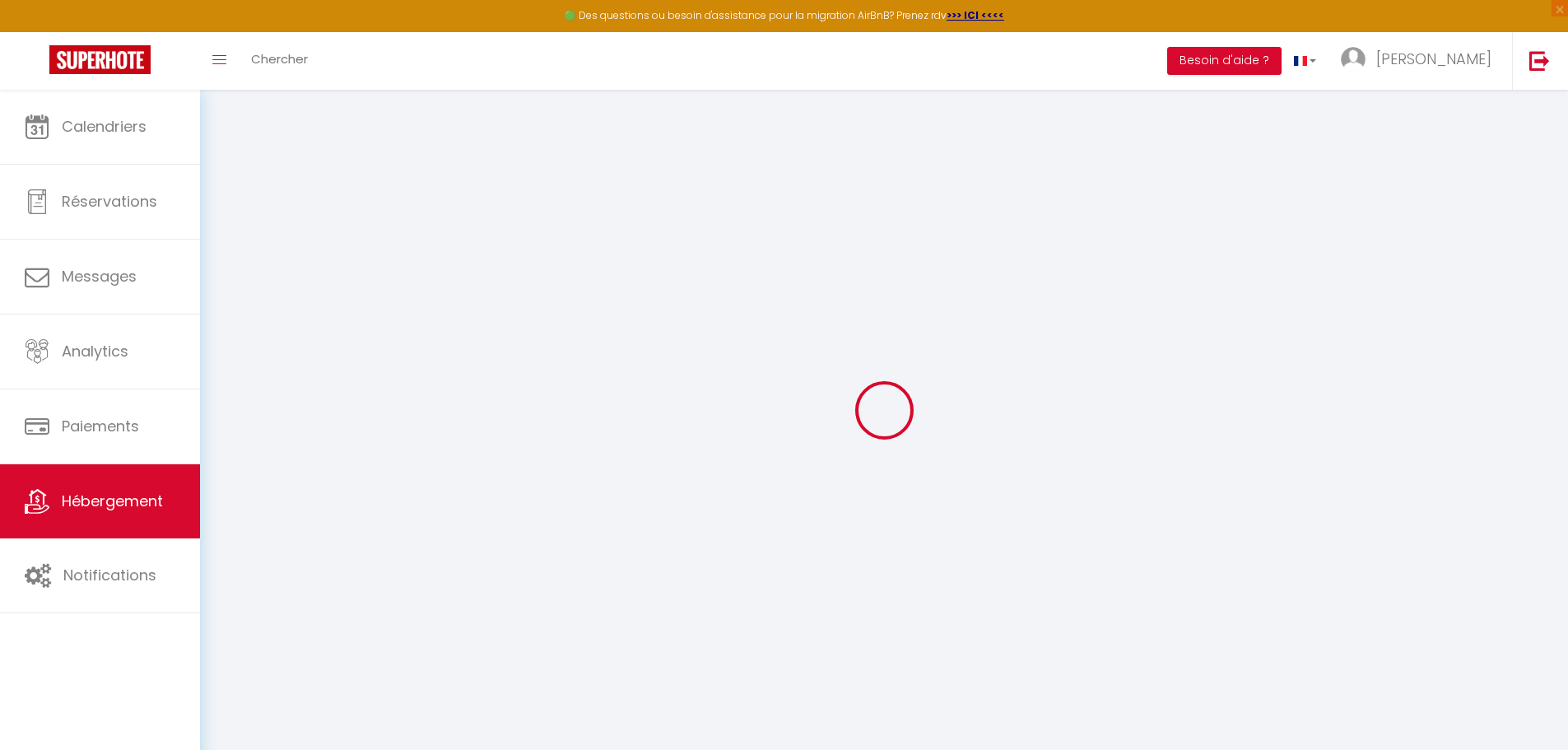
select select
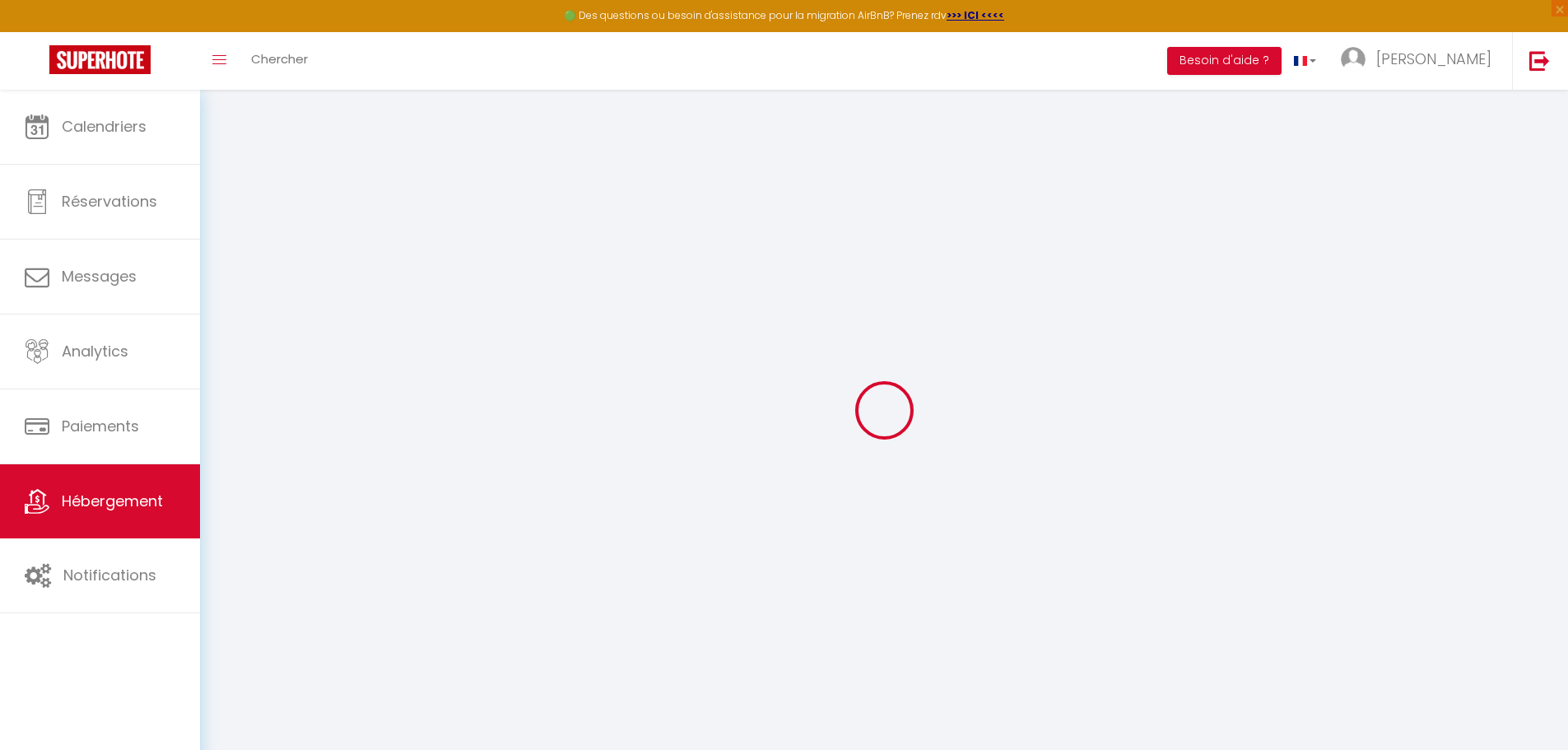
select select
checkbox input "false"
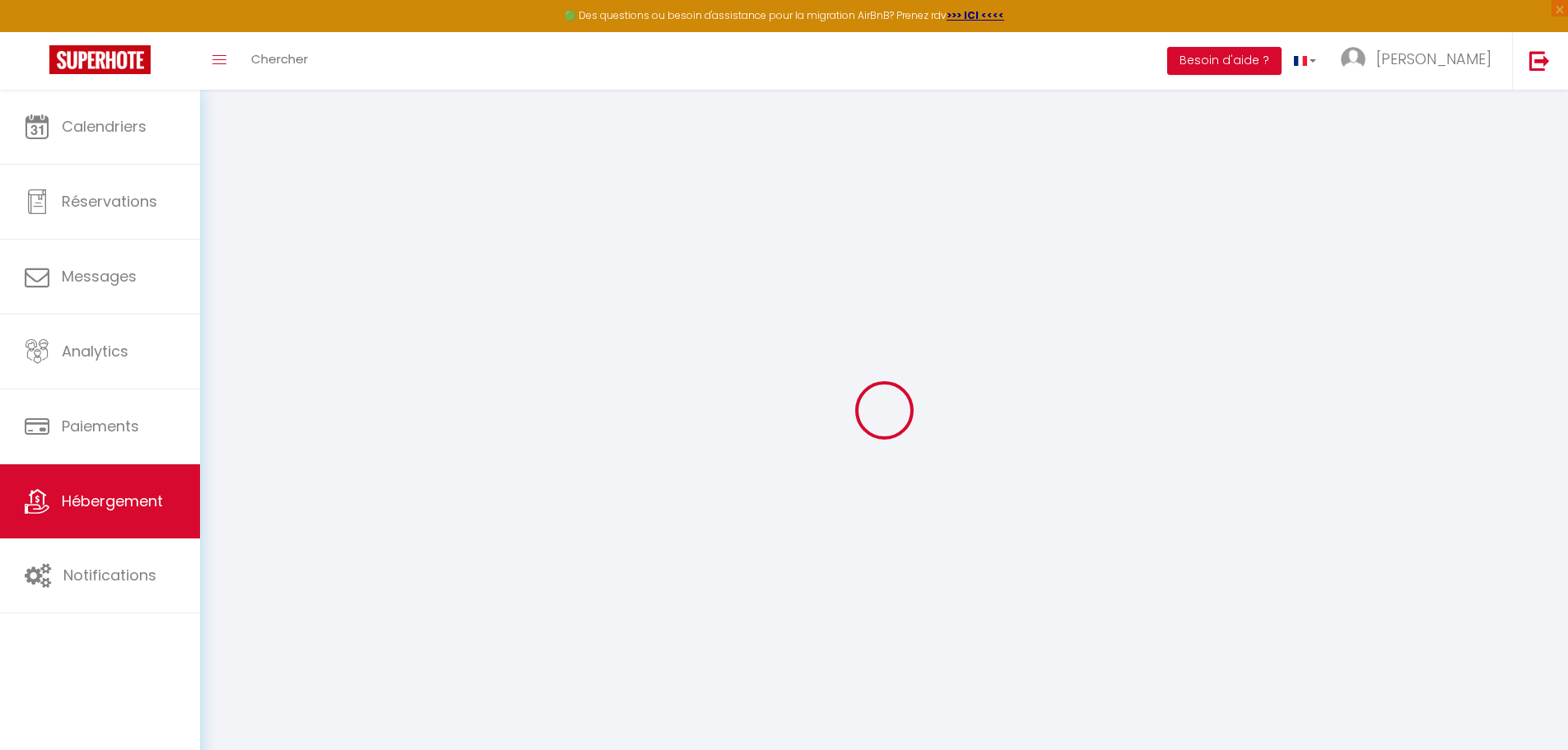
checkbox input "false"
select select
type input "A proximité du port, et des plages [GEOGRAPHIC_DATA]..."
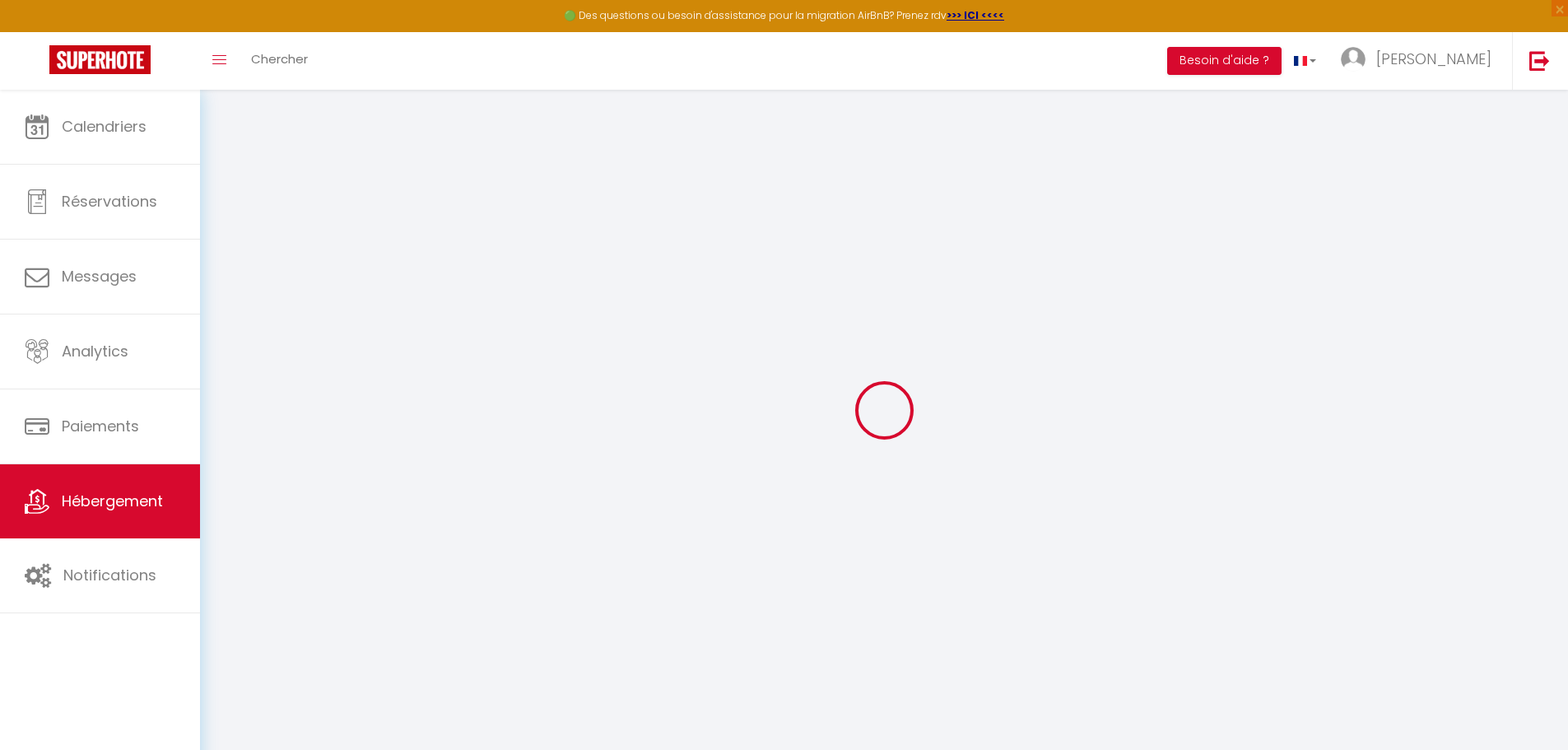
type input "120"
select select
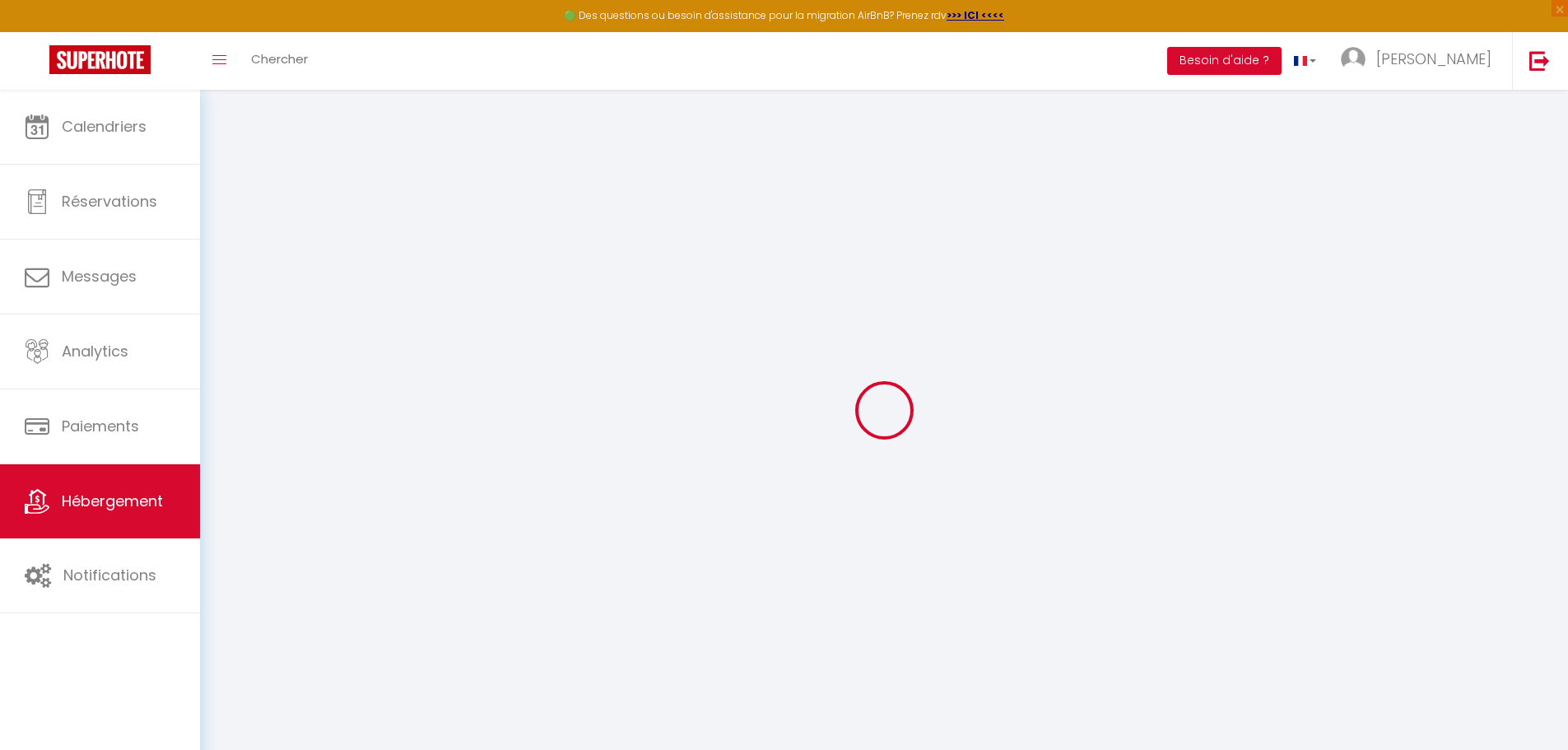
select select
type input "[STREET_ADDRESS][PERSON_NAME]"
type input "83000"
type input "[GEOGRAPHIC_DATA]"
type input "[EMAIL_ADDRESS][DOMAIN_NAME]"
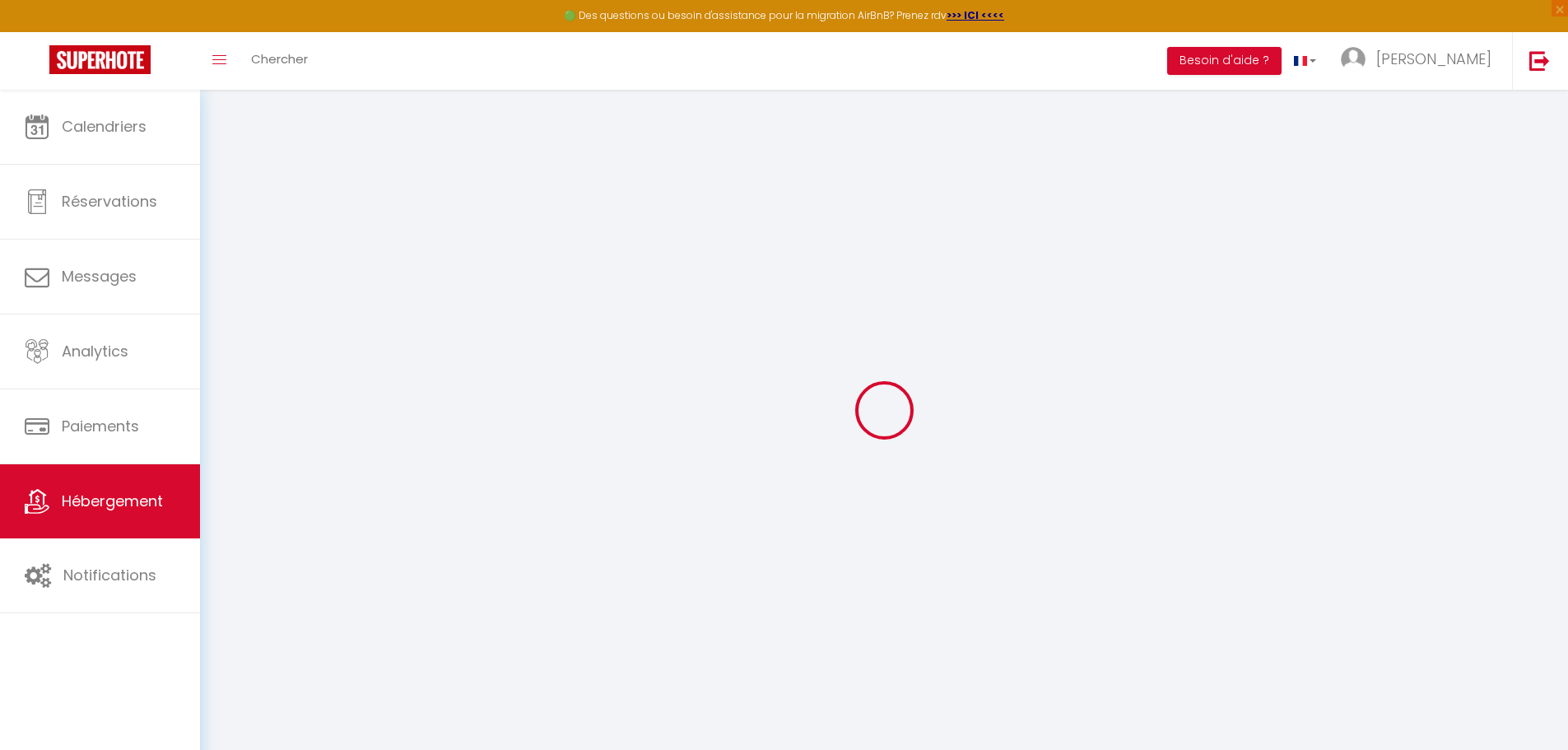
select select
checkbox input "false"
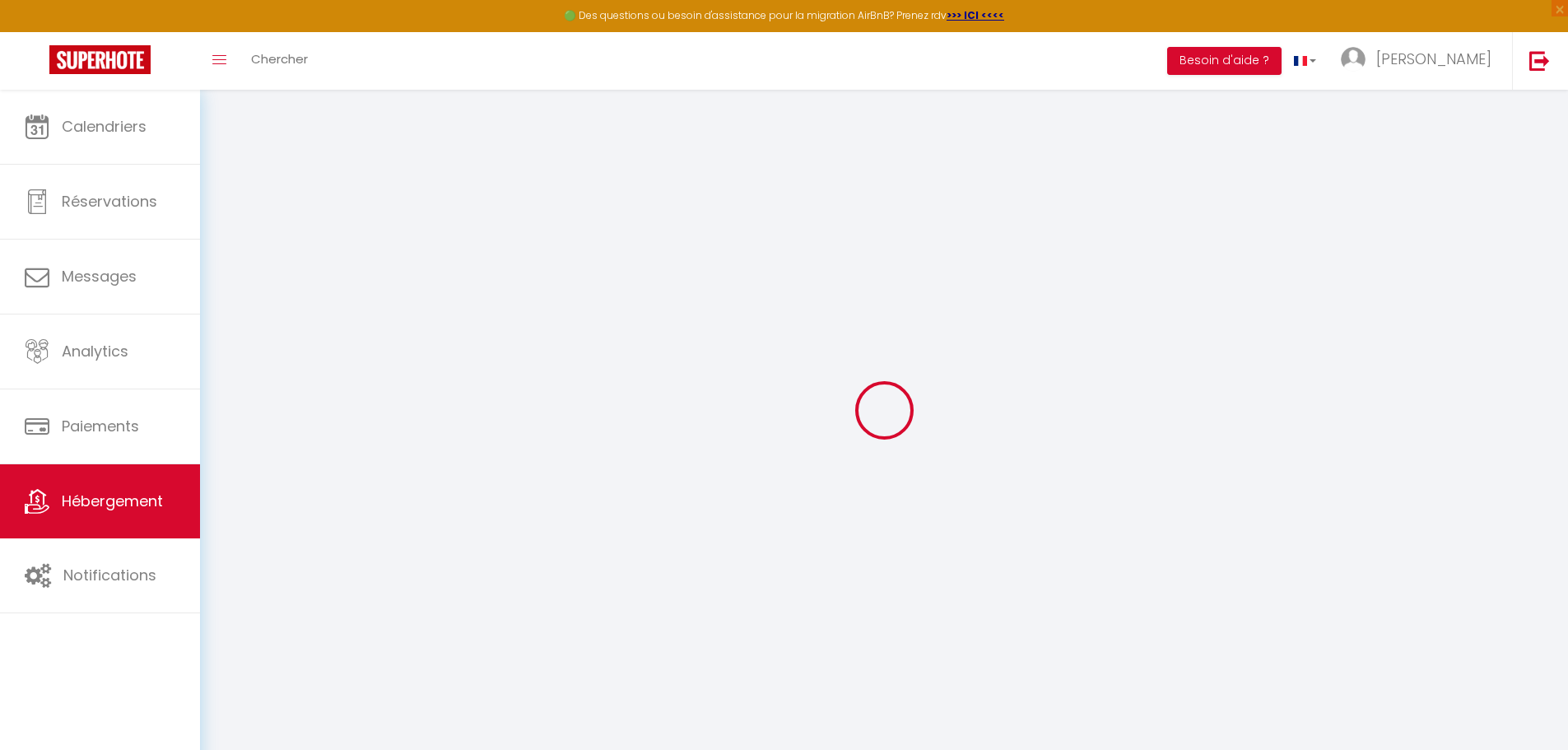
type input "0"
checkbox input "false"
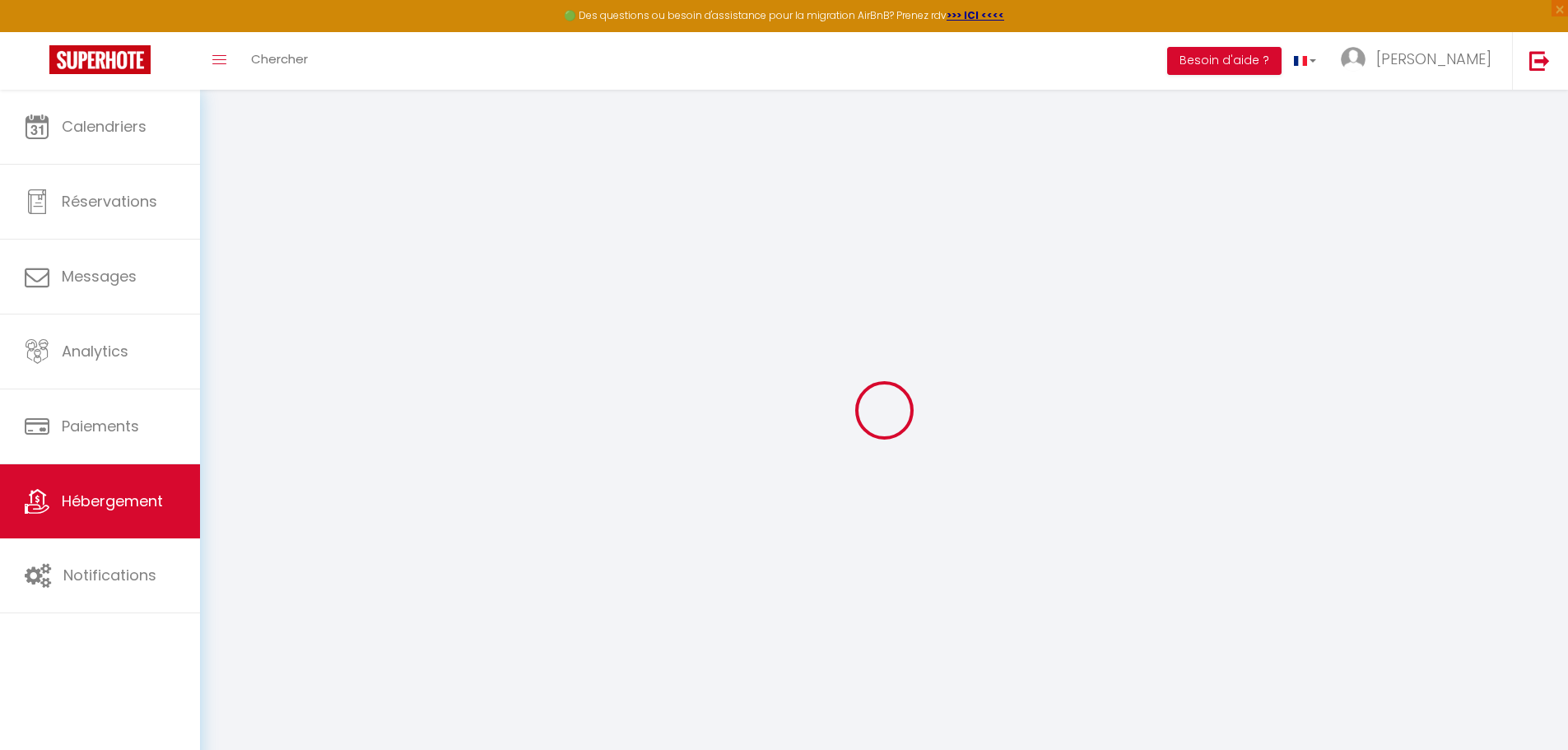
select select
checkbox input "false"
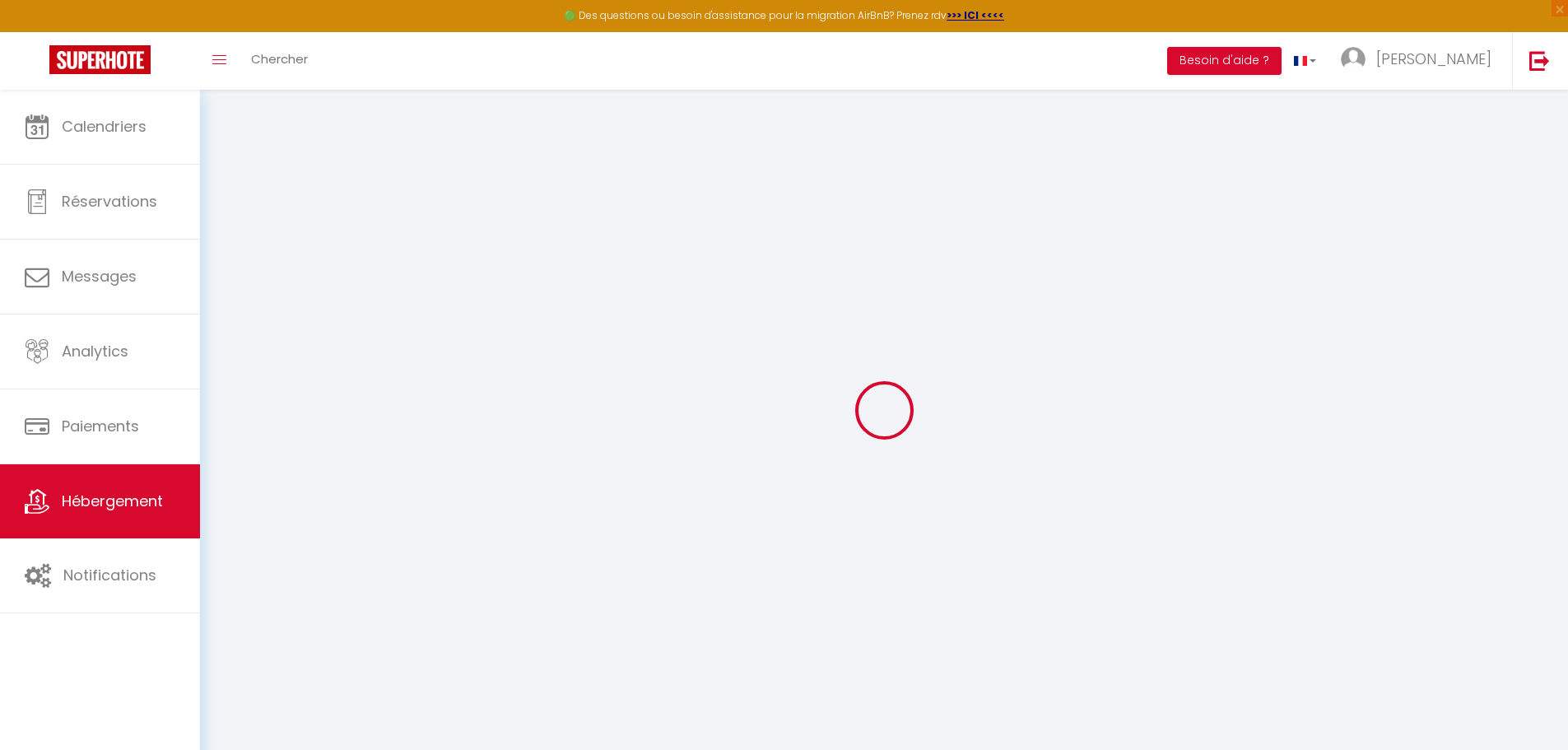
select select "15:00"
select select "23:45"
select select "12:00"
select select "30"
select select "120"
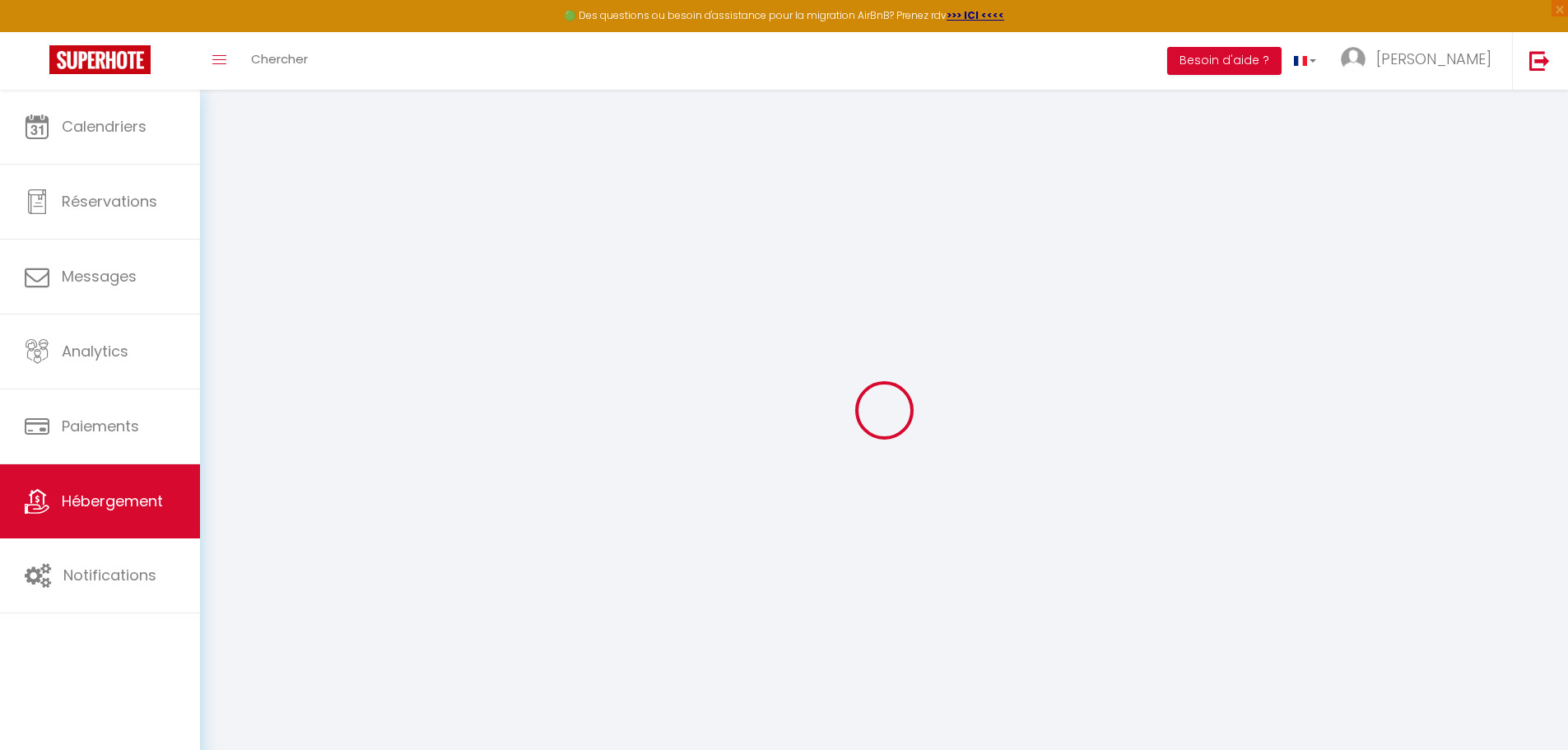
select select
checkbox input "false"
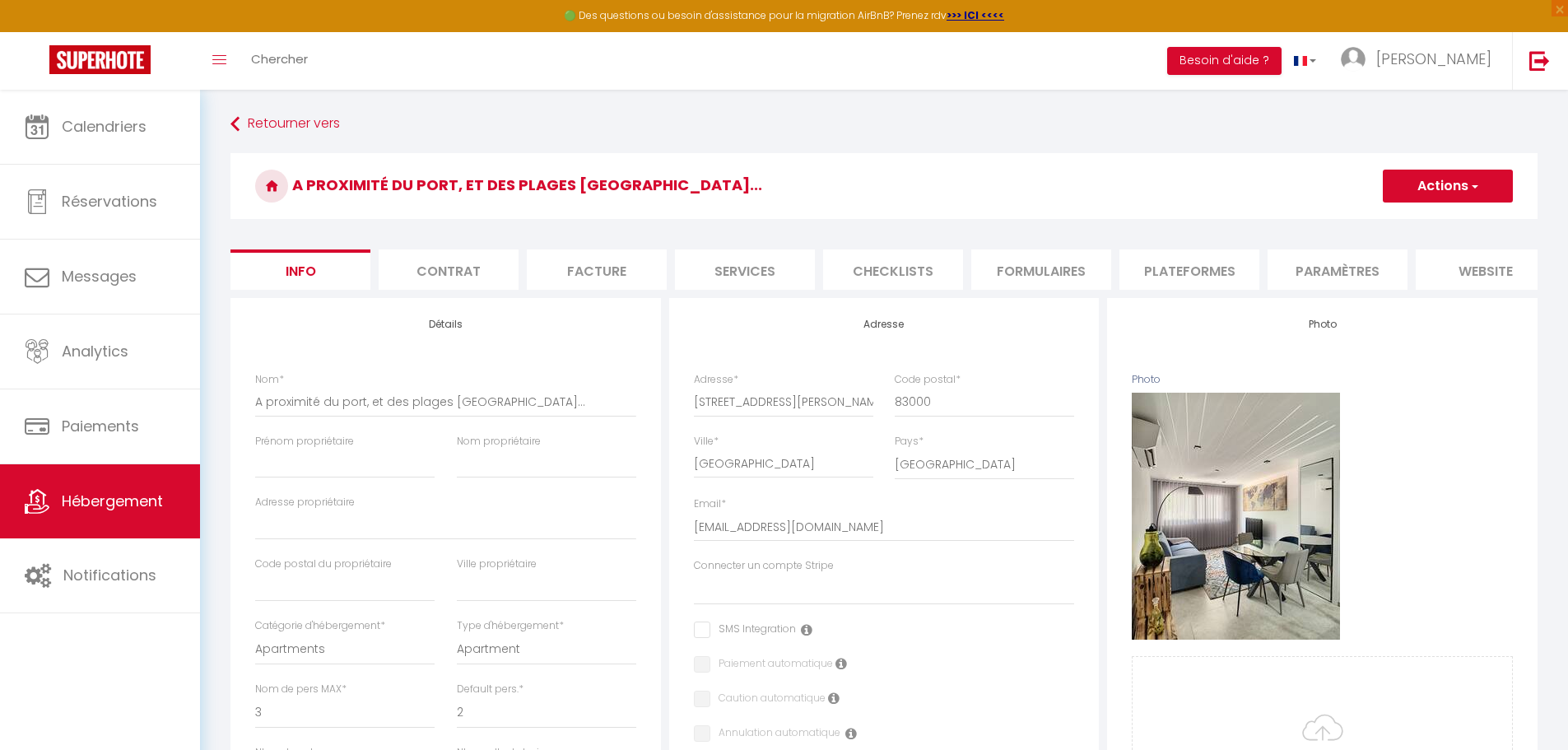
click at [1345, 268] on li "Paramètres" at bounding box center [1338, 270] width 140 height 40
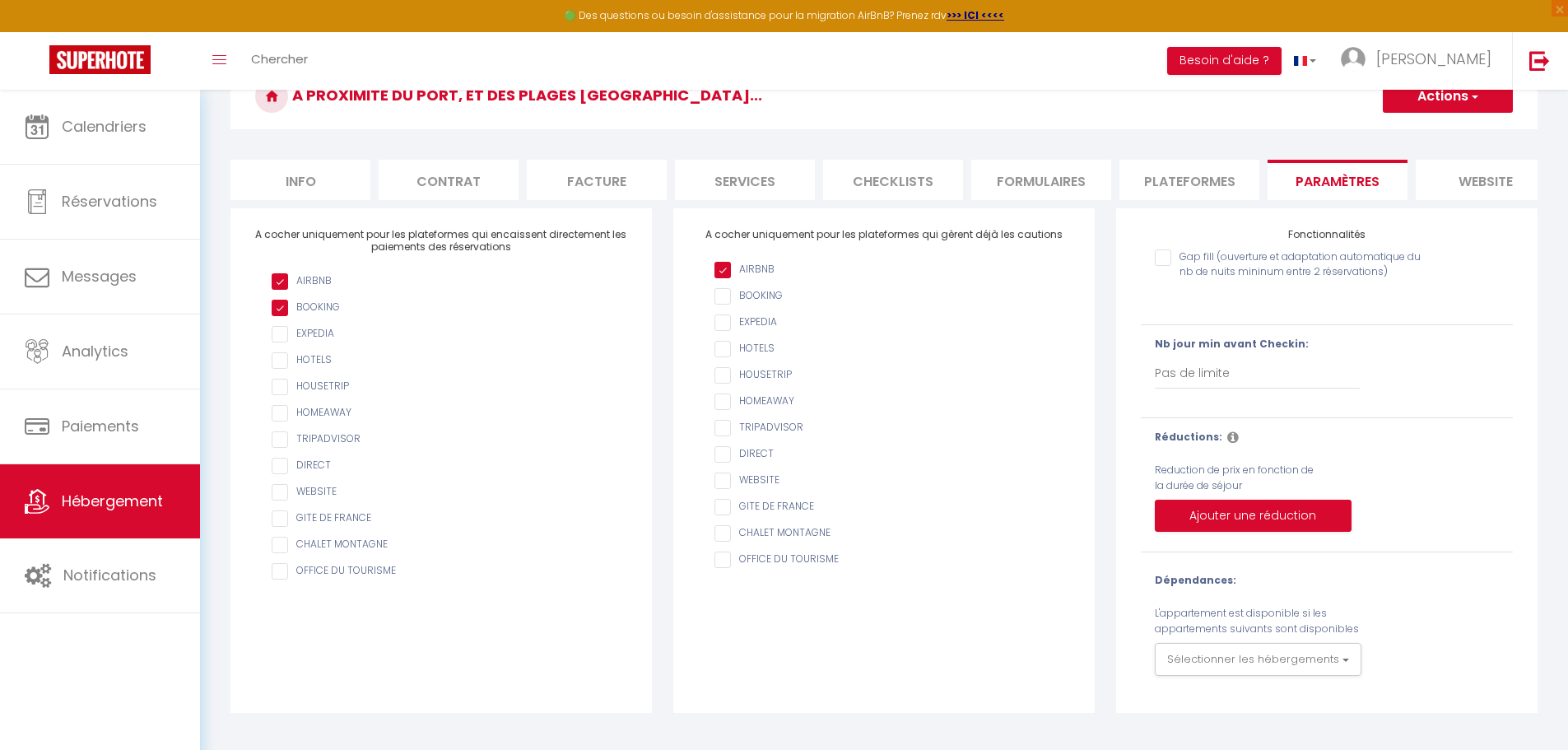
click at [1052, 189] on li "Formulaires" at bounding box center [1041, 179] width 140 height 40
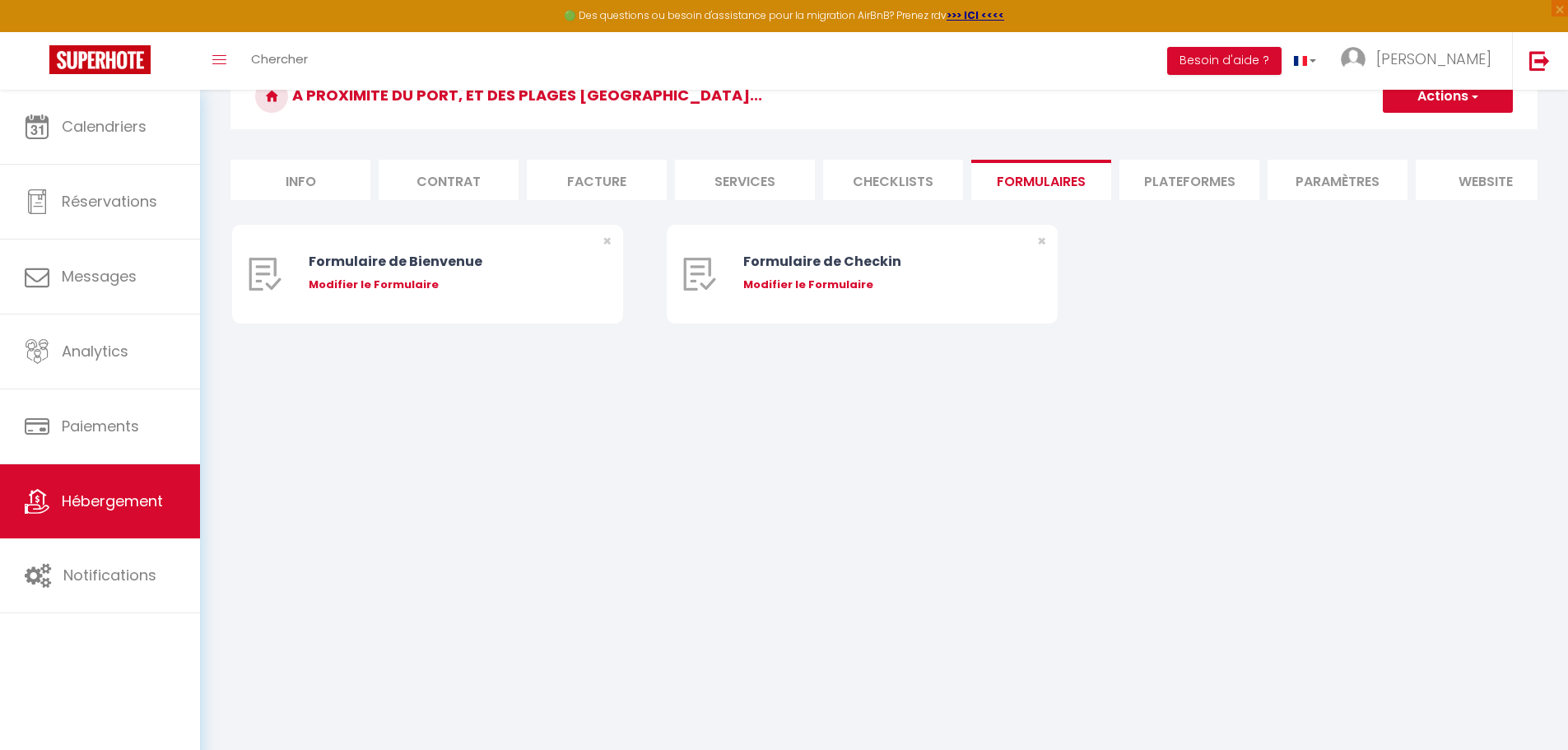
click at [1134, 228] on form "A proximité du port, et des plages [GEOGRAPHIC_DATA]... Actions Créer un nouvea…" at bounding box center [883, 209] width 1307 height 293
click at [1210, 176] on li "Plateformes" at bounding box center [1189, 179] width 140 height 40
select select
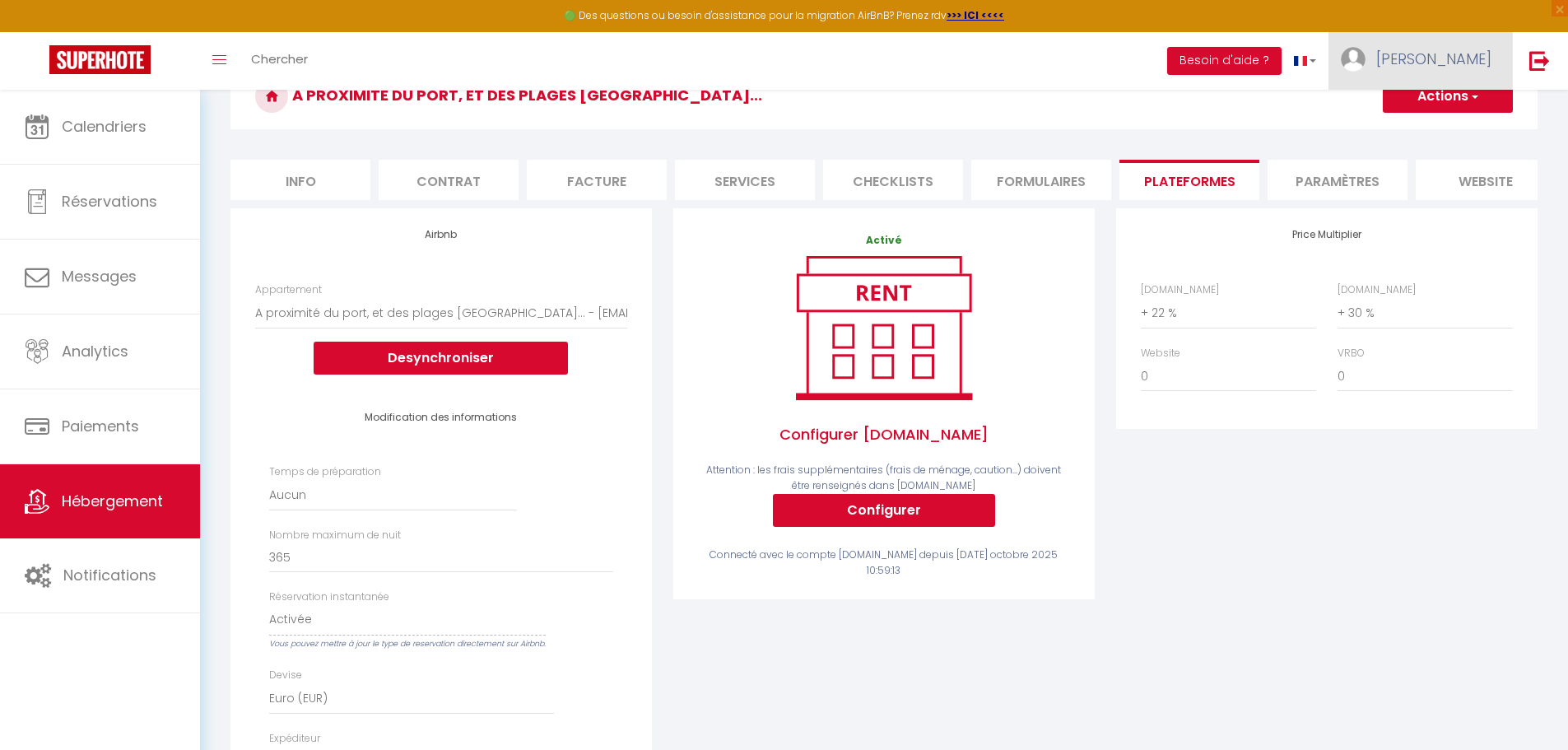
click at [1483, 69] on link "[PERSON_NAME]" at bounding box center [1420, 61] width 184 height 58
click at [1465, 108] on link "Paramètres" at bounding box center [1446, 114] width 122 height 28
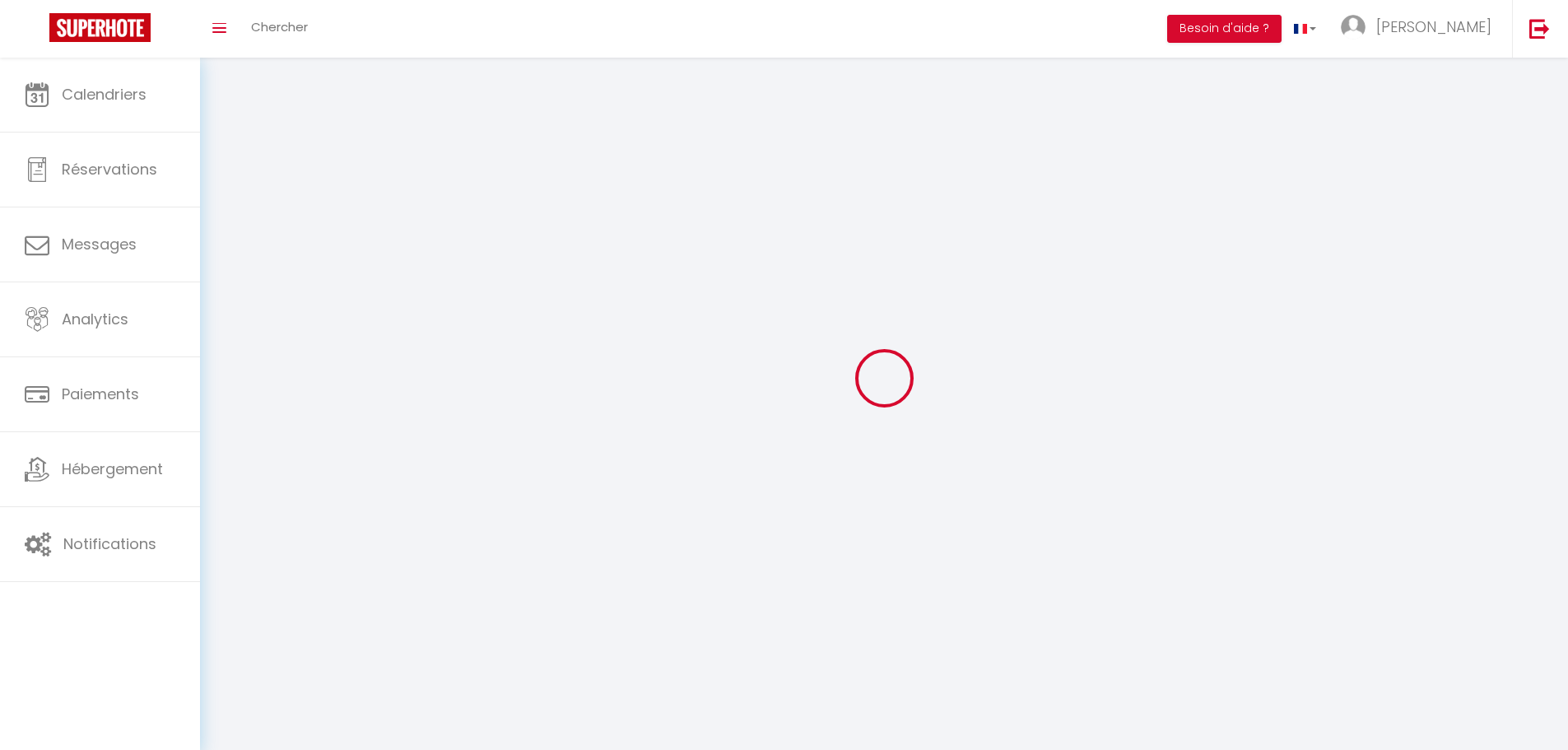
type input "[PERSON_NAME]"
type input "[PERSON_NAME] [PERSON_NAME]"
type input "[PHONE_NUMBER]"
type input "4 b place [PERSON_NAME]"
type input "83 000"
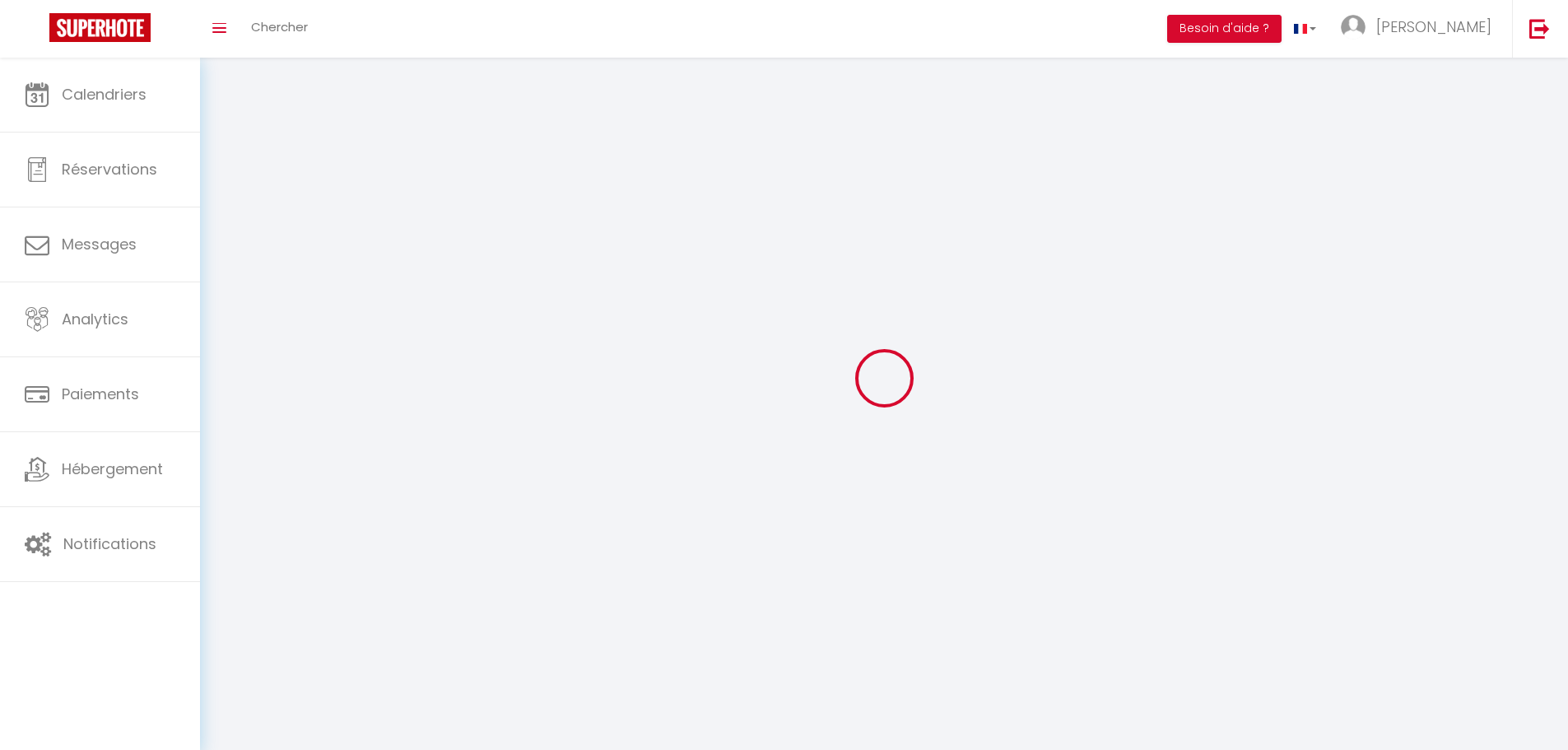
type input "[GEOGRAPHIC_DATA]"
type input "7GSvm1CCc06SPlzxRJyeT51Nm"
type input "6Wz0qRvYXWQpFat4CqymuxjOO"
type input "7GSvm1CCc06SPlzxRJyeT51Nm"
type input "6Wz0qRvYXWQpFat4CqymuxjOO"
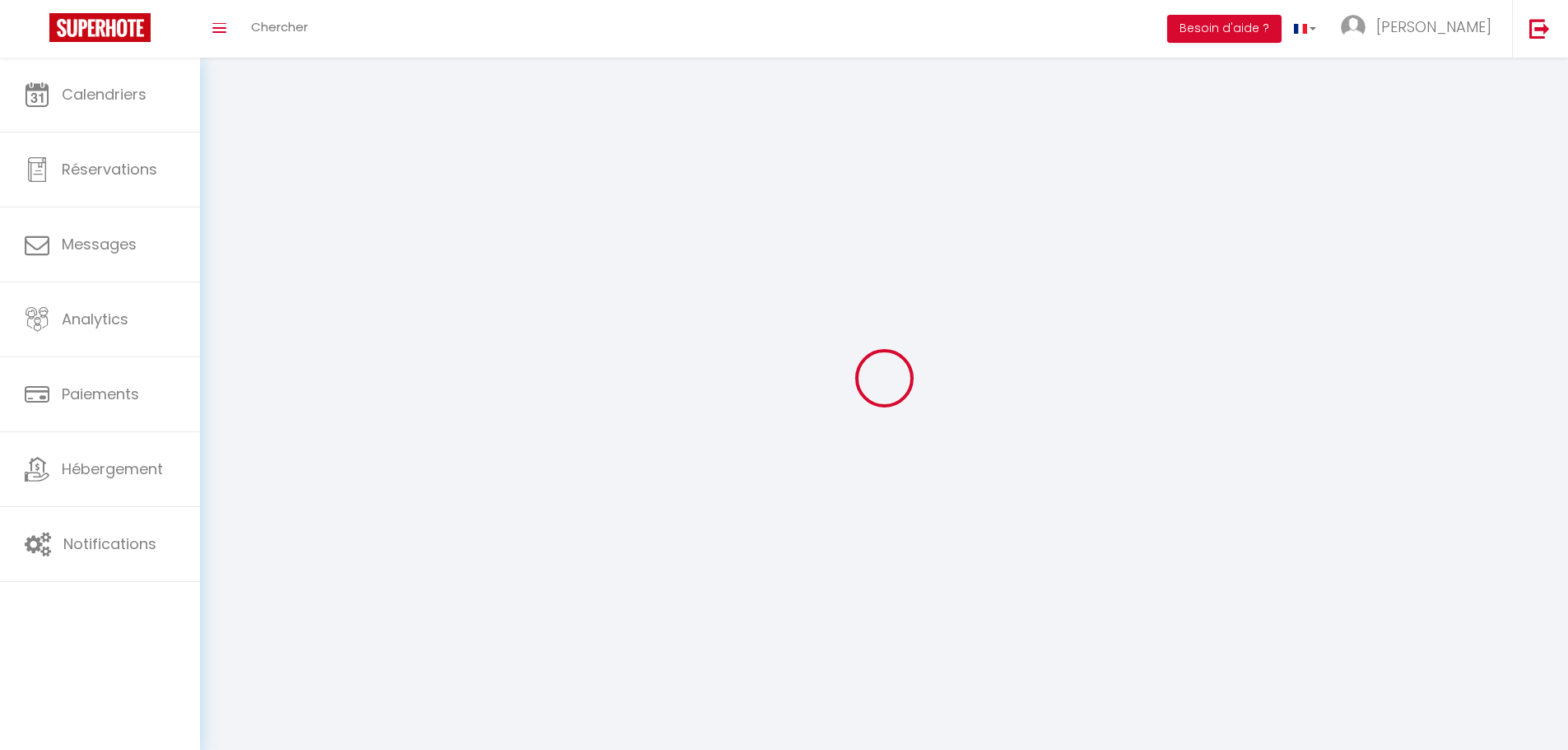
type input "[URL][DOMAIN_NAME]"
select select "28"
select select "fr"
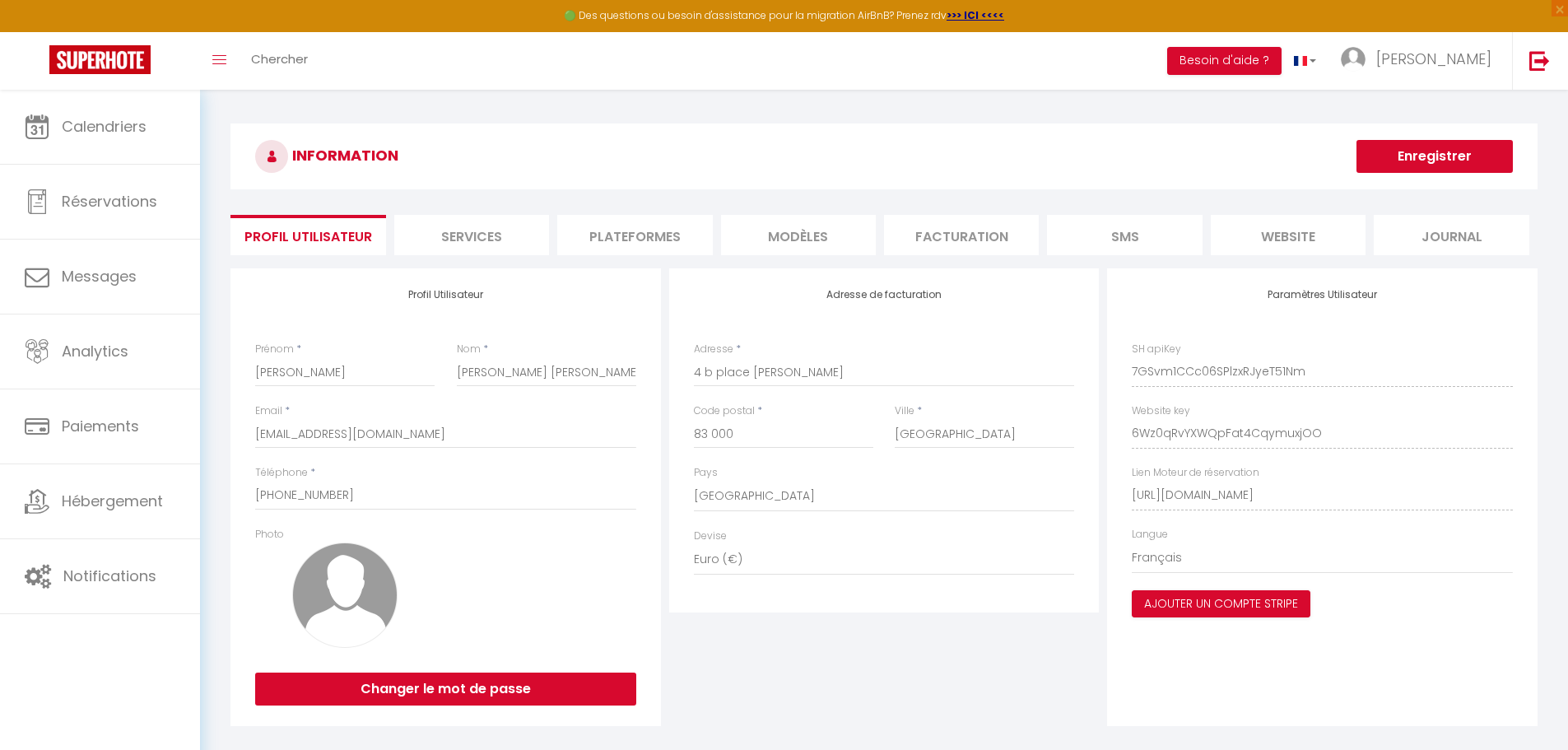
click at [460, 250] on li "Services" at bounding box center [472, 234] width 155 height 40
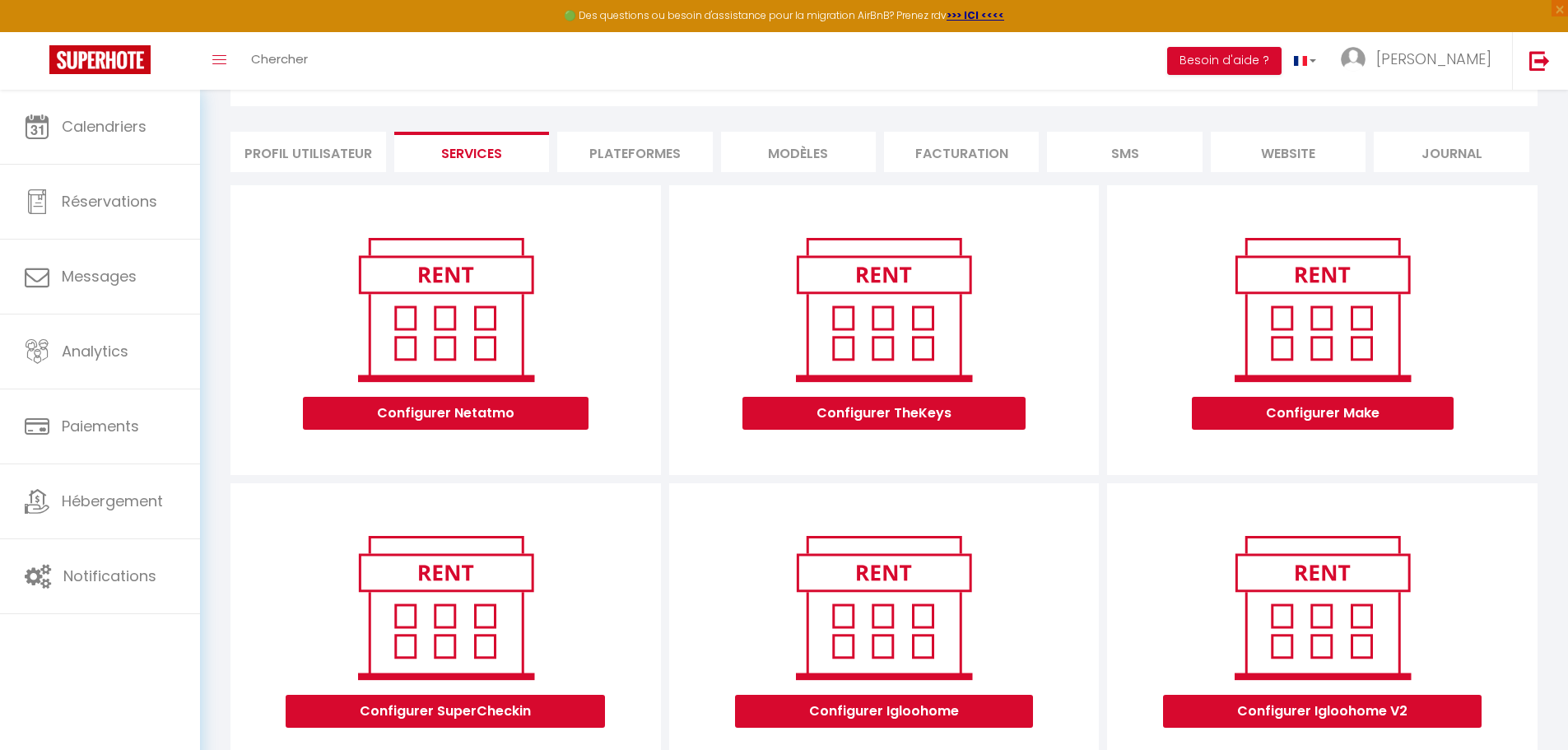
scroll to position [82, 0]
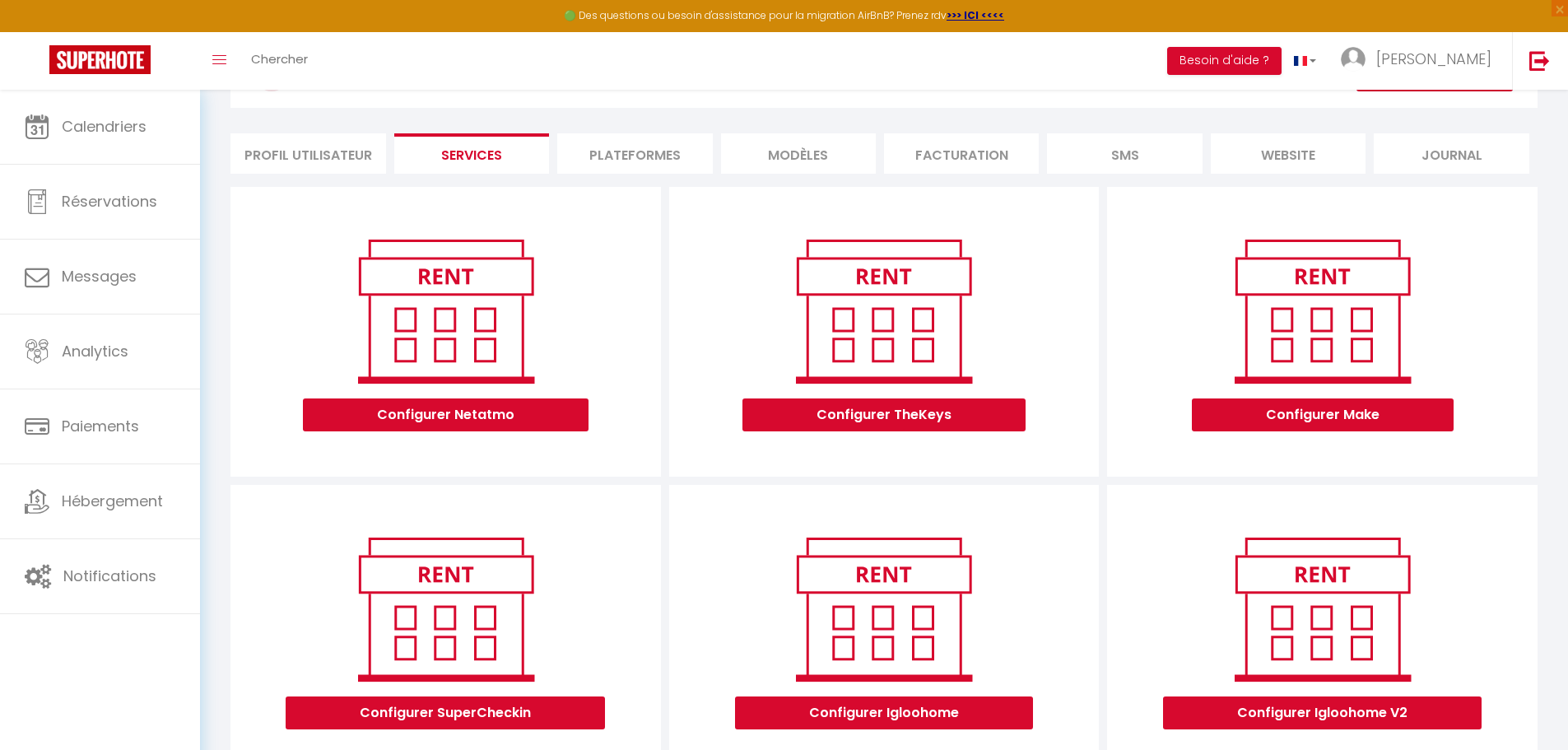
click at [634, 163] on li "Plateformes" at bounding box center [634, 153] width 155 height 40
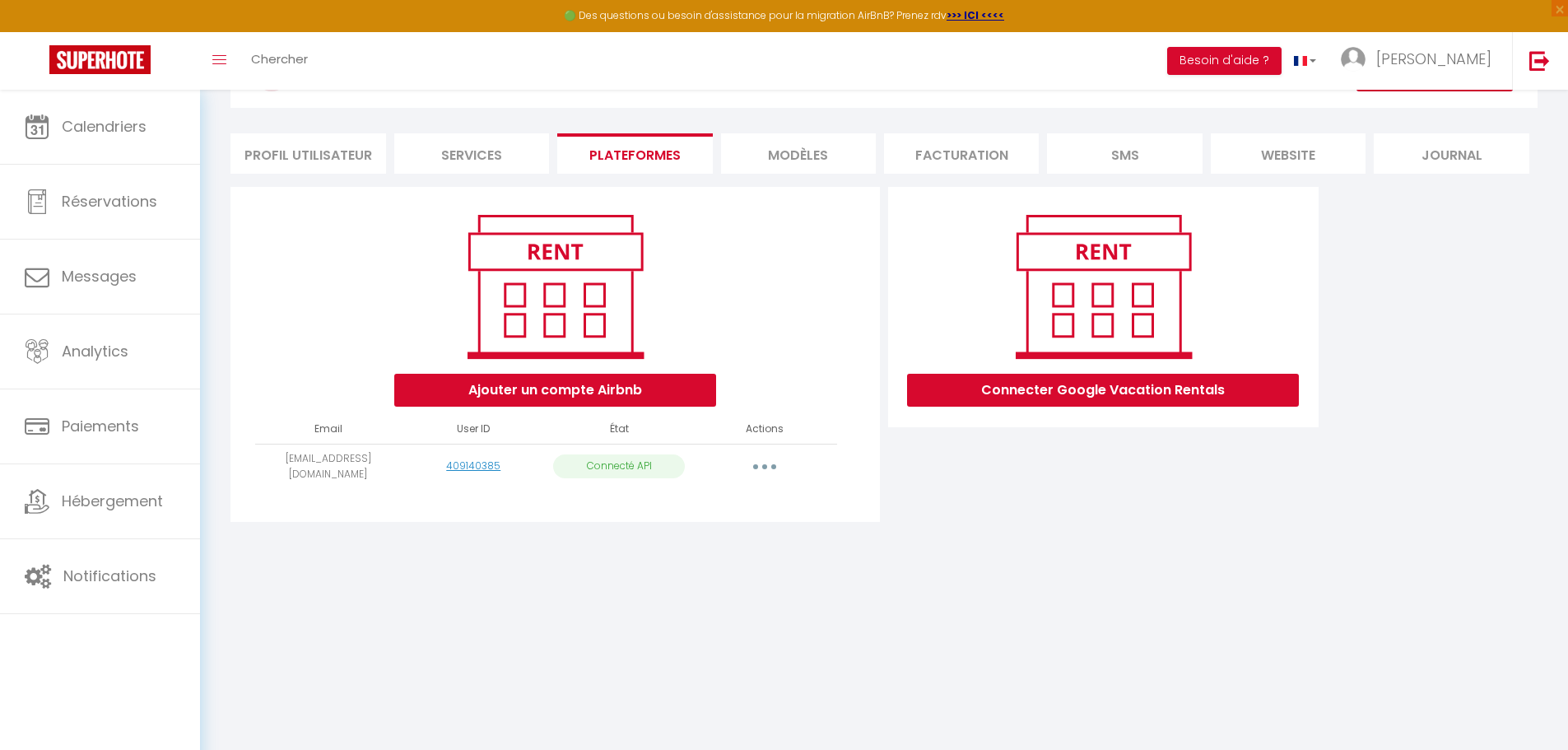
click at [819, 161] on li "MODÈLES" at bounding box center [798, 153] width 155 height 40
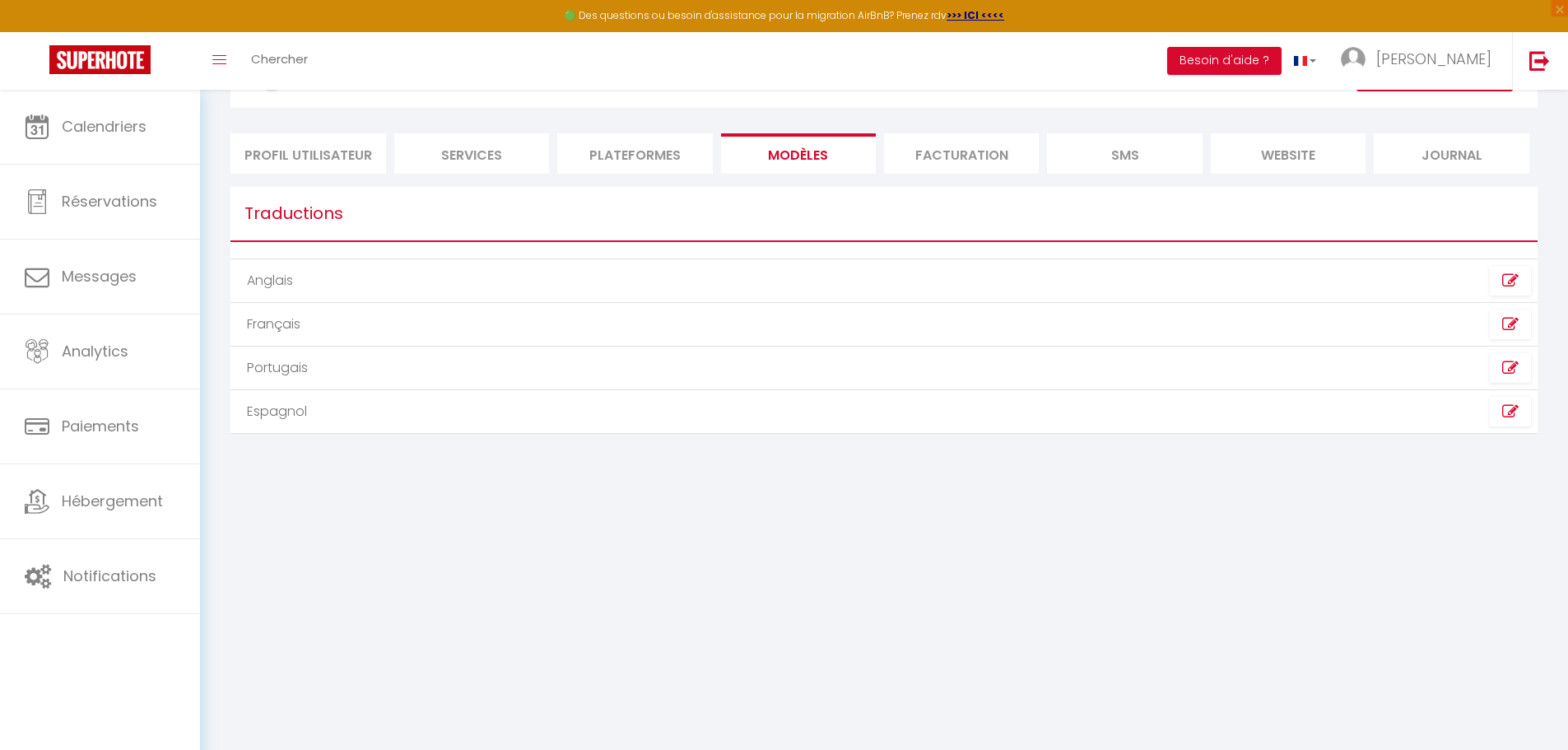
click at [962, 160] on li "Facturation" at bounding box center [961, 153] width 155 height 40
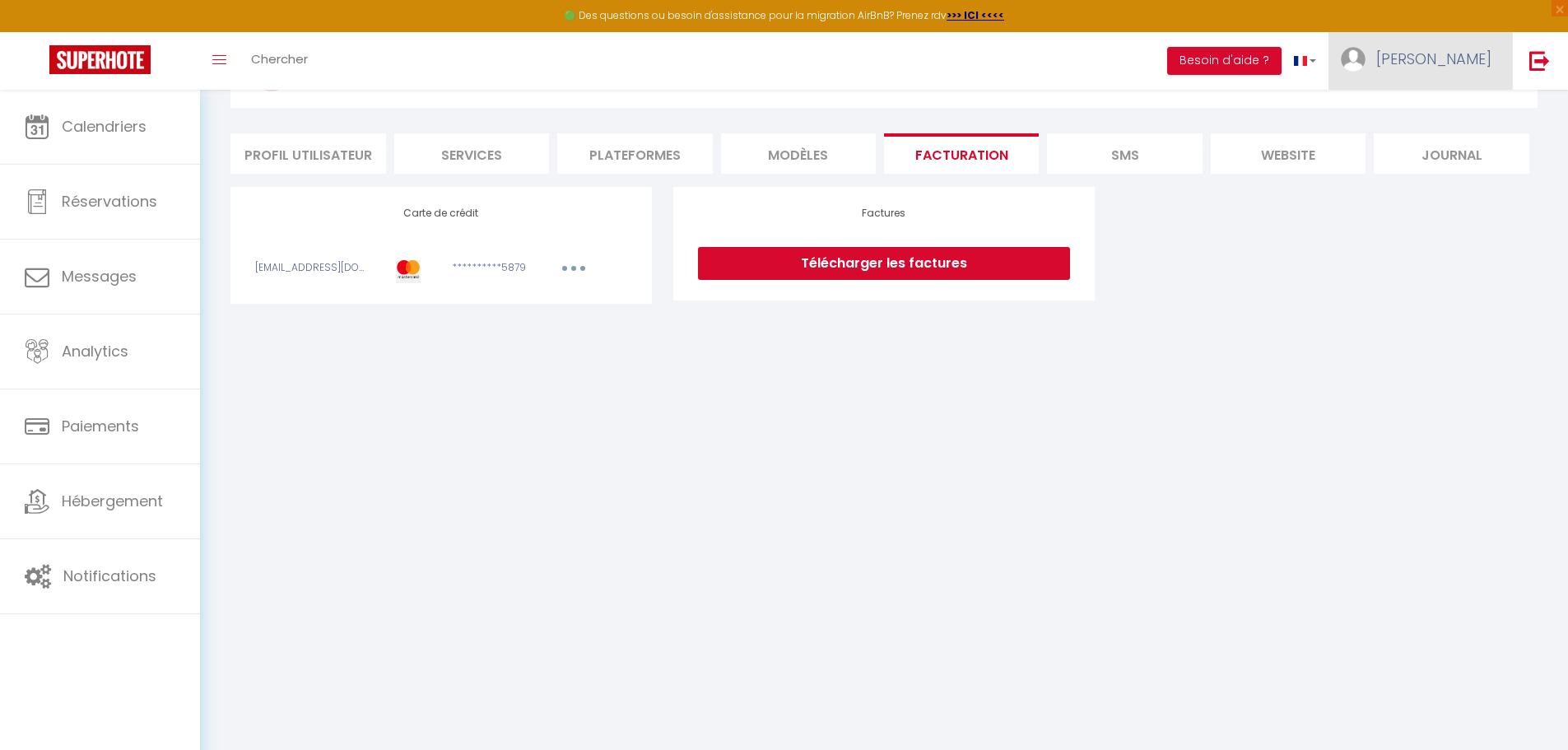
click at [1467, 58] on span "[PERSON_NAME]" at bounding box center [1434, 59] width 115 height 20
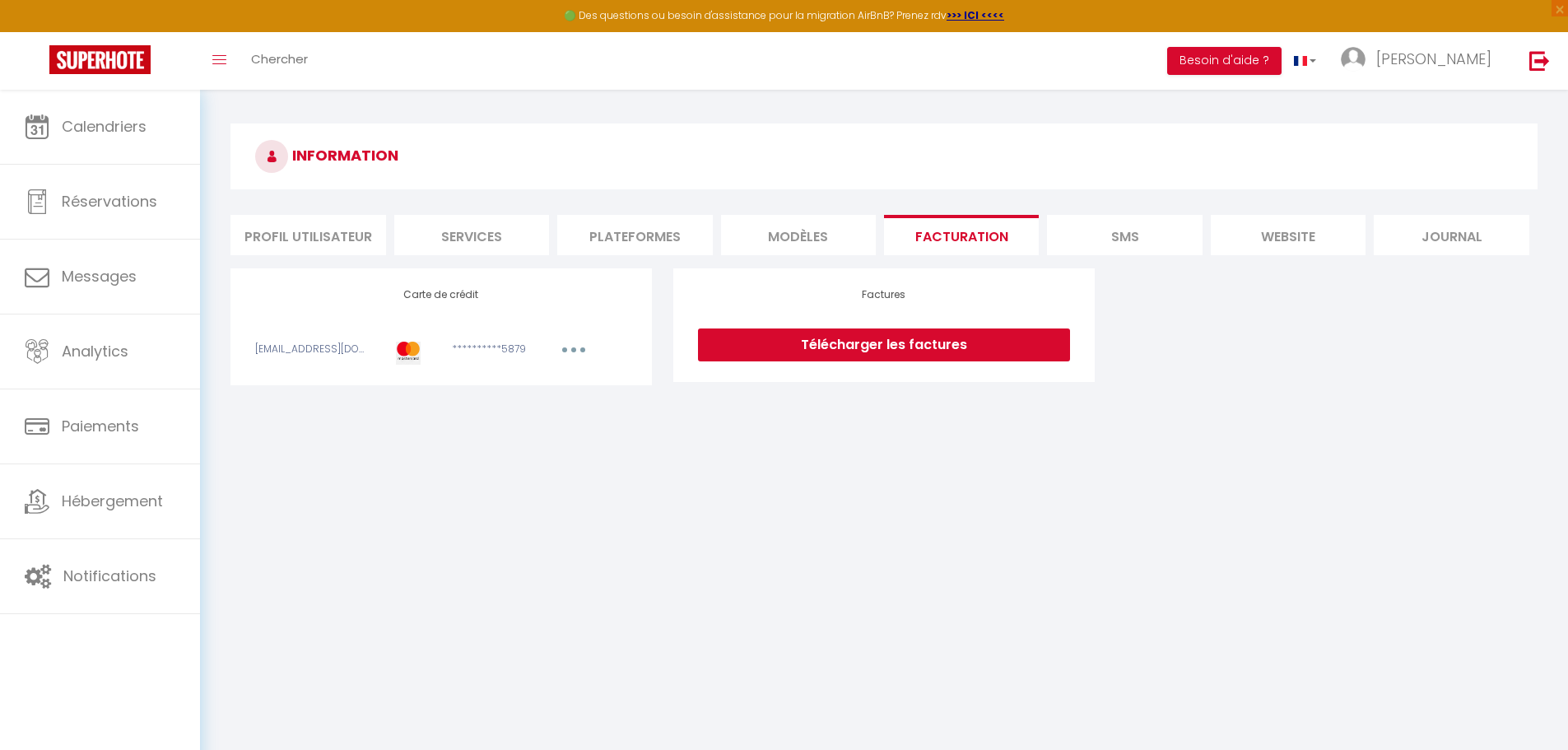
click at [329, 227] on li "Profil Utilisateur" at bounding box center [307, 234] width 155 height 40
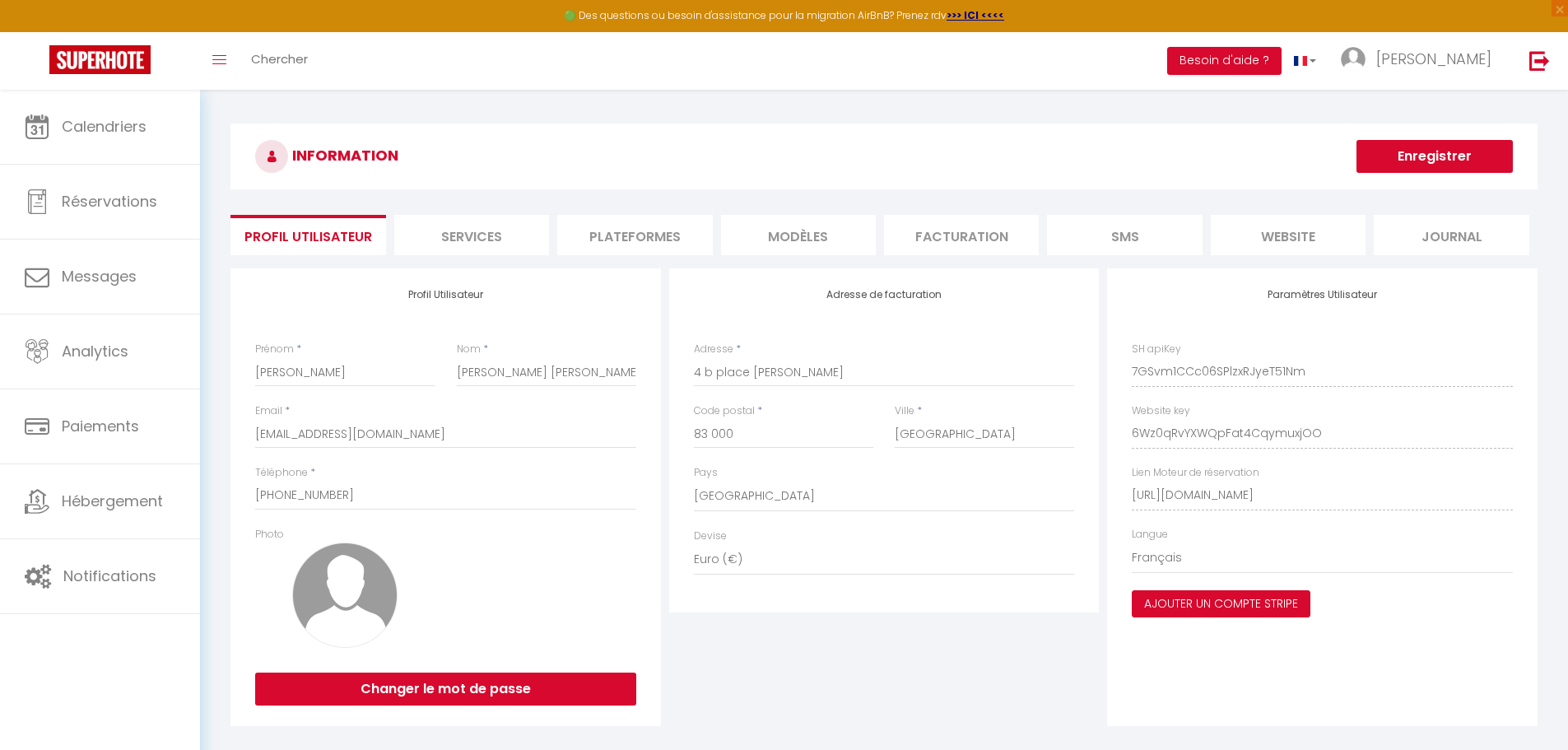
click at [1224, 593] on button "Ajouter un compte Stripe" at bounding box center [1222, 604] width 178 height 28
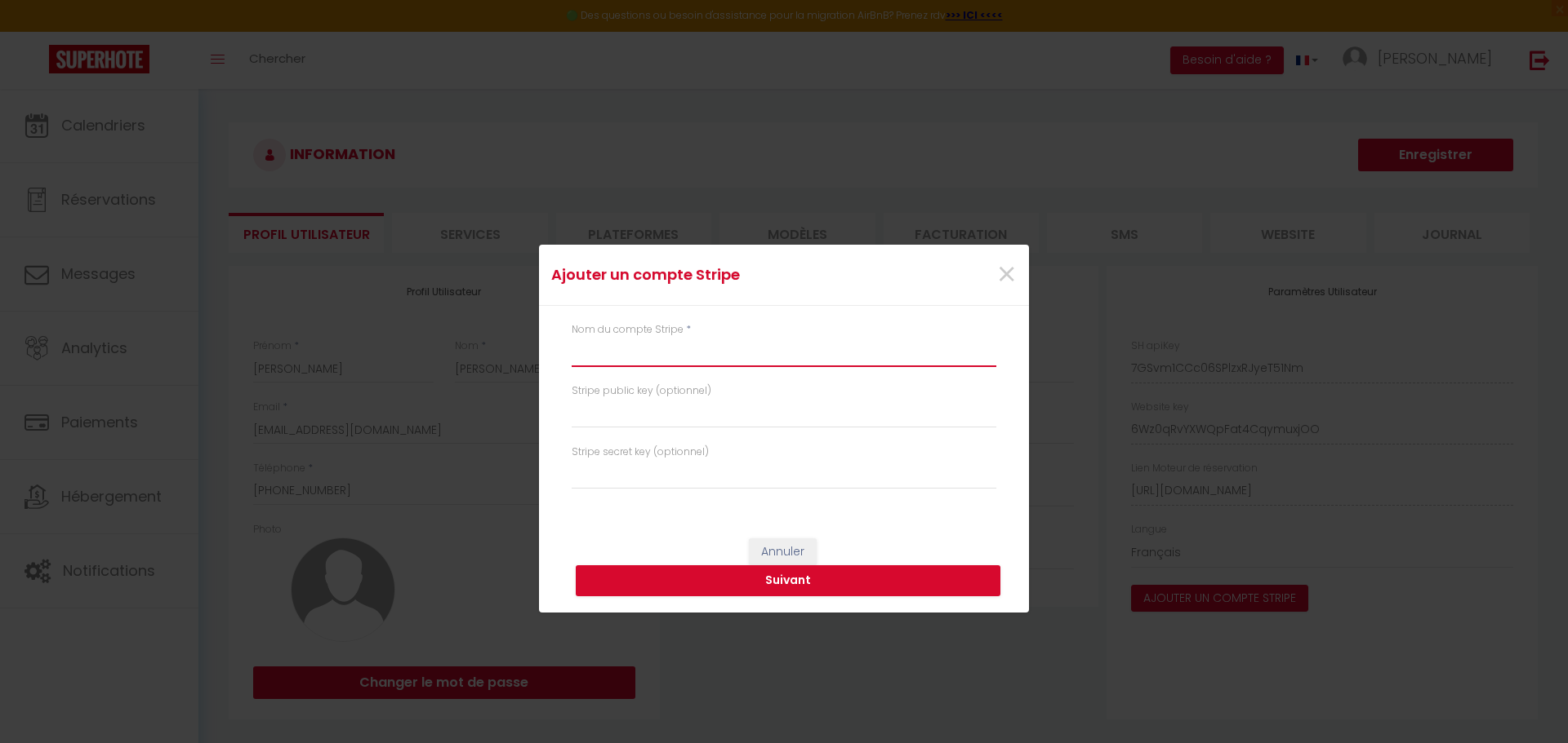
click at [631, 347] on input "text" at bounding box center [783, 353] width 425 height 29
type input "SMP BLING BLING"
click at [635, 413] on input "text" at bounding box center [783, 413] width 425 height 29
click at [784, 587] on button "Suivant" at bounding box center [788, 581] width 425 height 31
